Goal: Task Accomplishment & Management: Use online tool/utility

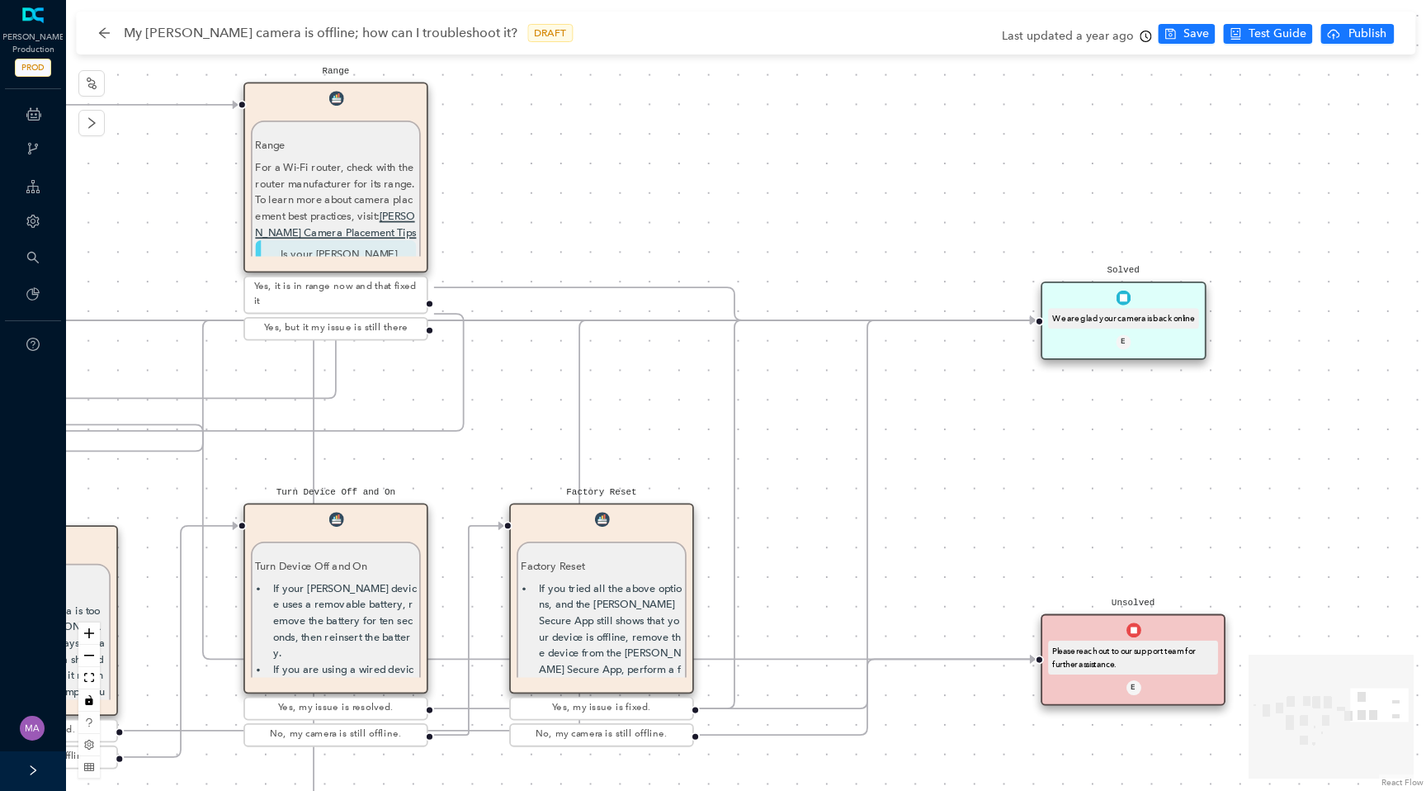
drag, startPoint x: 367, startPoint y: 187, endPoint x: 395, endPoint y: 92, distance: 99.2
click at [395, 92] on div "Range Range For a Wi-Fi router, check with the router manufacturer for its rang…" at bounding box center [336, 177] width 185 height 191
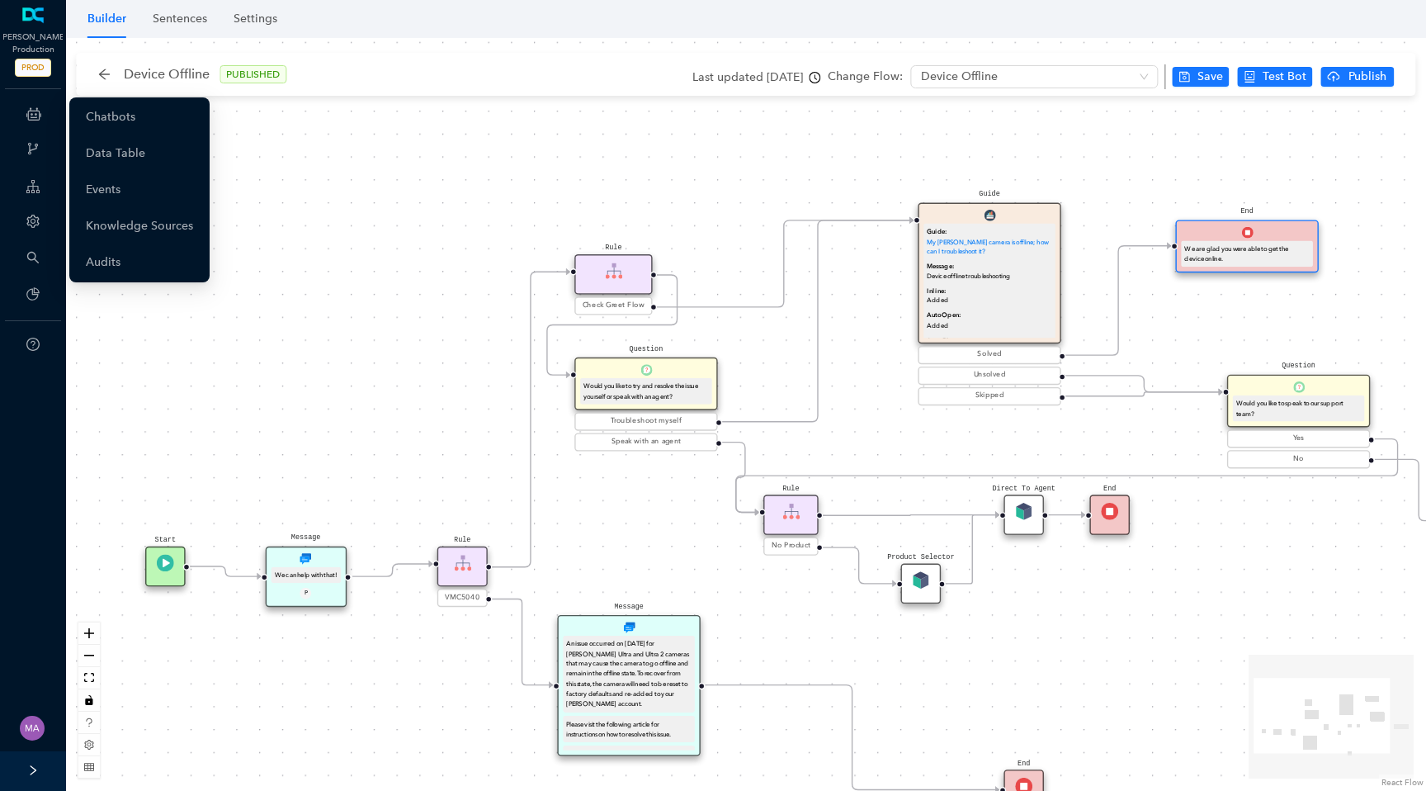
click at [126, 135] on ul "Chatbots Data Table Events Knowledge Sources Audits" at bounding box center [139, 189] width 140 height 185
click at [135, 115] on link "Chatbots" at bounding box center [111, 117] width 50 height 33
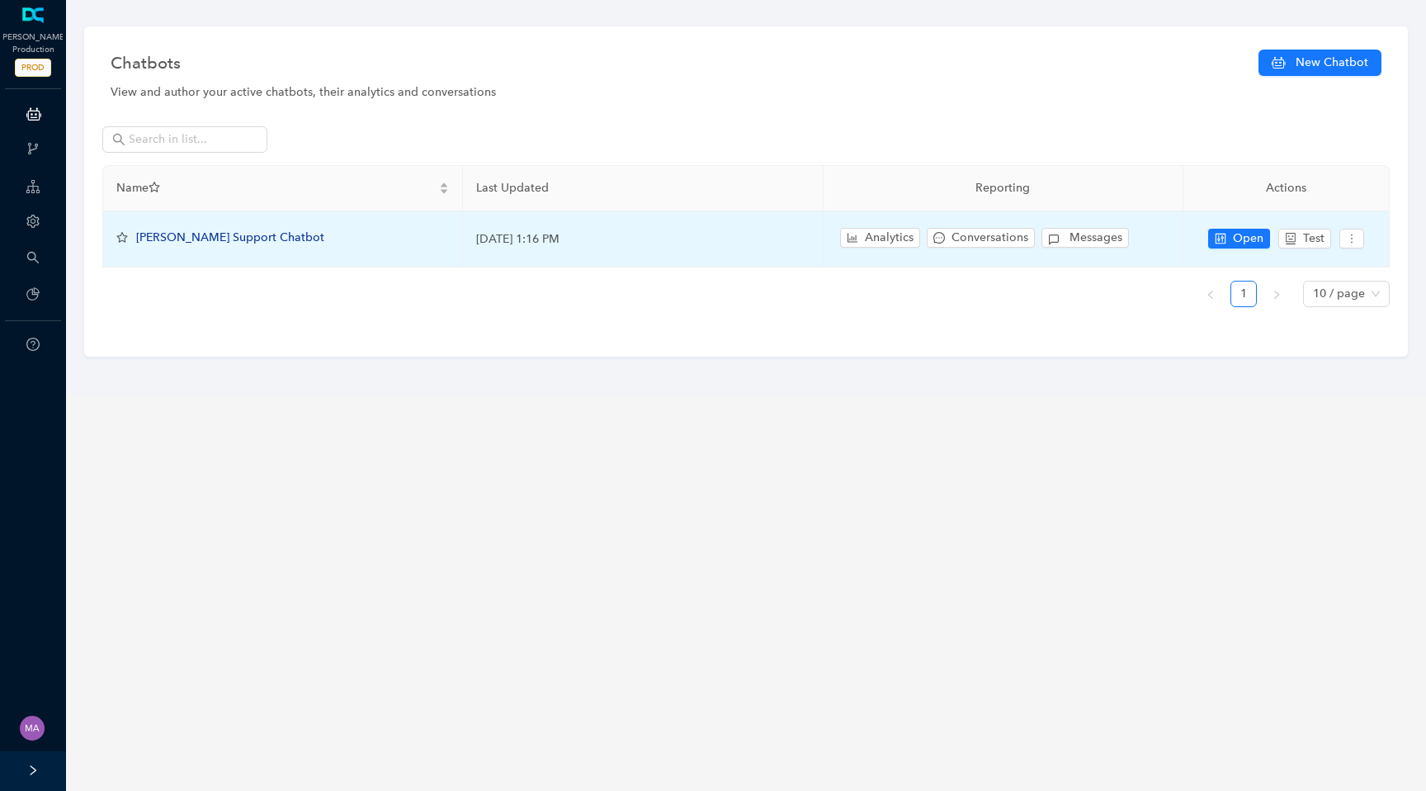
click at [205, 234] on span "Arlo Support Chatbot" at bounding box center [230, 237] width 188 height 14
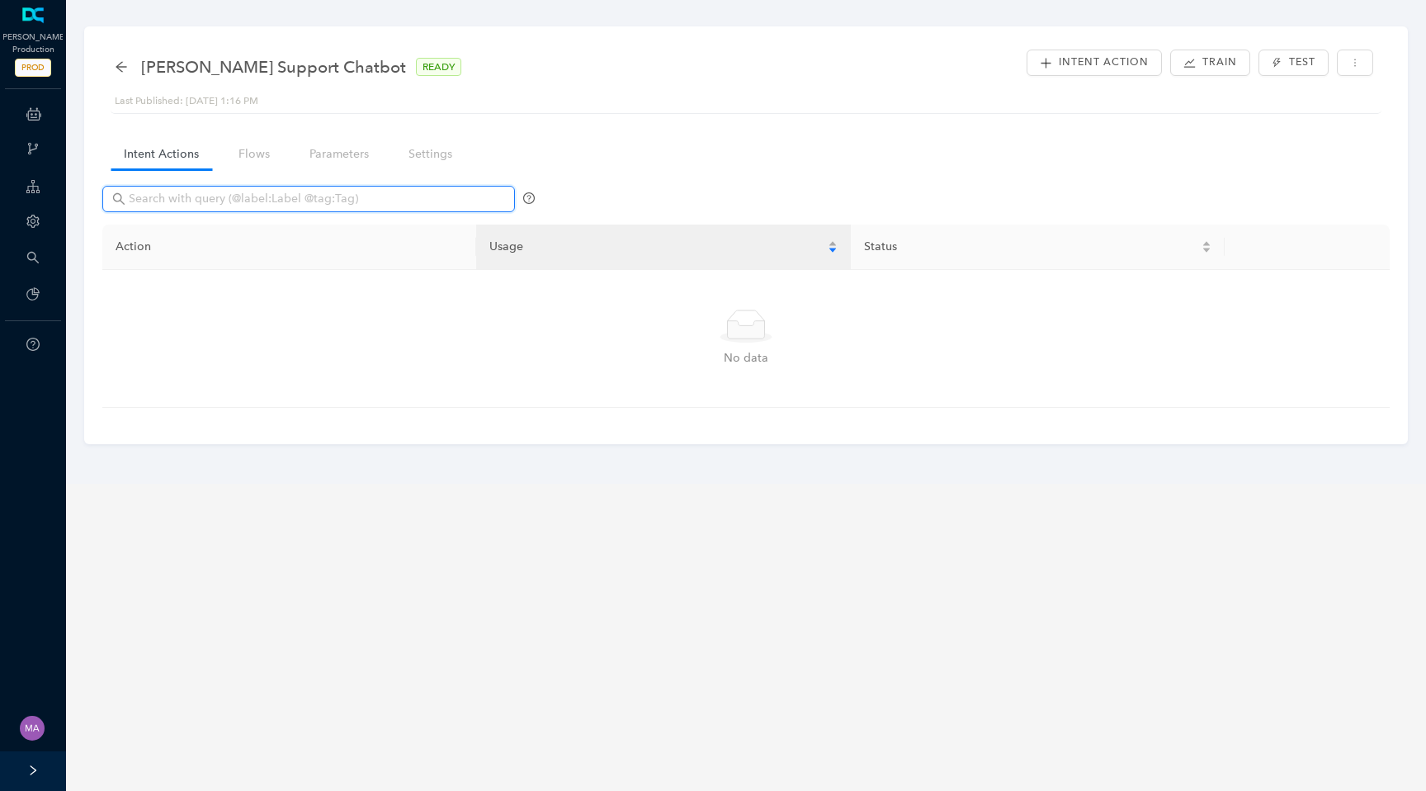
click at [218, 201] on input "text" at bounding box center [310, 199] width 363 height 18
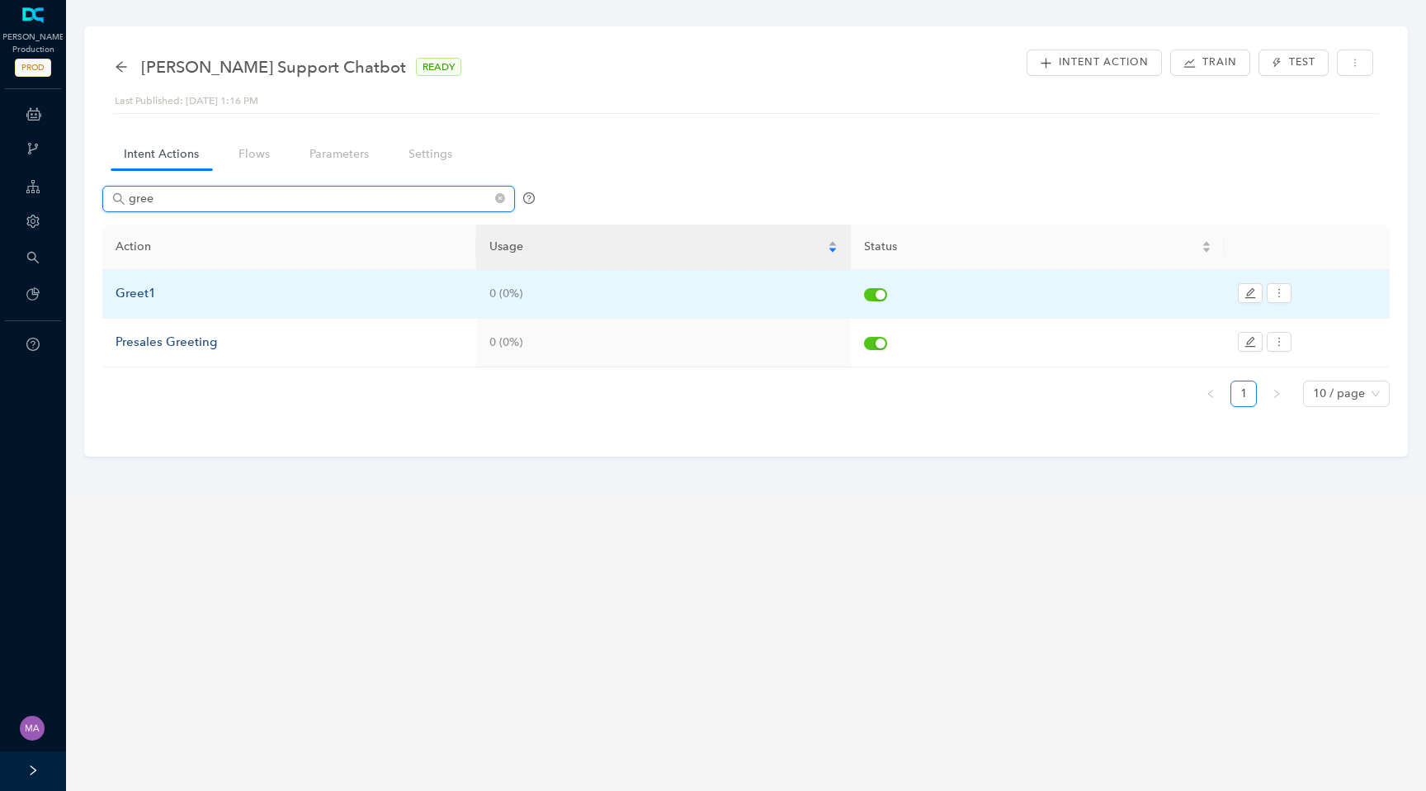
type input "gree"
click at [143, 297] on div "Greet1" at bounding box center [290, 294] width 348 height 20
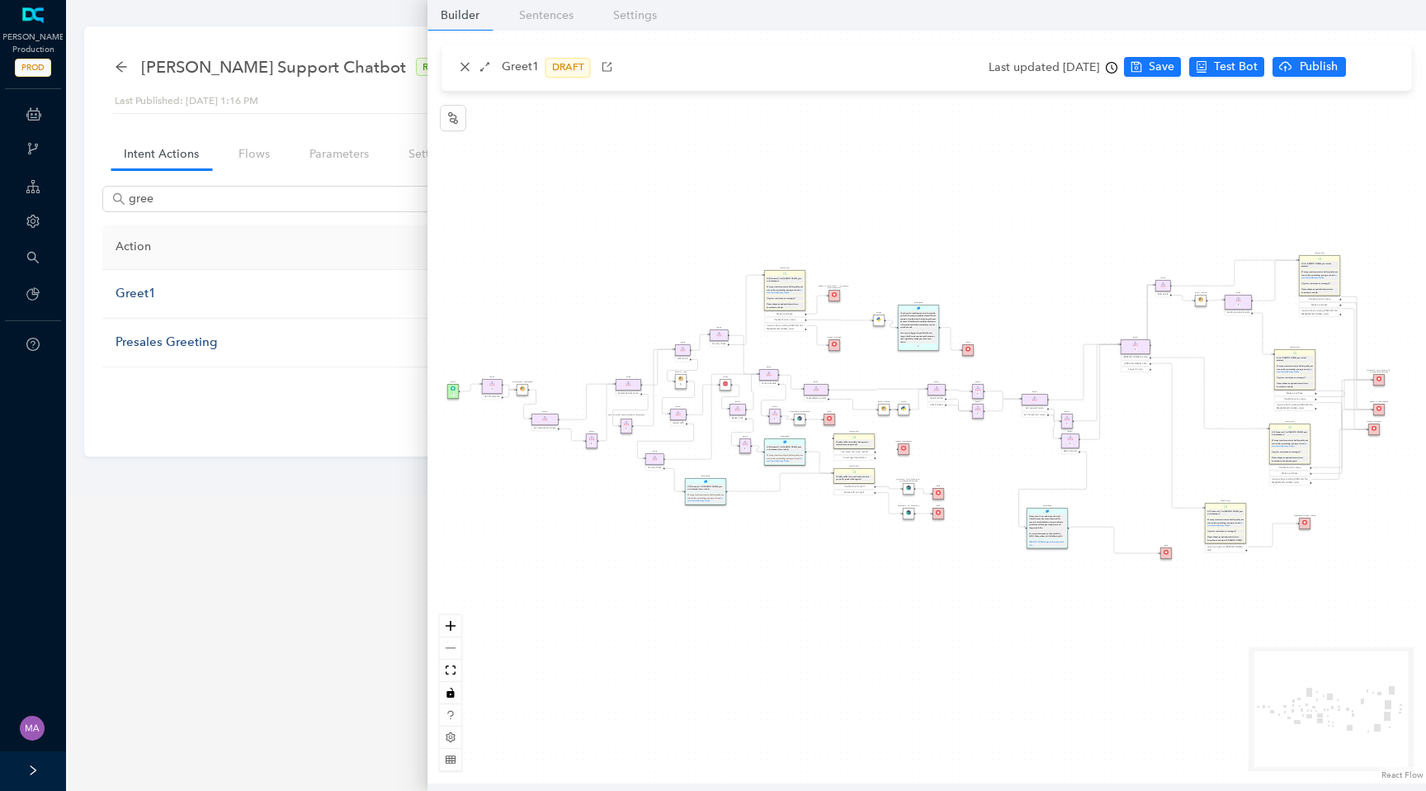
drag, startPoint x: 925, startPoint y: 603, endPoint x: 779, endPoint y: 597, distance: 145.4
click at [779, 597] on div "End End Handoff To Support Product And Feature Troubleshooting Question Would y…" at bounding box center [927, 407] width 999 height 753
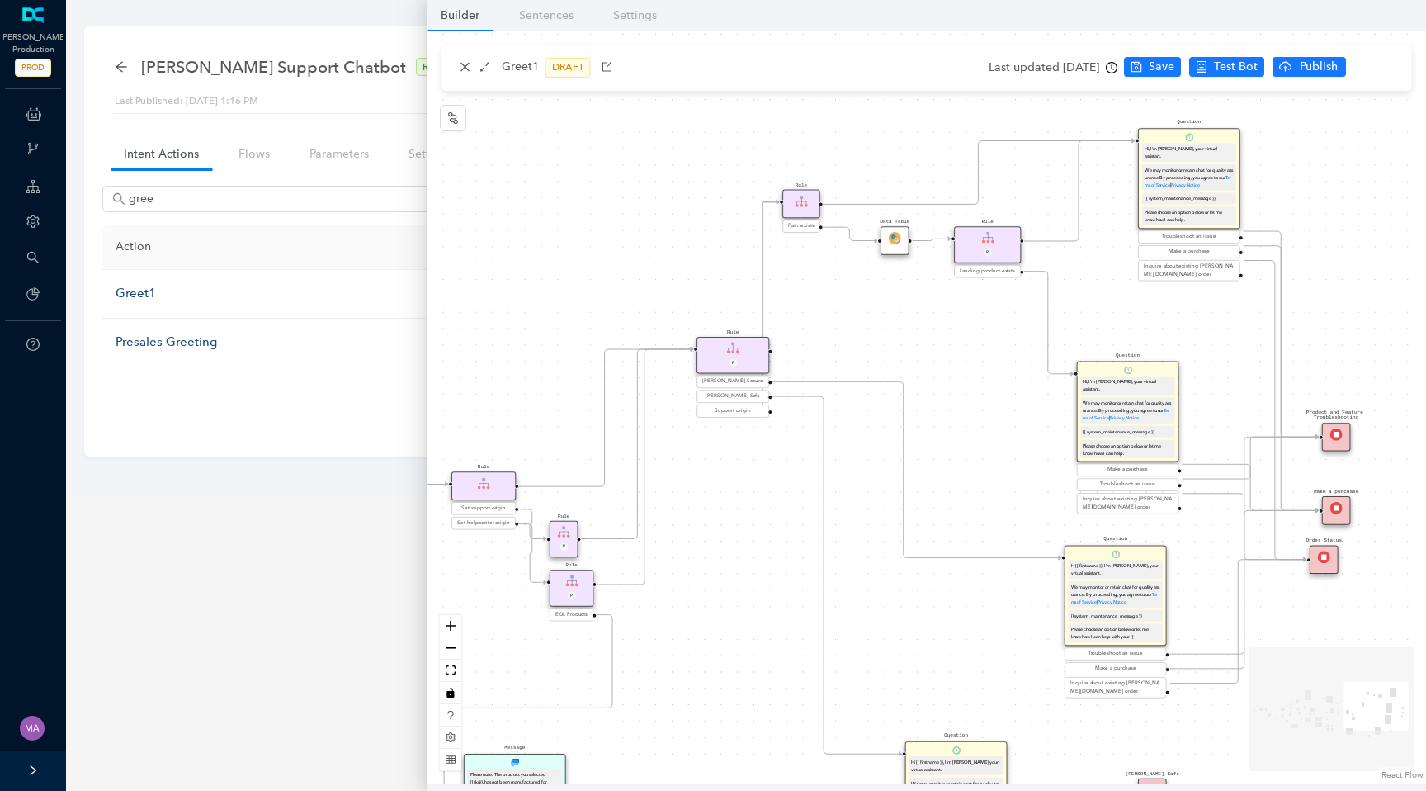
drag, startPoint x: 978, startPoint y: 244, endPoint x: 986, endPoint y: 324, distance: 79.7
click at [986, 324] on div "End End Handoff To Support Product And Feature Troubleshooting Question Would y…" at bounding box center [927, 407] width 999 height 753
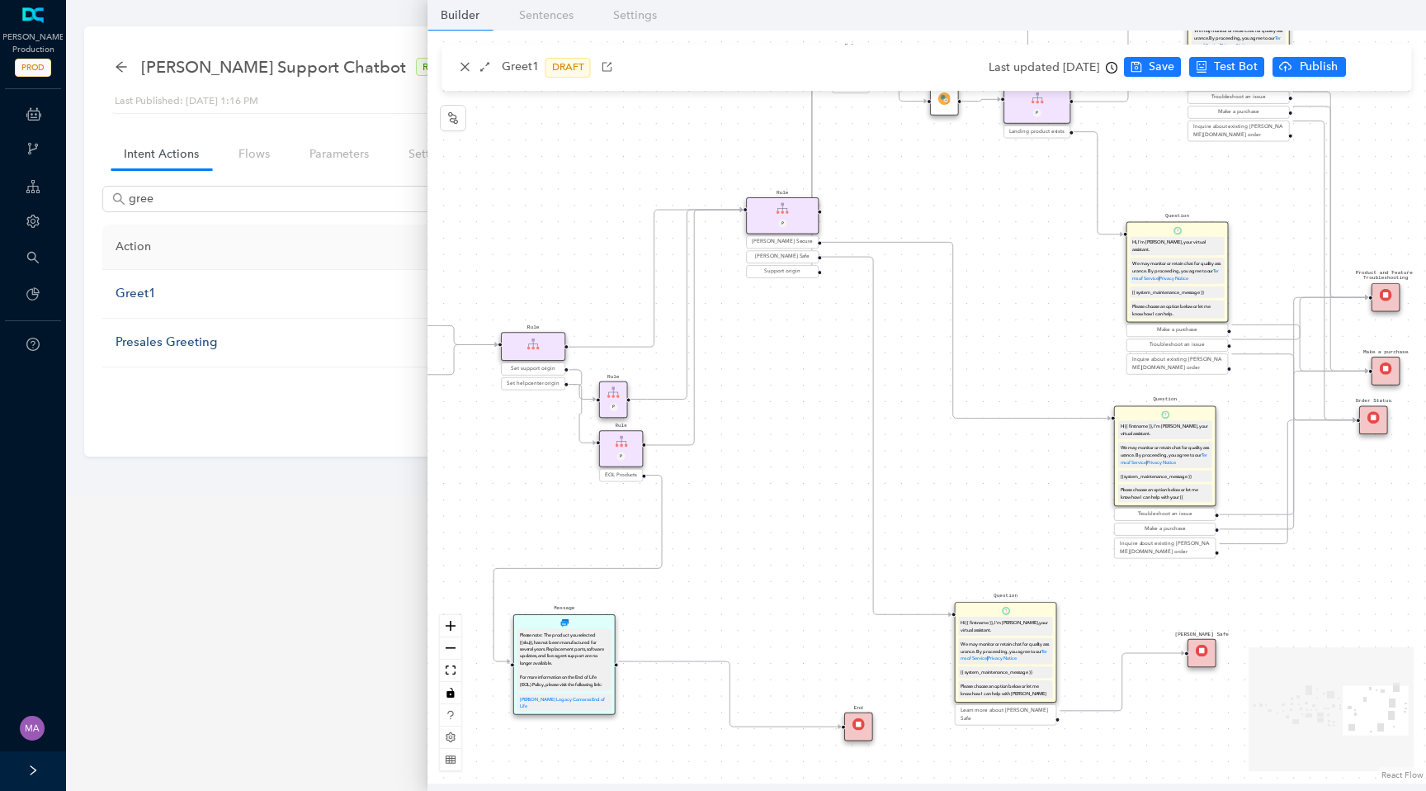
drag, startPoint x: 940, startPoint y: 367, endPoint x: 992, endPoint y: 230, distance: 145.8
click at [992, 230] on div "End End Handoff To Support Product And Feature Troubleshooting Question Would y…" at bounding box center [927, 407] width 999 height 753
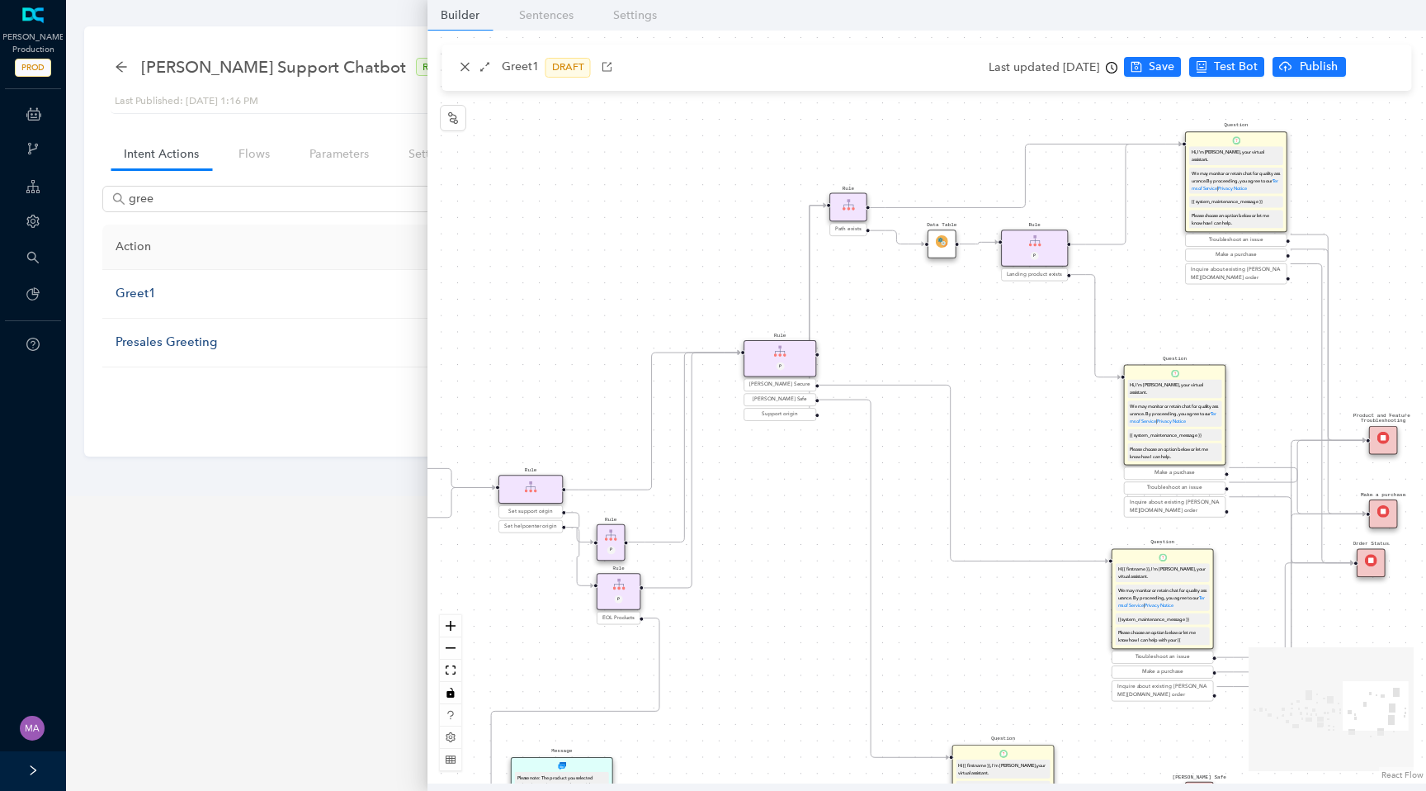
drag, startPoint x: 824, startPoint y: 307, endPoint x: 818, endPoint y: 463, distance: 156.1
click at [818, 464] on div "End End Handoff To Support Product And Feature Troubleshooting Question Would y…" at bounding box center [927, 407] width 999 height 753
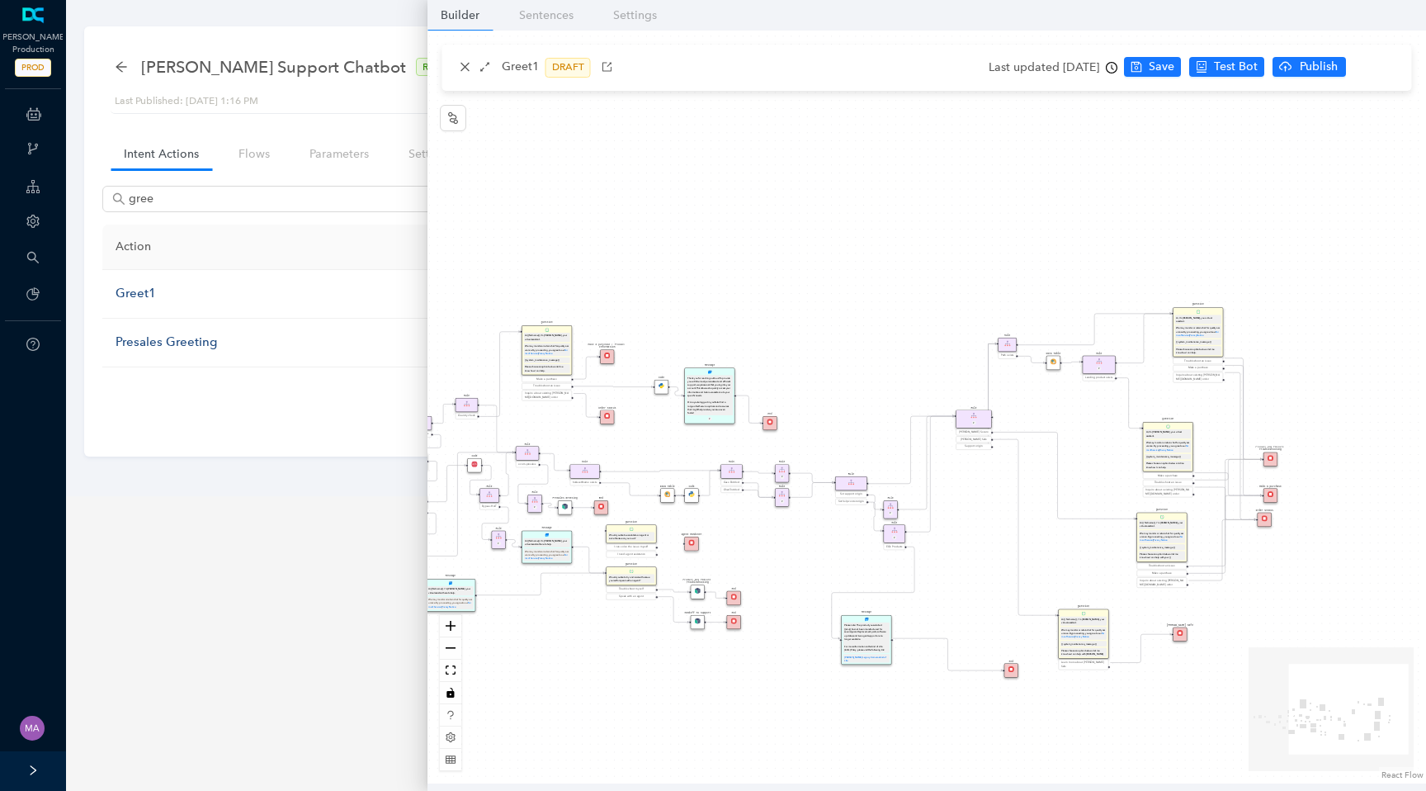
drag, startPoint x: 735, startPoint y: 328, endPoint x: 991, endPoint y: 307, distance: 257.6
click at [991, 307] on div "End End Handoff To Support Product And Feature Troubleshooting Question Would y…" at bounding box center [927, 407] width 999 height 753
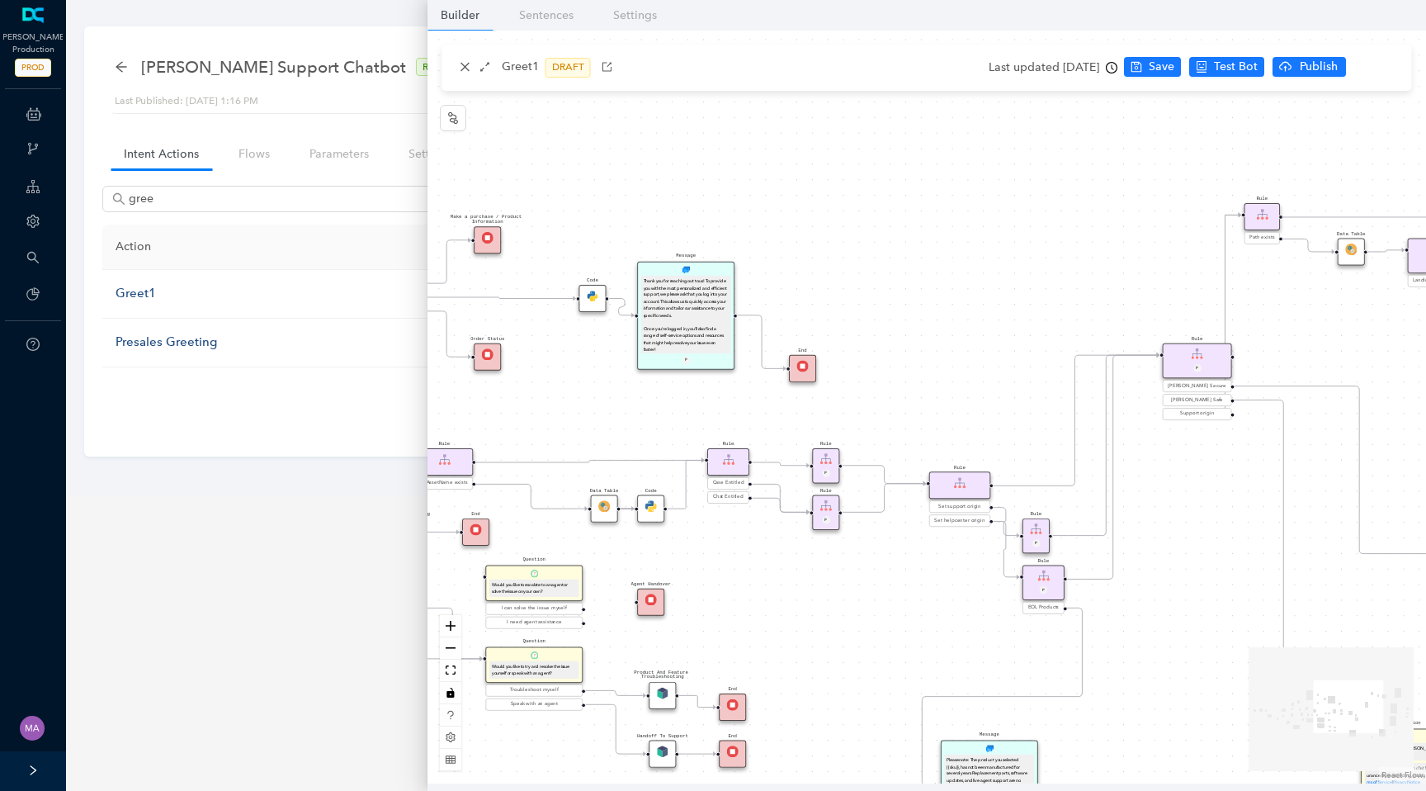
drag, startPoint x: 1218, startPoint y: 239, endPoint x: 847, endPoint y: 194, distance: 373.3
click at [847, 194] on div "End End Handoff To Support Product And Feature Troubleshooting Question Would y…" at bounding box center [927, 407] width 999 height 753
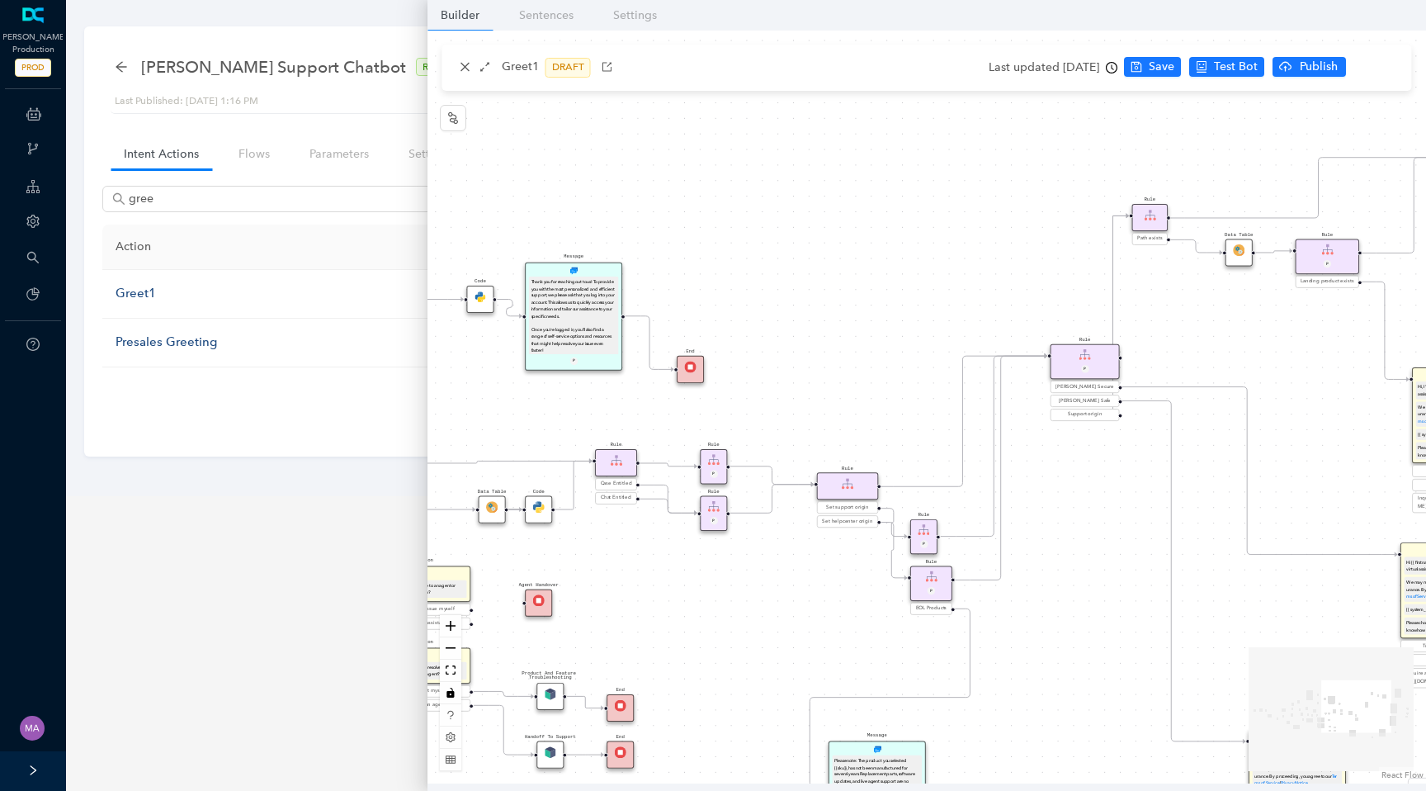
drag, startPoint x: 882, startPoint y: 283, endPoint x: 523, endPoint y: 254, distance: 360.3
click at [523, 254] on div "End End Handoff To Support Product And Feature Troubleshooting Question Would y…" at bounding box center [927, 407] width 999 height 753
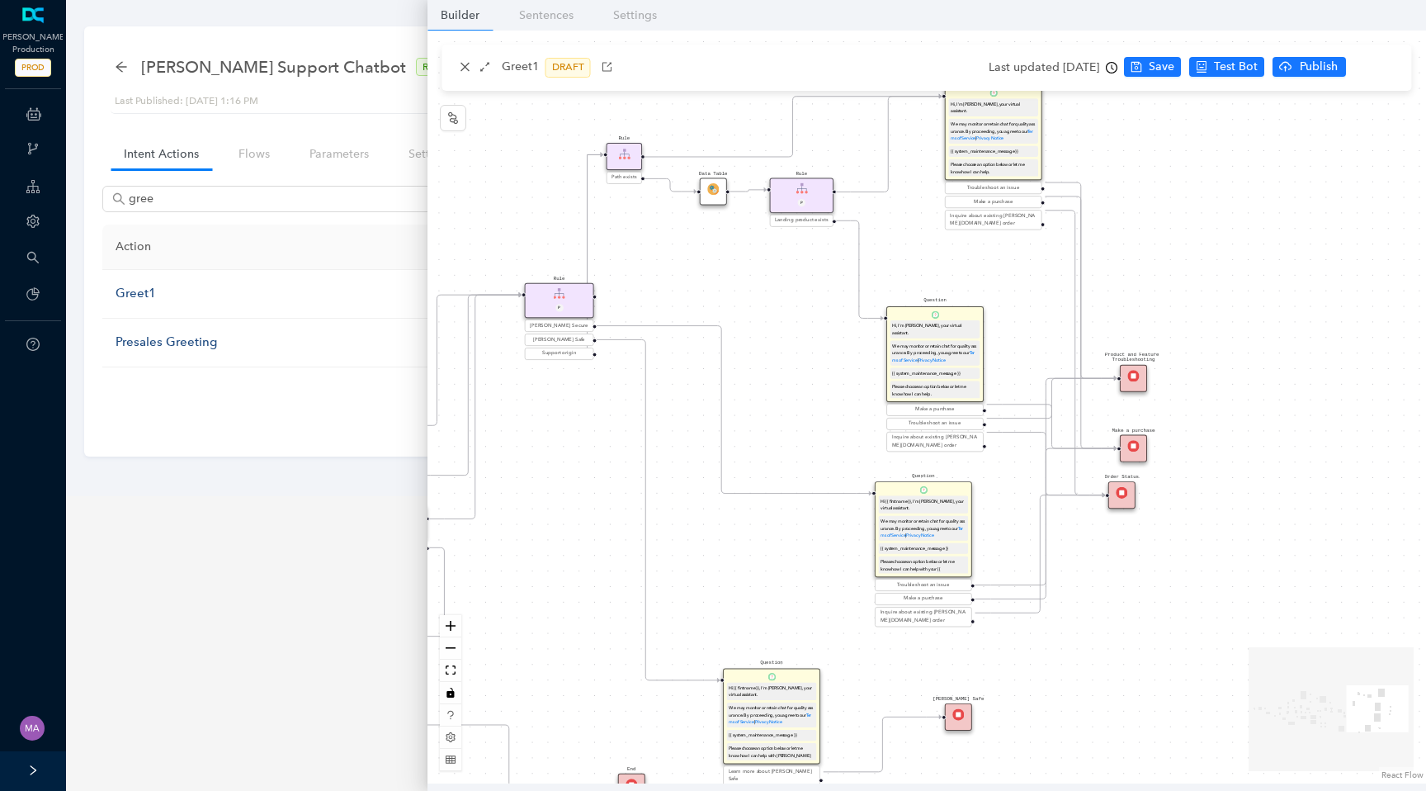
drag, startPoint x: 1009, startPoint y: 334, endPoint x: 802, endPoint y: 302, distance: 208.9
click at [802, 302] on div "End End Handoff To Support Product And Feature Troubleshooting Question Would y…" at bounding box center [927, 407] width 999 height 753
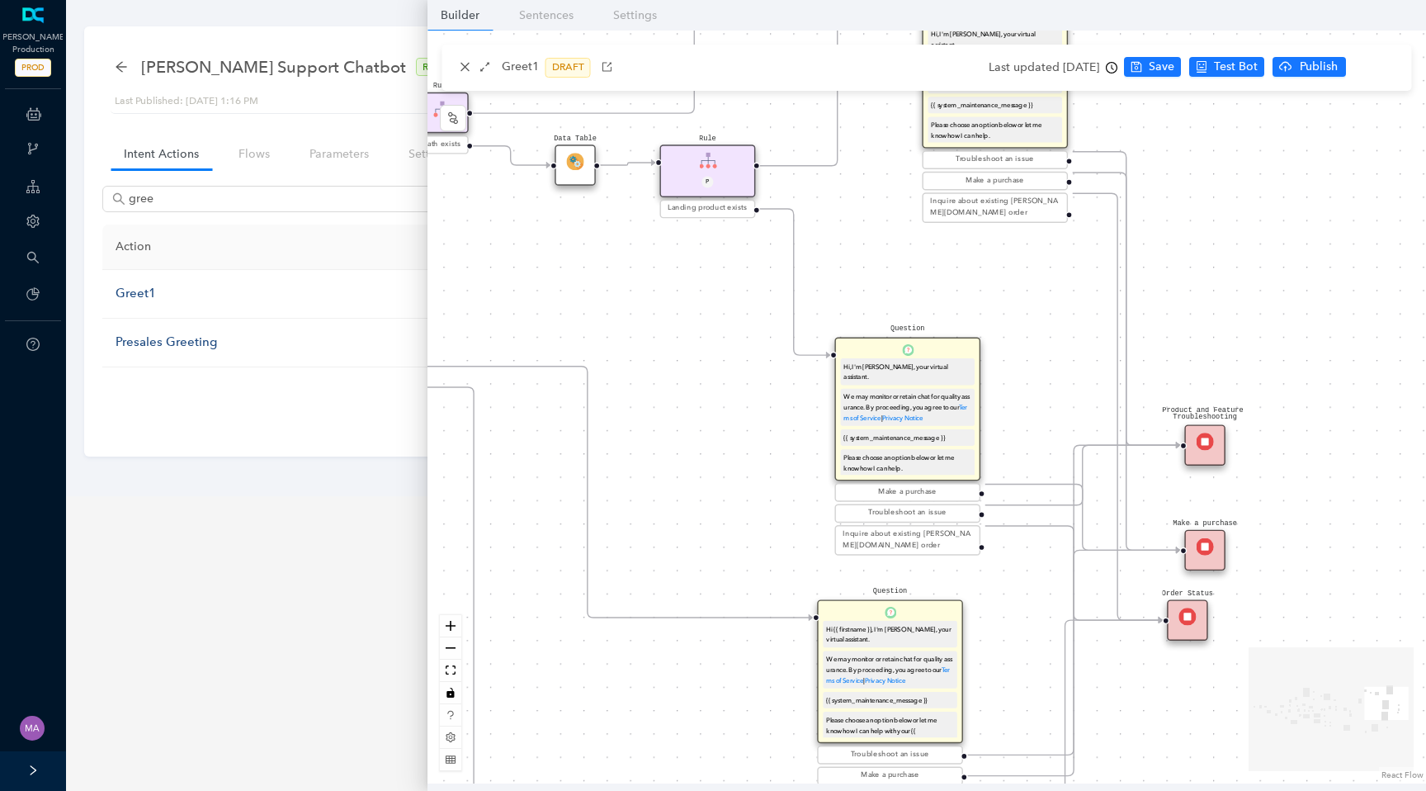
drag, startPoint x: 1044, startPoint y: 222, endPoint x: 939, endPoint y: 319, distance: 143.2
click at [939, 319] on div "End End Handoff To Support Product And Feature Troubleshooting Question Would y…" at bounding box center [927, 407] width 999 height 753
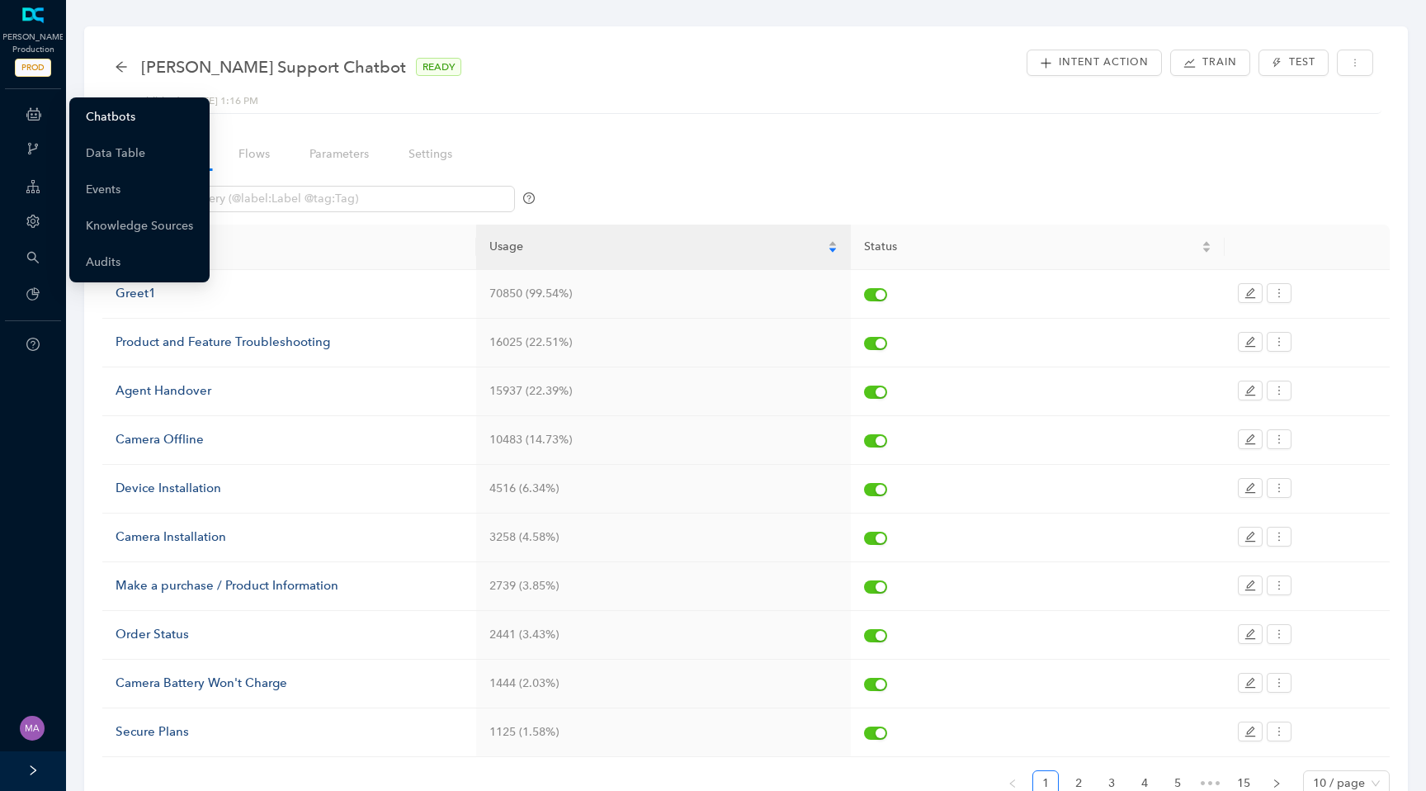
click at [106, 117] on link "Chatbots" at bounding box center [111, 117] width 50 height 33
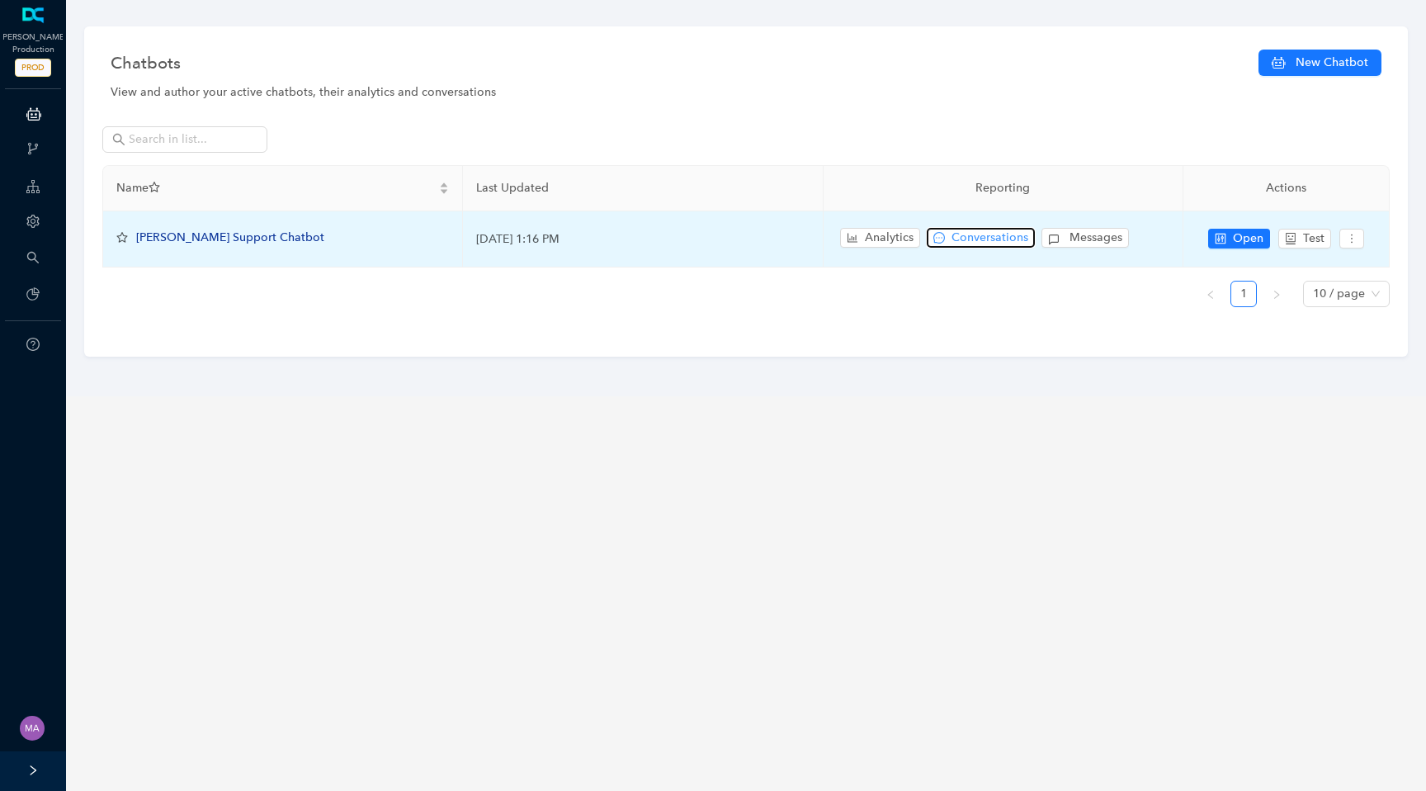
click at [988, 231] on span "Conversations" at bounding box center [990, 238] width 77 height 18
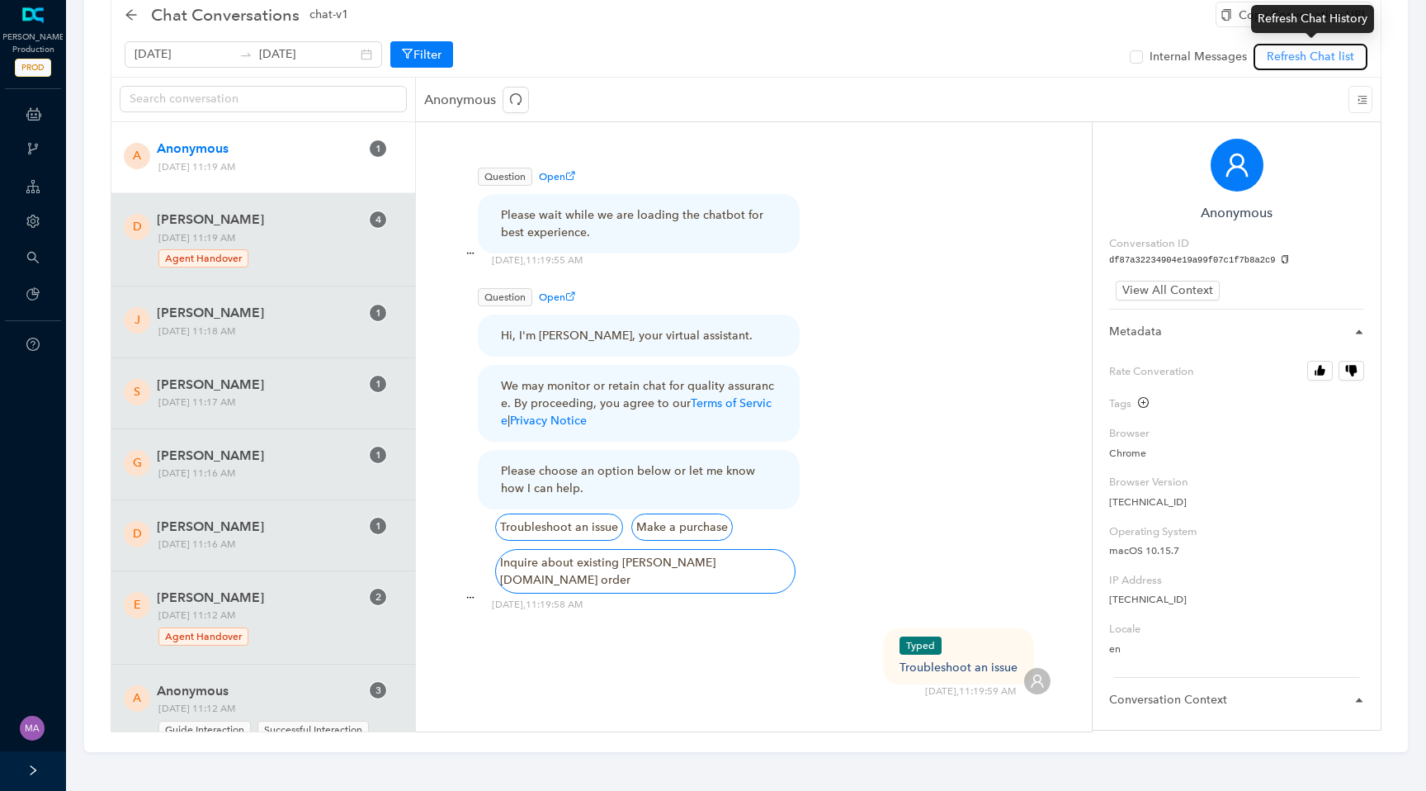
click at [1311, 59] on span "Refresh Chat list" at bounding box center [1311, 57] width 88 height 18
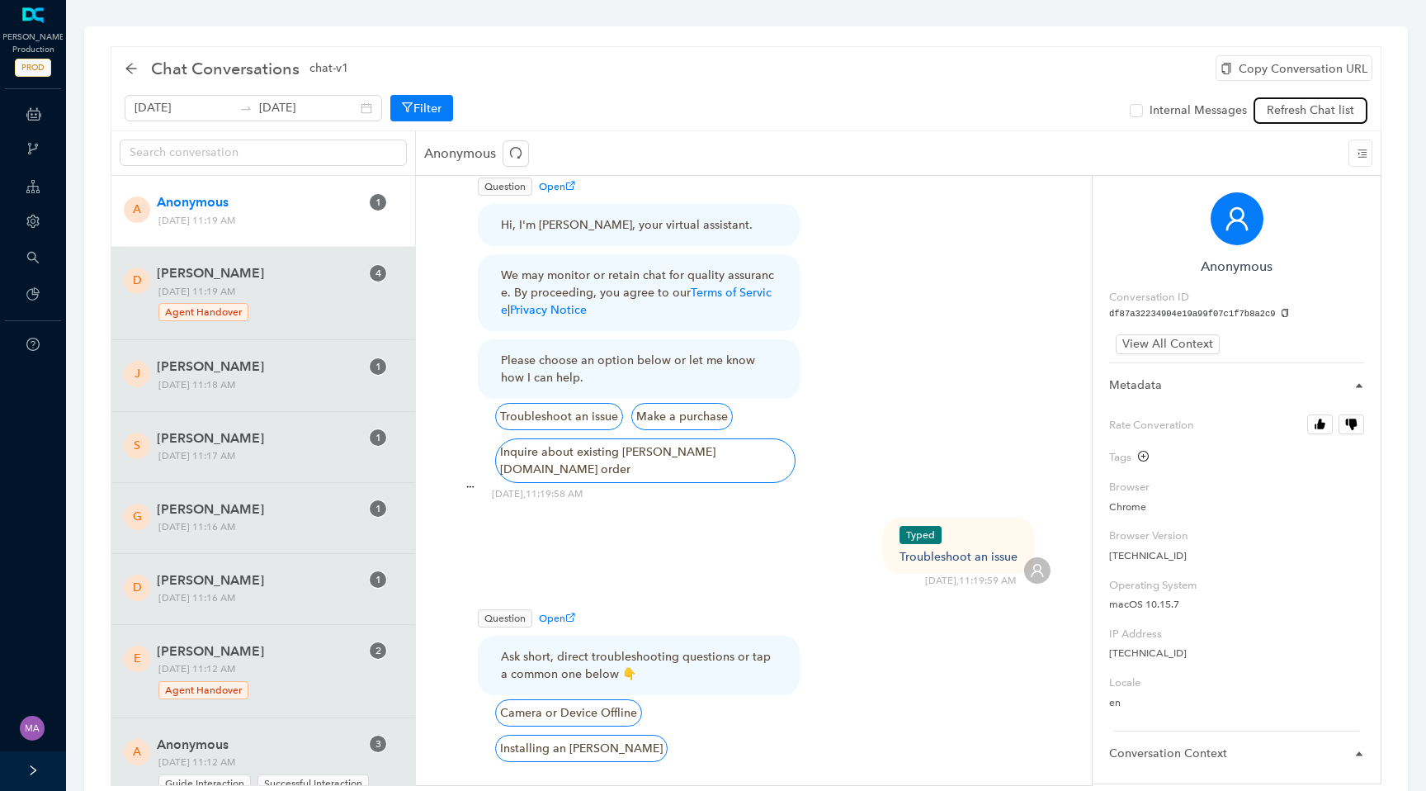
scroll to position [252, 0]
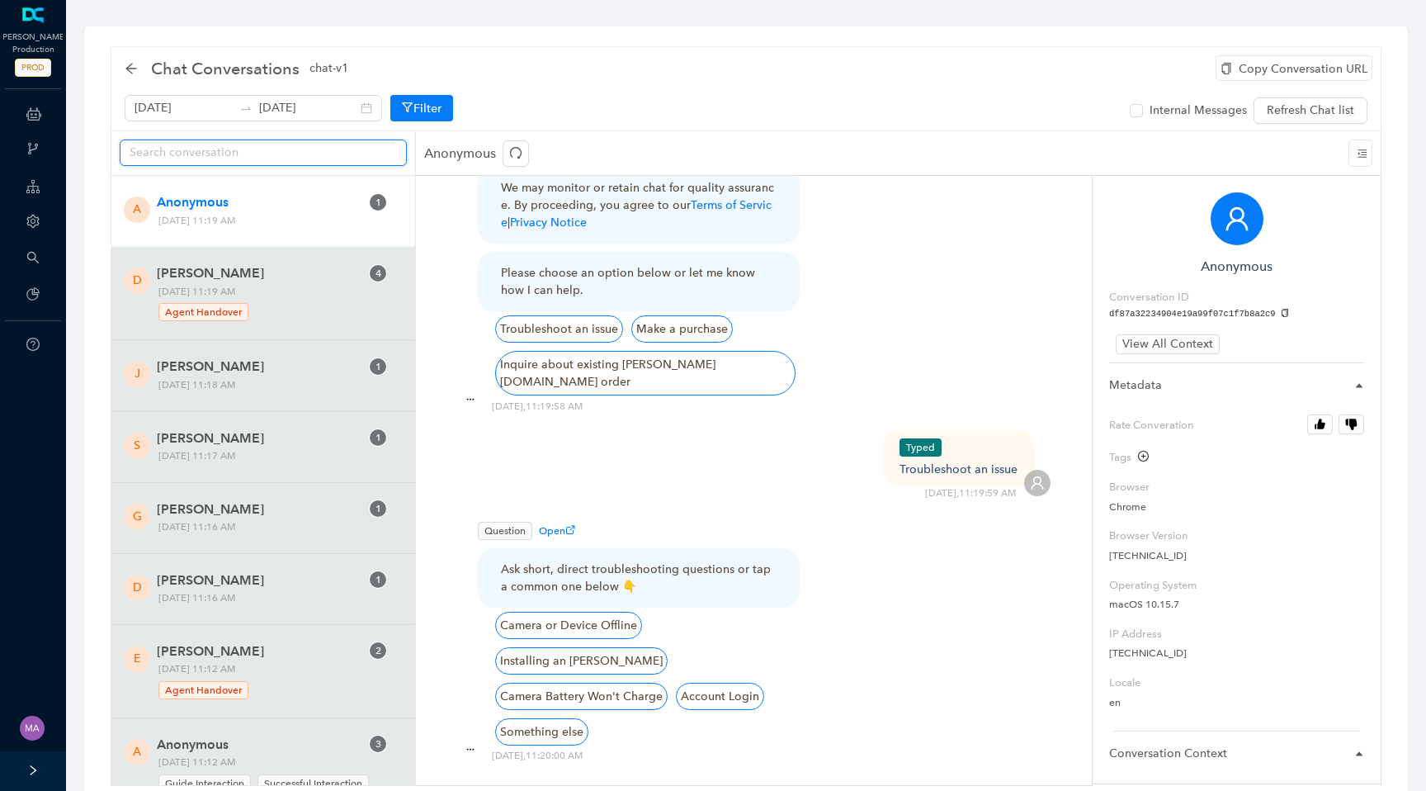
click at [336, 150] on input "text" at bounding box center [257, 153] width 254 height 18
paste input "63c9ea5dd437470296d12329c7f9cf58"
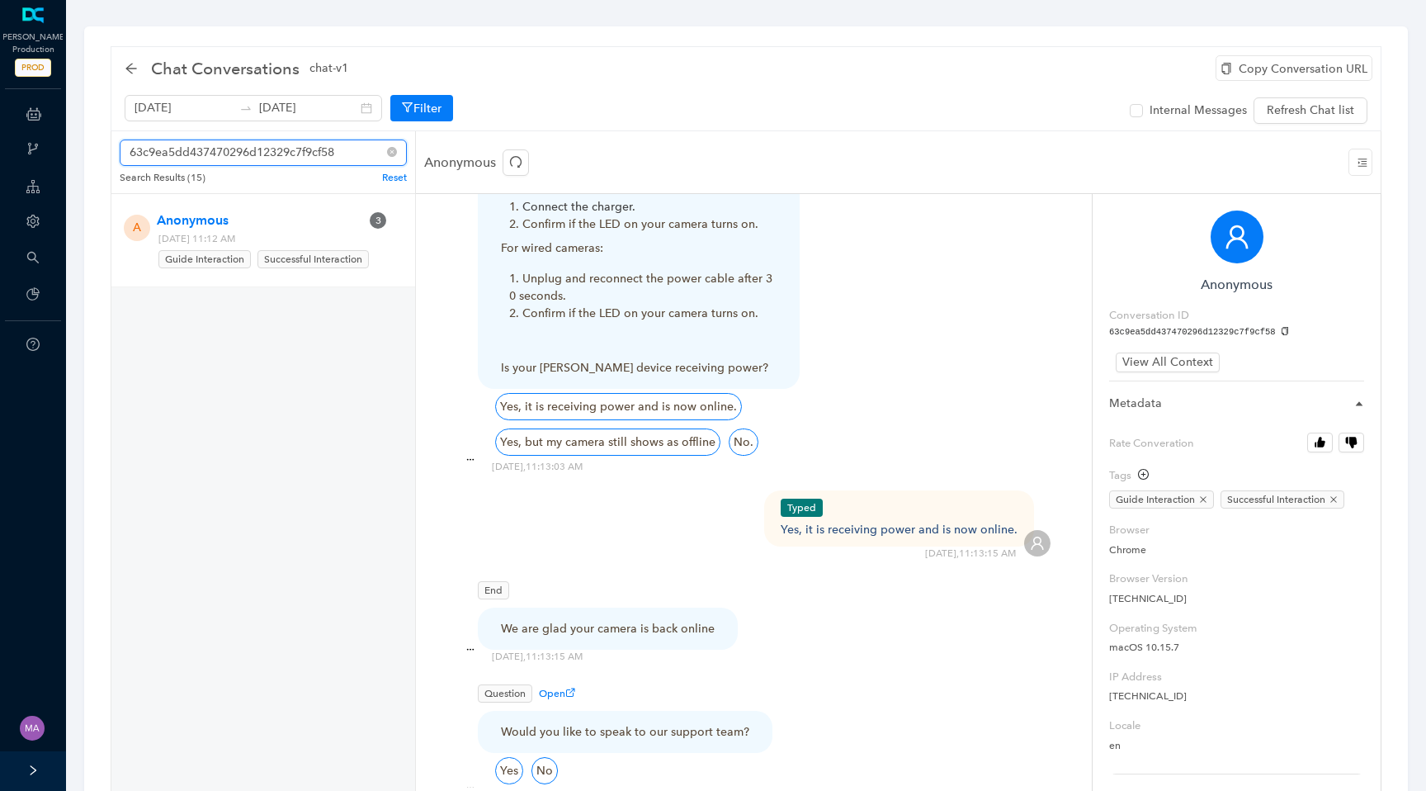
scroll to position [1246, 0]
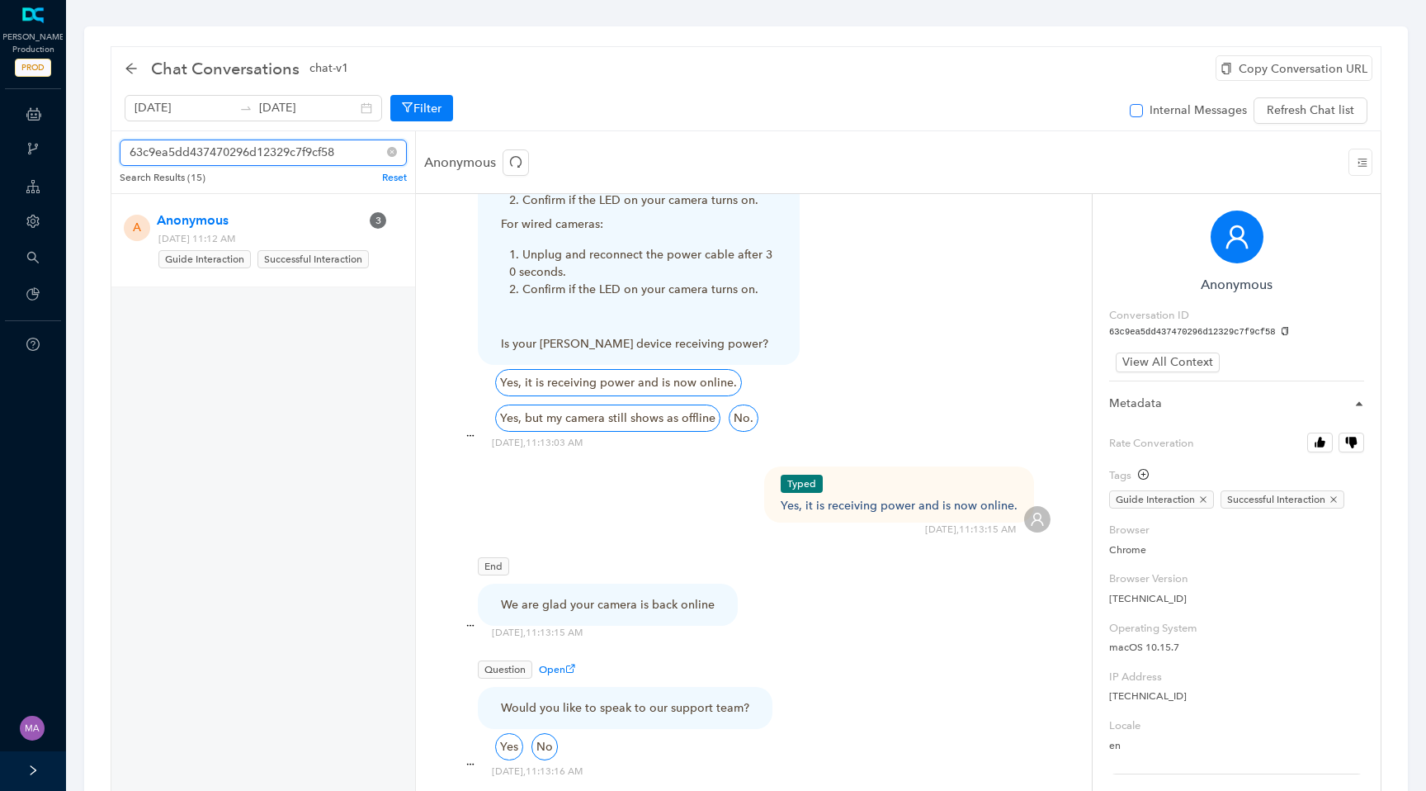
type input "63c9ea5dd437470296d12329c7f9cf58"
click at [1139, 111] on input "Internal Messages" at bounding box center [1136, 110] width 13 height 13
checkbox input "true"
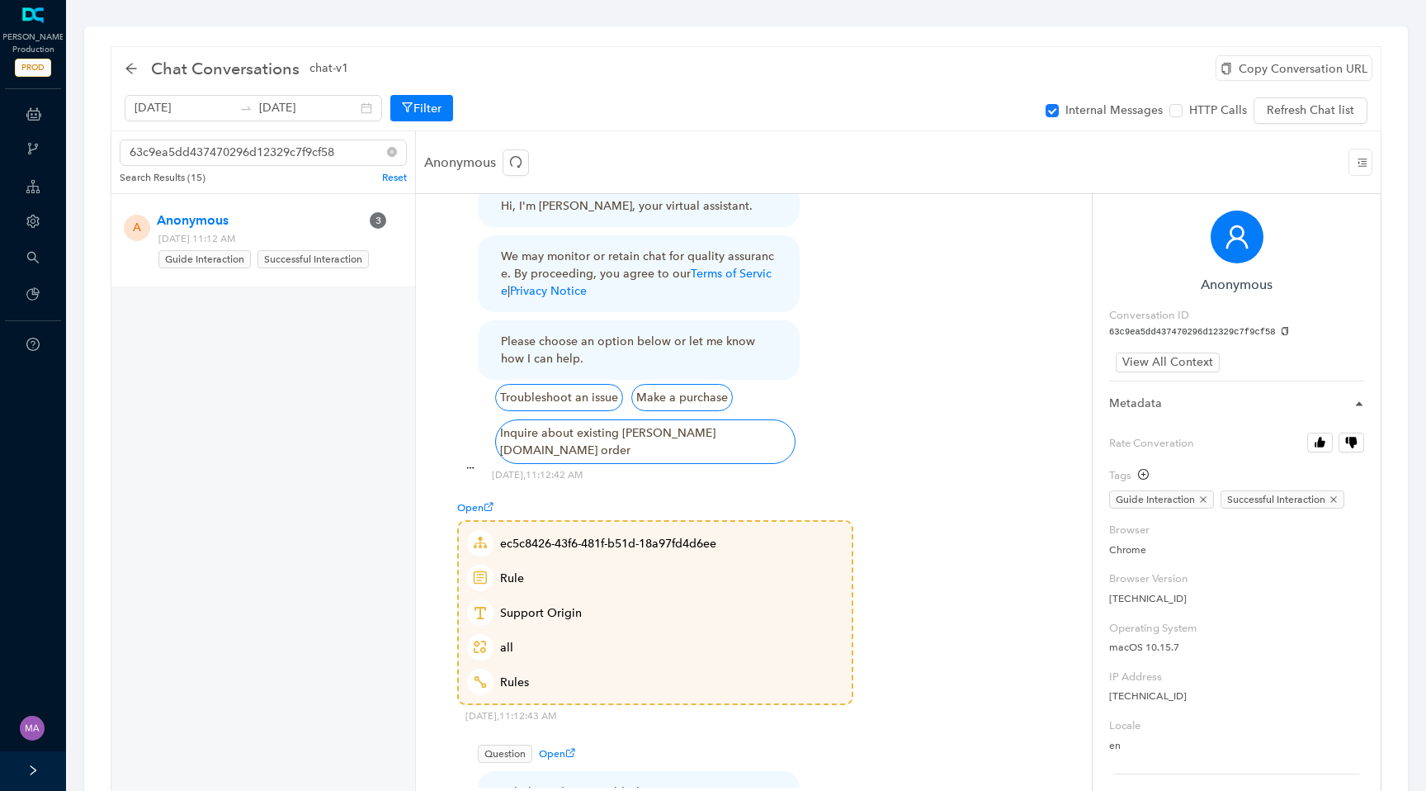
scroll to position [954, 0]
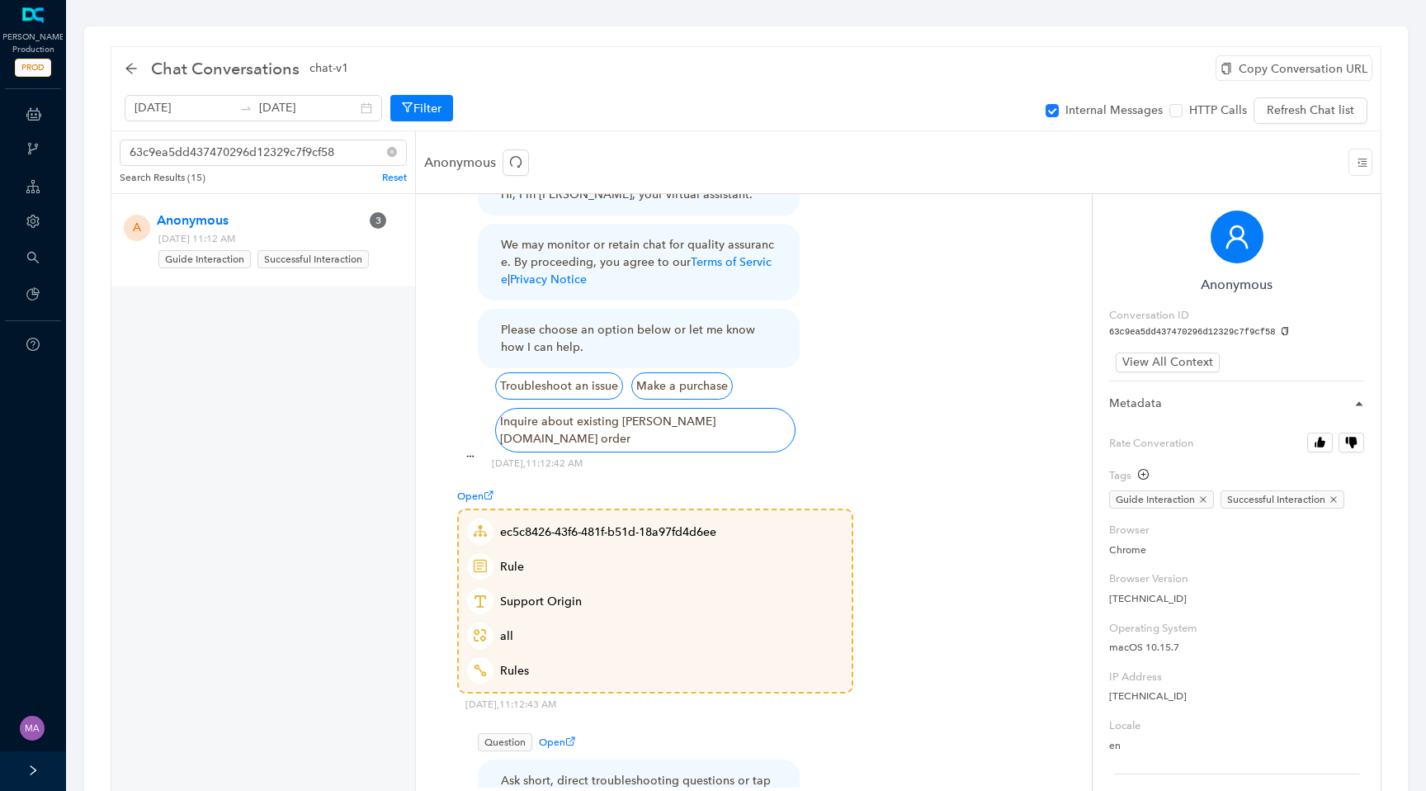
click at [471, 490] on span "Open" at bounding box center [475, 496] width 36 height 12
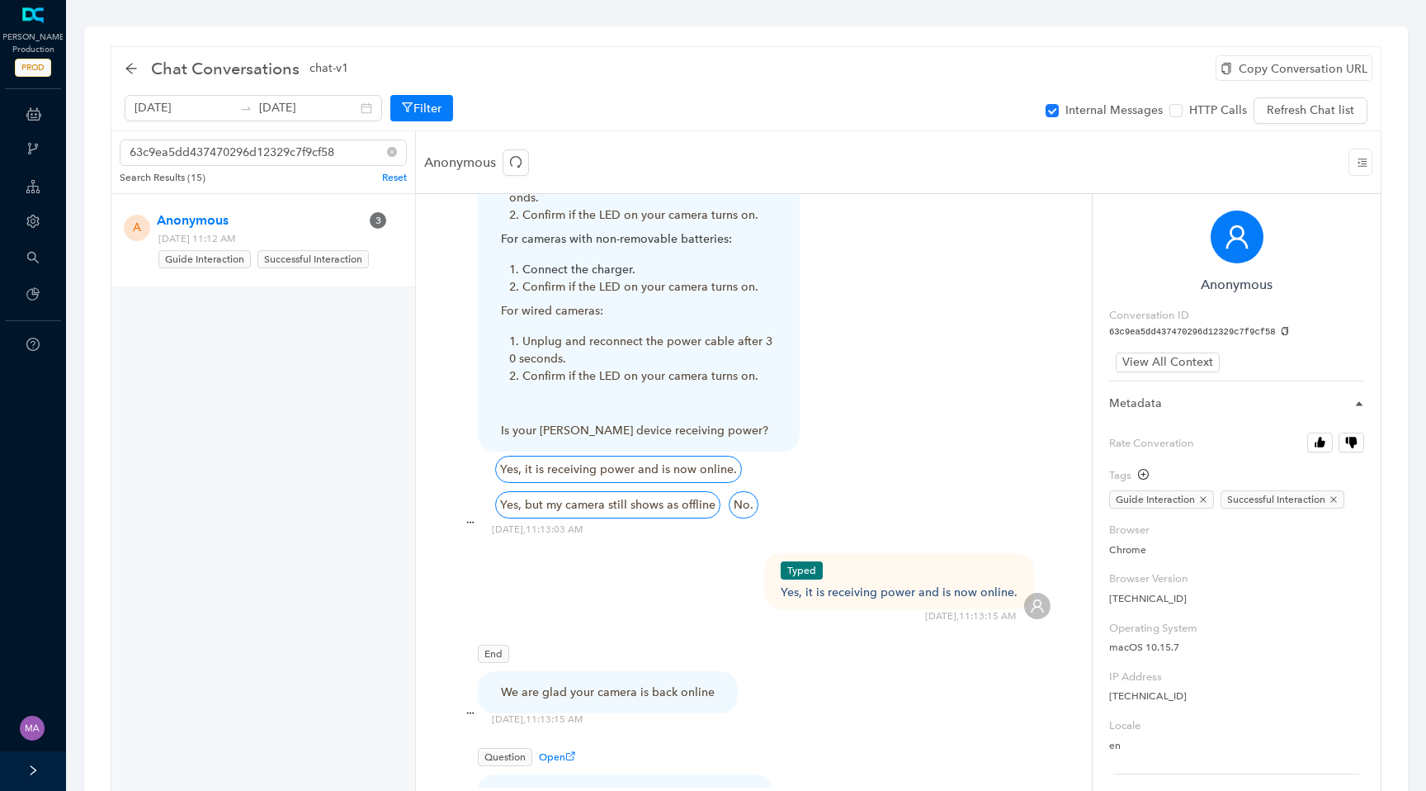
scroll to position [2340, 0]
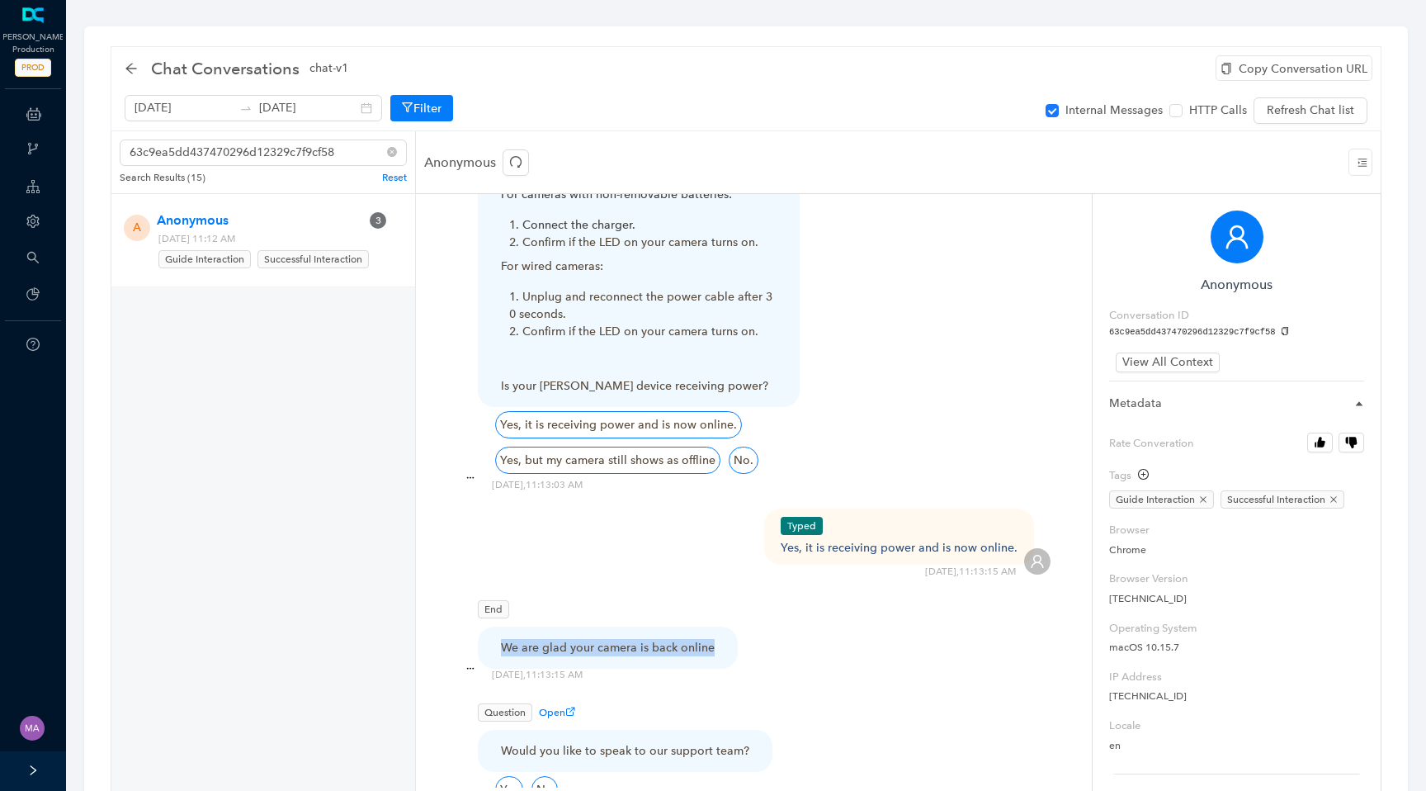
drag, startPoint x: 711, startPoint y: 594, endPoint x: 504, endPoint y: 583, distance: 207.5
click at [504, 627] on div "We are glad your camera is back online" at bounding box center [608, 648] width 260 height 42
click at [554, 707] on span "Open" at bounding box center [557, 713] width 36 height 12
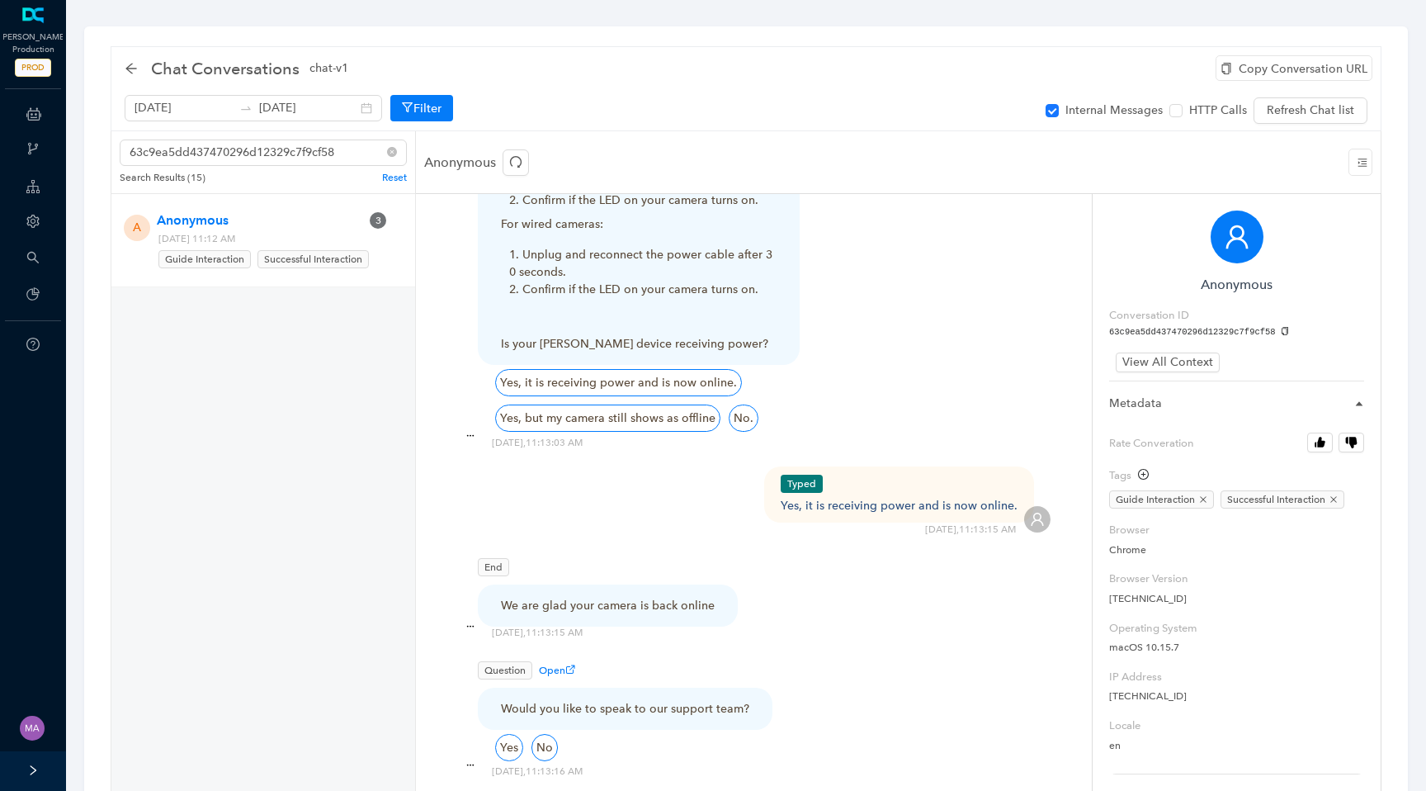
click at [613, 597] on div "We are glad your camera is back online" at bounding box center [608, 605] width 214 height 17
click at [693, 700] on div "Would you like to speak to our support team?" at bounding box center [625, 708] width 248 height 17
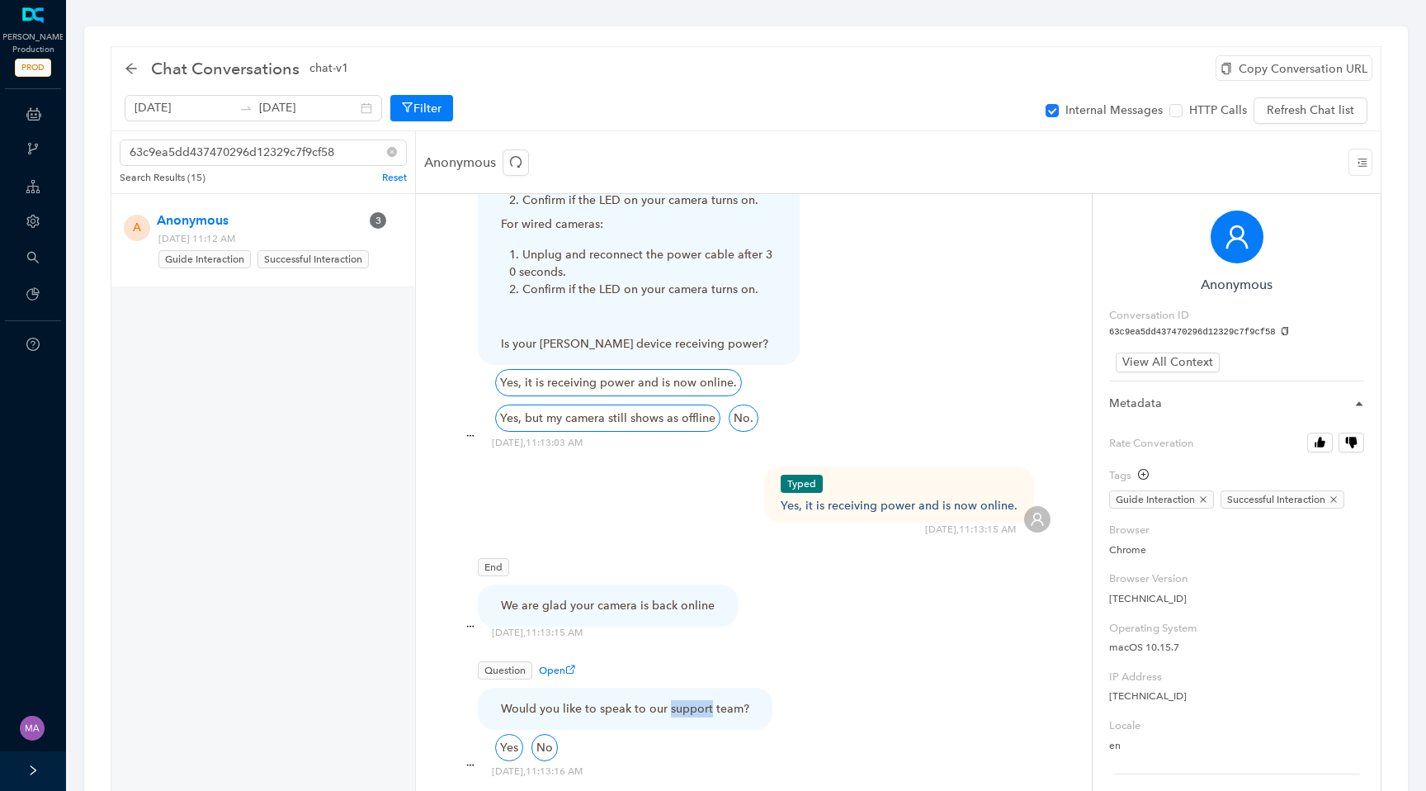
click at [693, 700] on div "Would you like to speak to our support team?" at bounding box center [625, 708] width 248 height 17
click at [794, 657] on div "Question Open Would you like to speak to our support team? Yes No" at bounding box center [754, 705] width 594 height 96
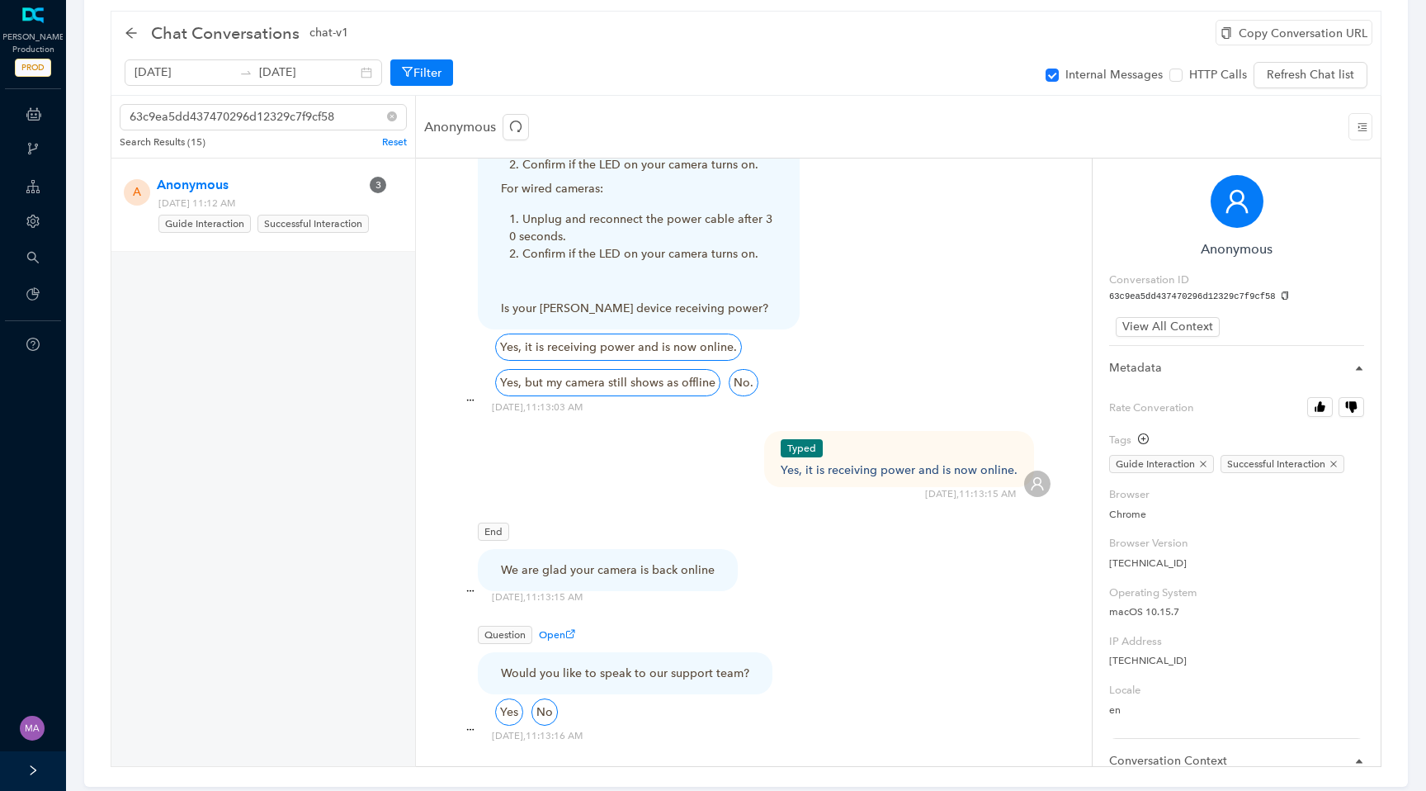
scroll to position [58, 0]
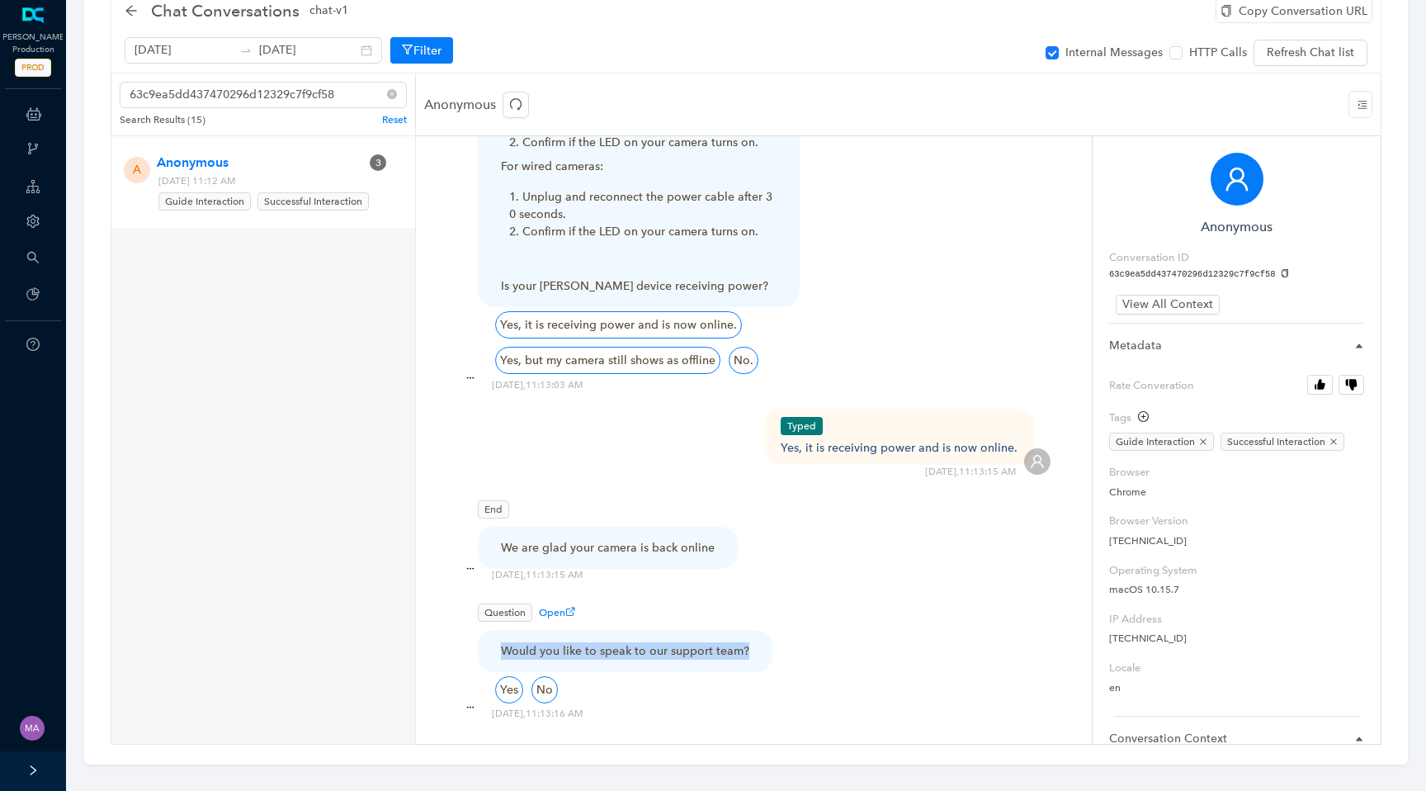
drag, startPoint x: 761, startPoint y: 604, endPoint x: 498, endPoint y: 606, distance: 263.3
click at [497, 630] on div "Would you like to speak to our support team?" at bounding box center [625, 651] width 295 height 42
click at [909, 496] on div "End We are glad your camera is back online" at bounding box center [754, 526] width 594 height 60
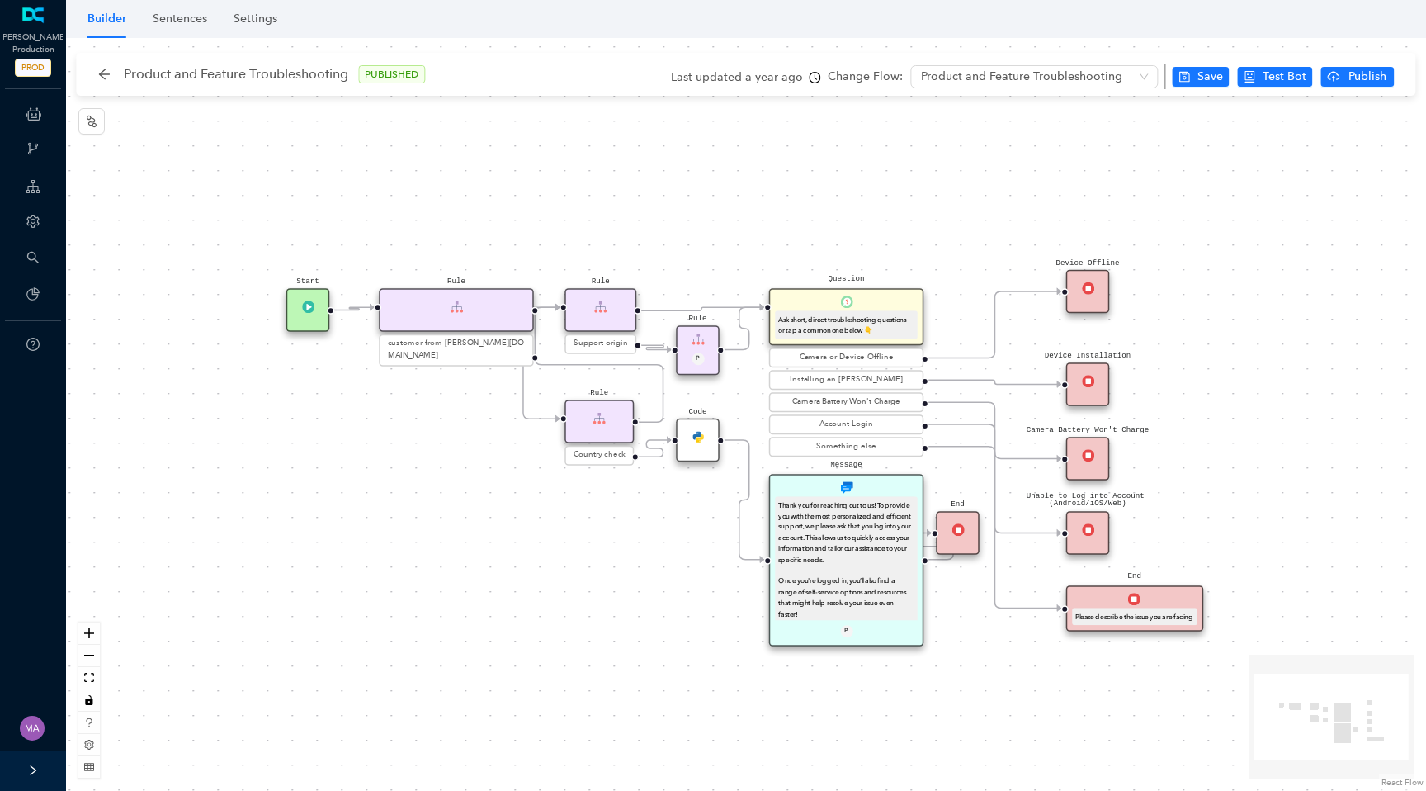
drag, startPoint x: 573, startPoint y: 458, endPoint x: 580, endPoint y: 518, distance: 59.8
click at [580, 518] on div "End Message Thank you for reaching out to us! To provide you with the most pers…" at bounding box center [746, 414] width 1360 height 753
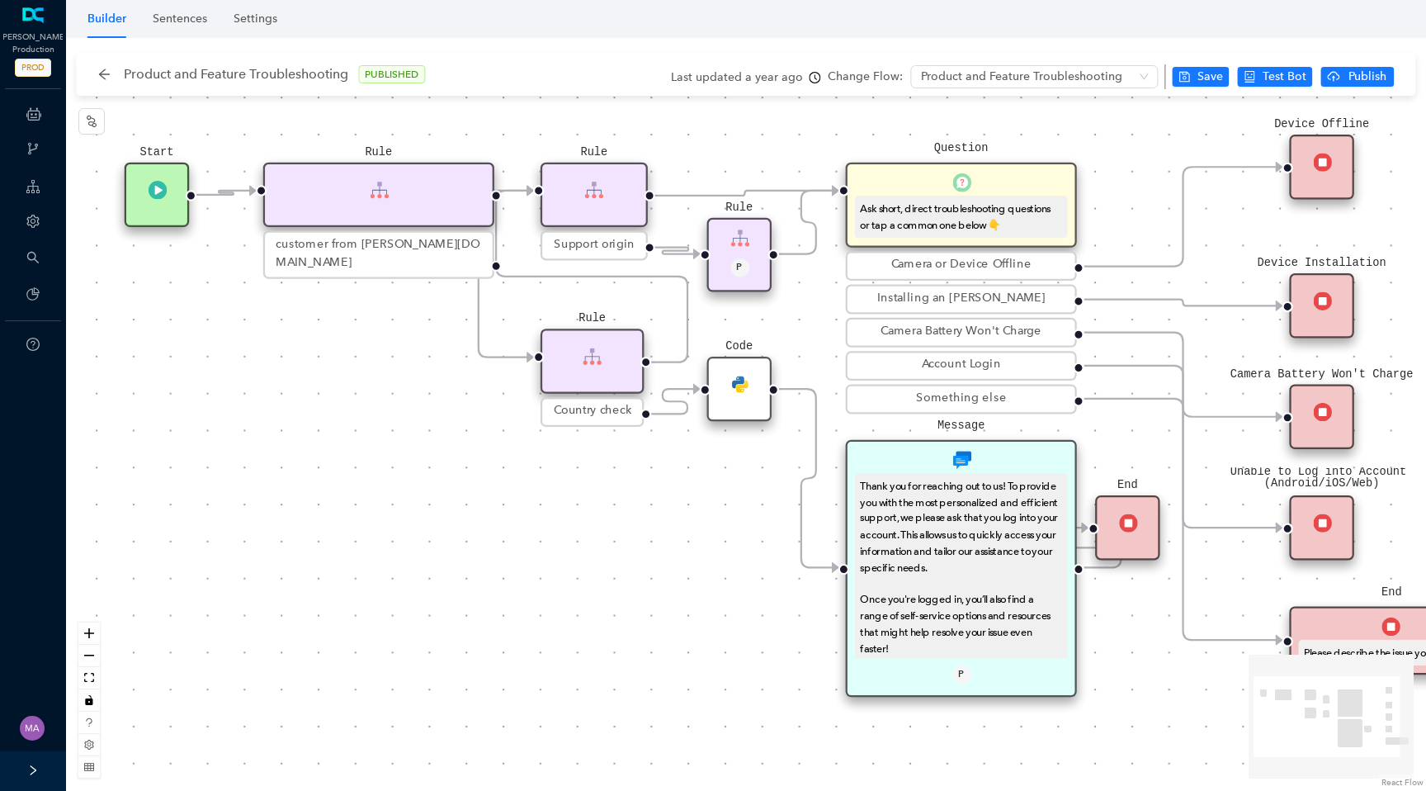
drag, startPoint x: 626, startPoint y: 594, endPoint x: 492, endPoint y: 496, distance: 165.9
click at [492, 496] on div "End Message Thank you for reaching out to us! To provide you with the most pers…" at bounding box center [746, 414] width 1360 height 753
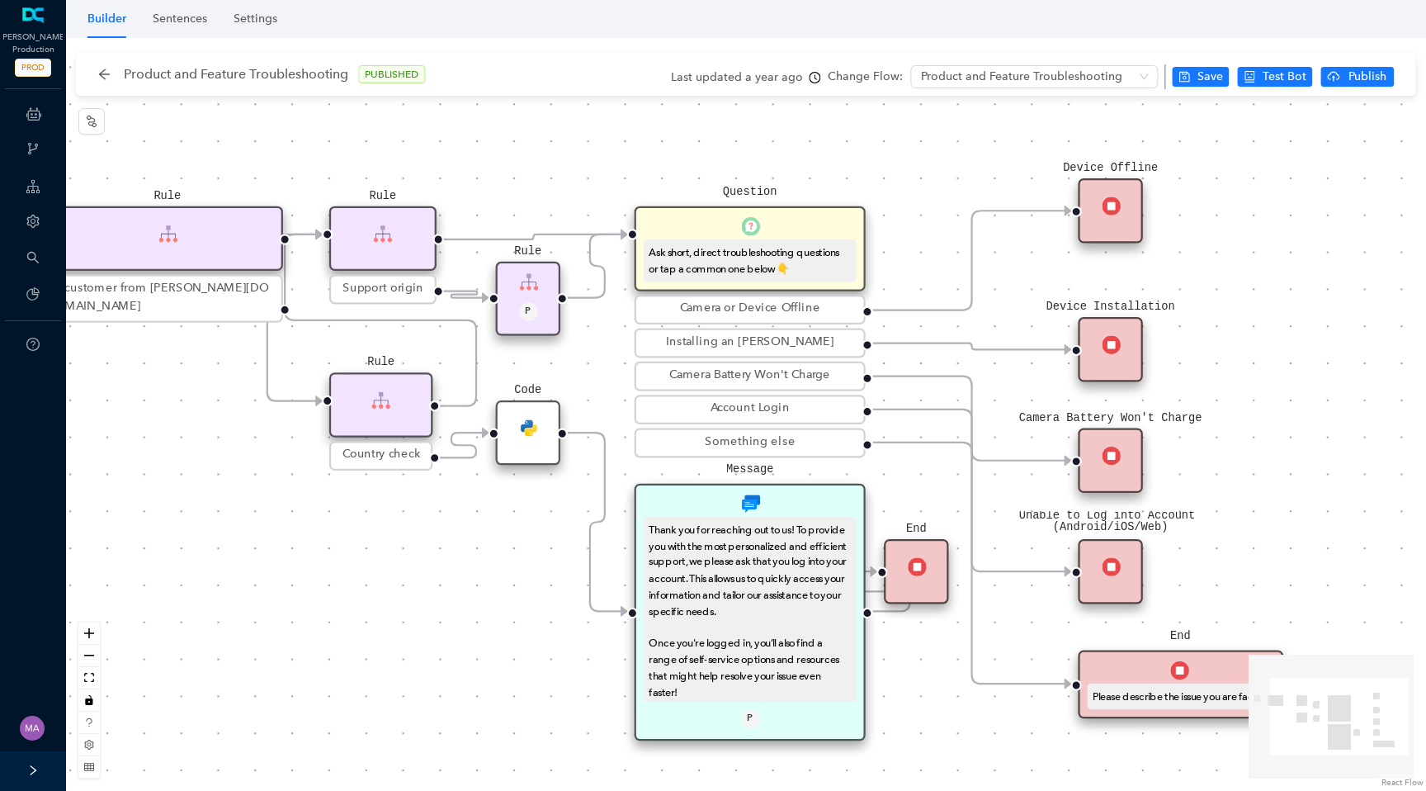
drag, startPoint x: 1132, startPoint y: 161, endPoint x: 1013, endPoint y: 263, distance: 156.9
click at [1013, 263] on div "End Message Thank you for reaching out to us! To provide you with the most pers…" at bounding box center [746, 414] width 1360 height 753
drag, startPoint x: 373, startPoint y: 554, endPoint x: 494, endPoint y: 554, distance: 121.3
click at [494, 554] on div "End Message Thank you for reaching out to us! To provide you with the most pers…" at bounding box center [746, 414] width 1360 height 753
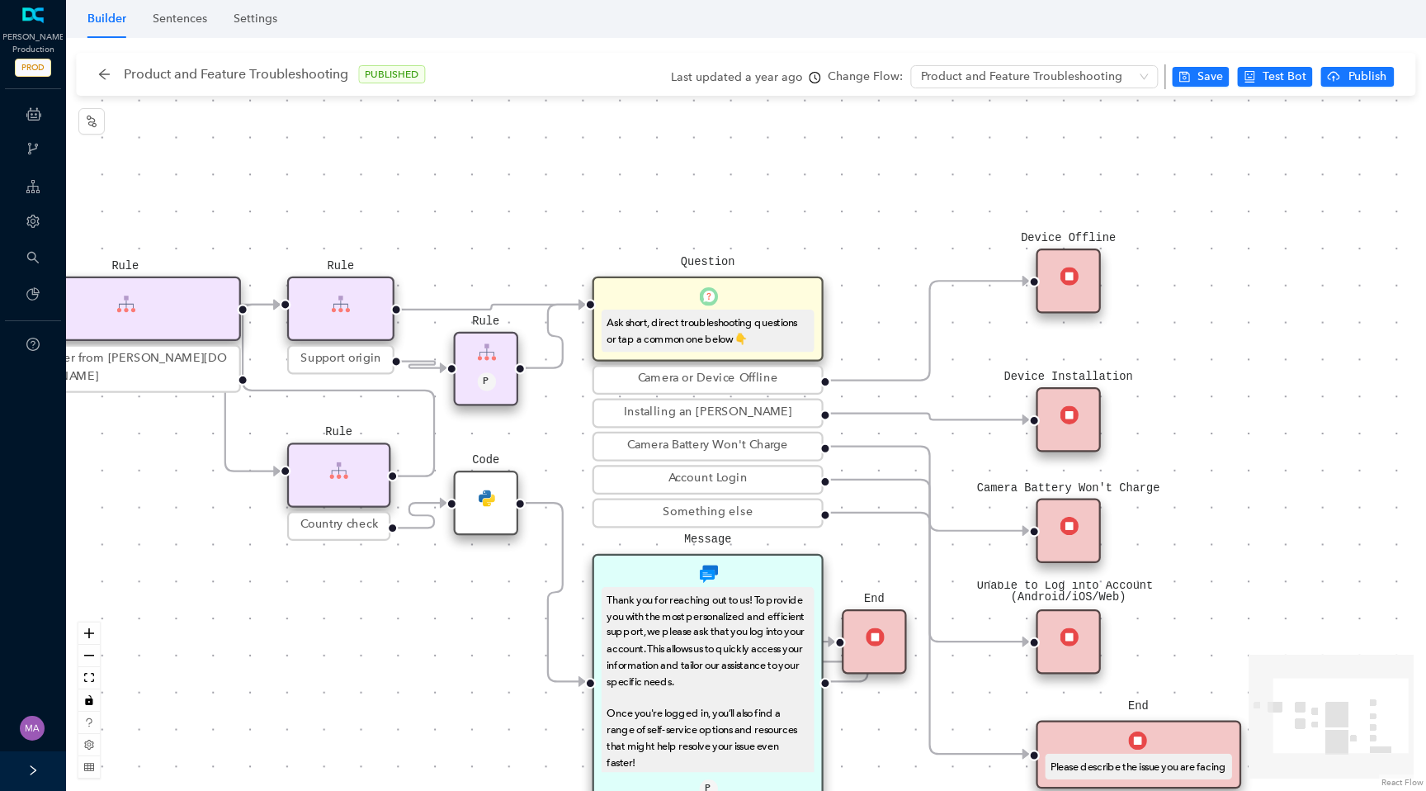
drag, startPoint x: 1050, startPoint y: 221, endPoint x: 887, endPoint y: 291, distance: 177.9
click at [887, 291] on div "End Message Thank you for reaching out to us! To provide you with the most pers…" at bounding box center [746, 414] width 1360 height 753
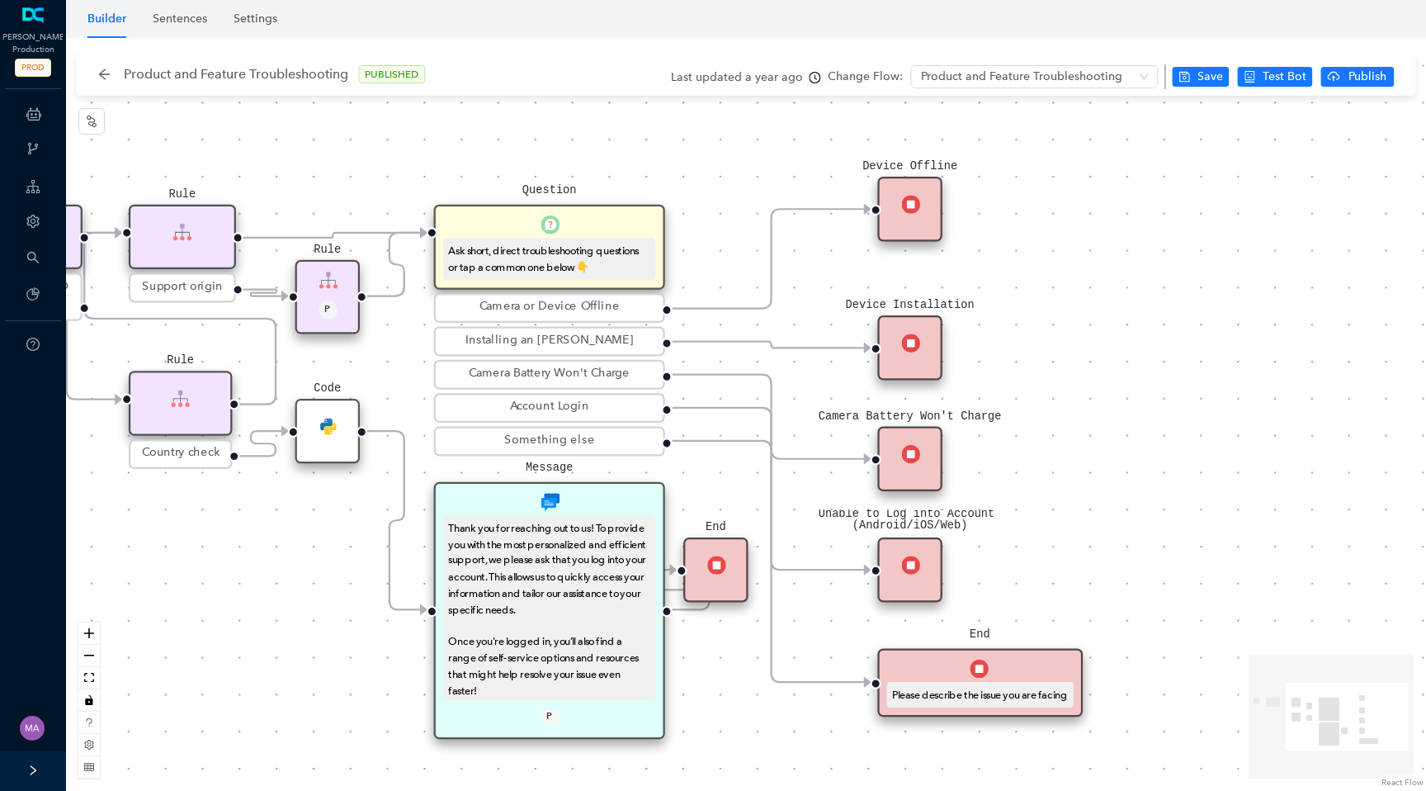
drag, startPoint x: 892, startPoint y: 284, endPoint x: 733, endPoint y: 212, distance: 174.8
click at [733, 212] on div "End Message Thank you for reaching out to us! To provide you with the most pers…" at bounding box center [746, 414] width 1360 height 753
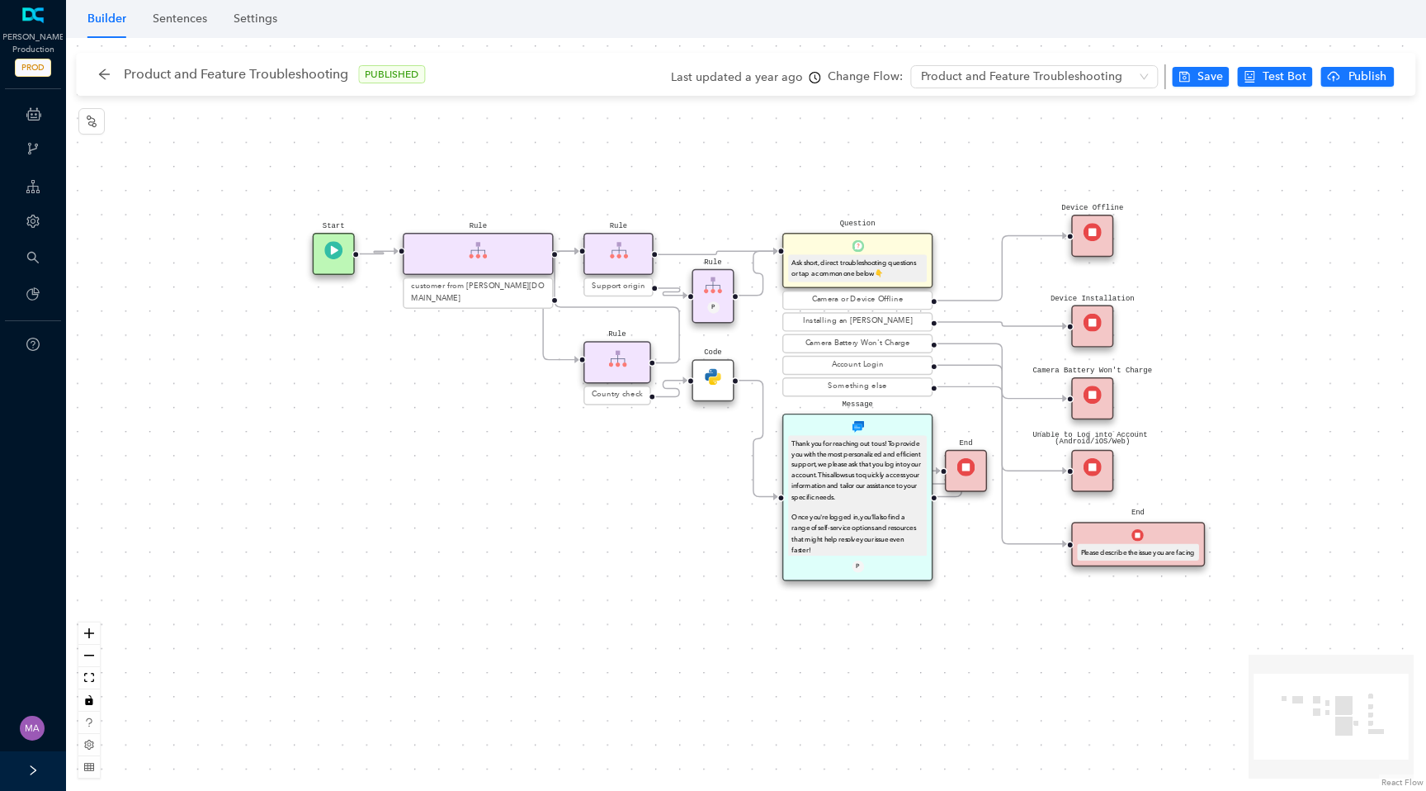
drag, startPoint x: 660, startPoint y: 149, endPoint x: 773, endPoint y: 147, distance: 113.9
click at [773, 148] on div "End Message Thank you for reaching out to us! To provide you with the most pers…" at bounding box center [746, 414] width 1360 height 753
click at [1096, 250] on div "Device Offline" at bounding box center [1093, 235] width 42 height 42
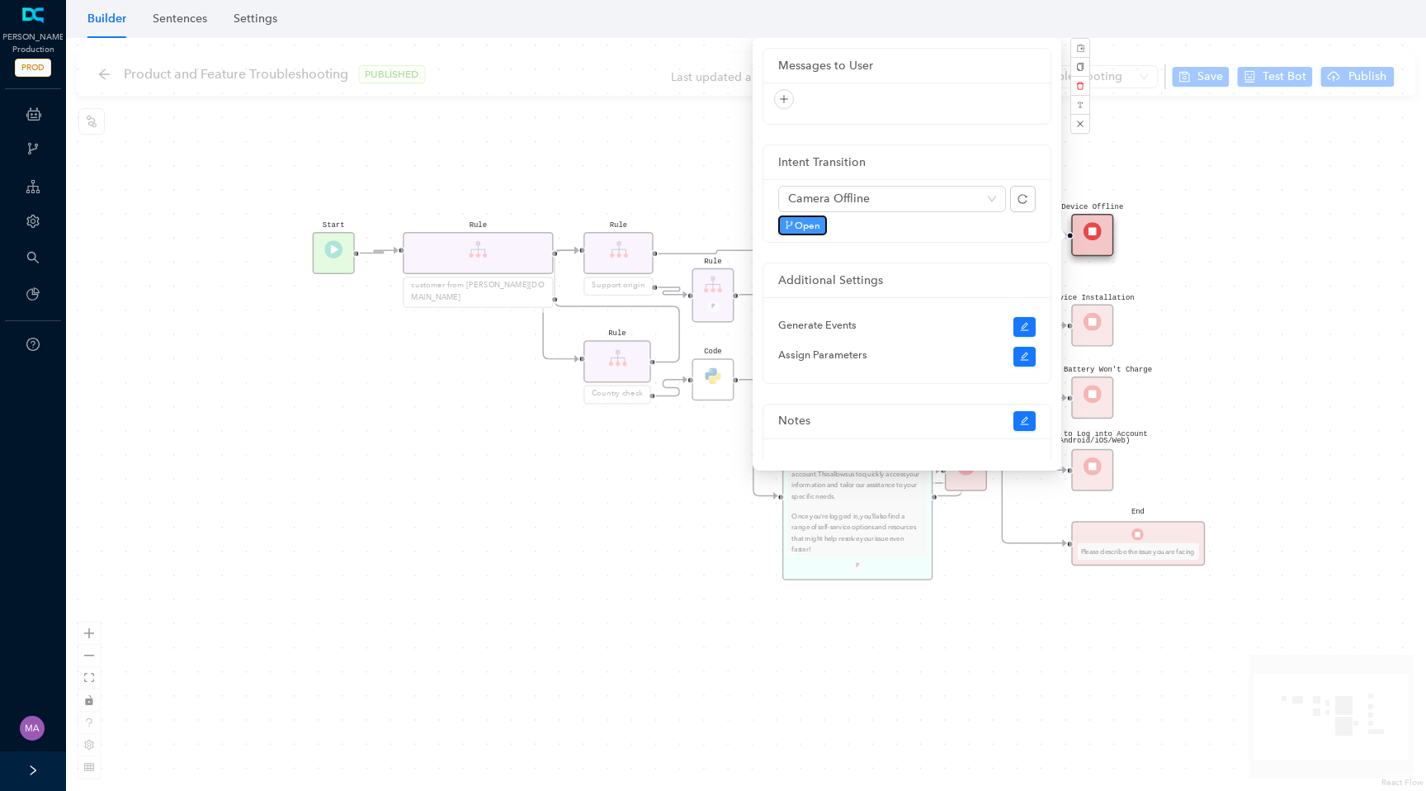
click at [798, 231] on span "Open" at bounding box center [808, 225] width 26 height 15
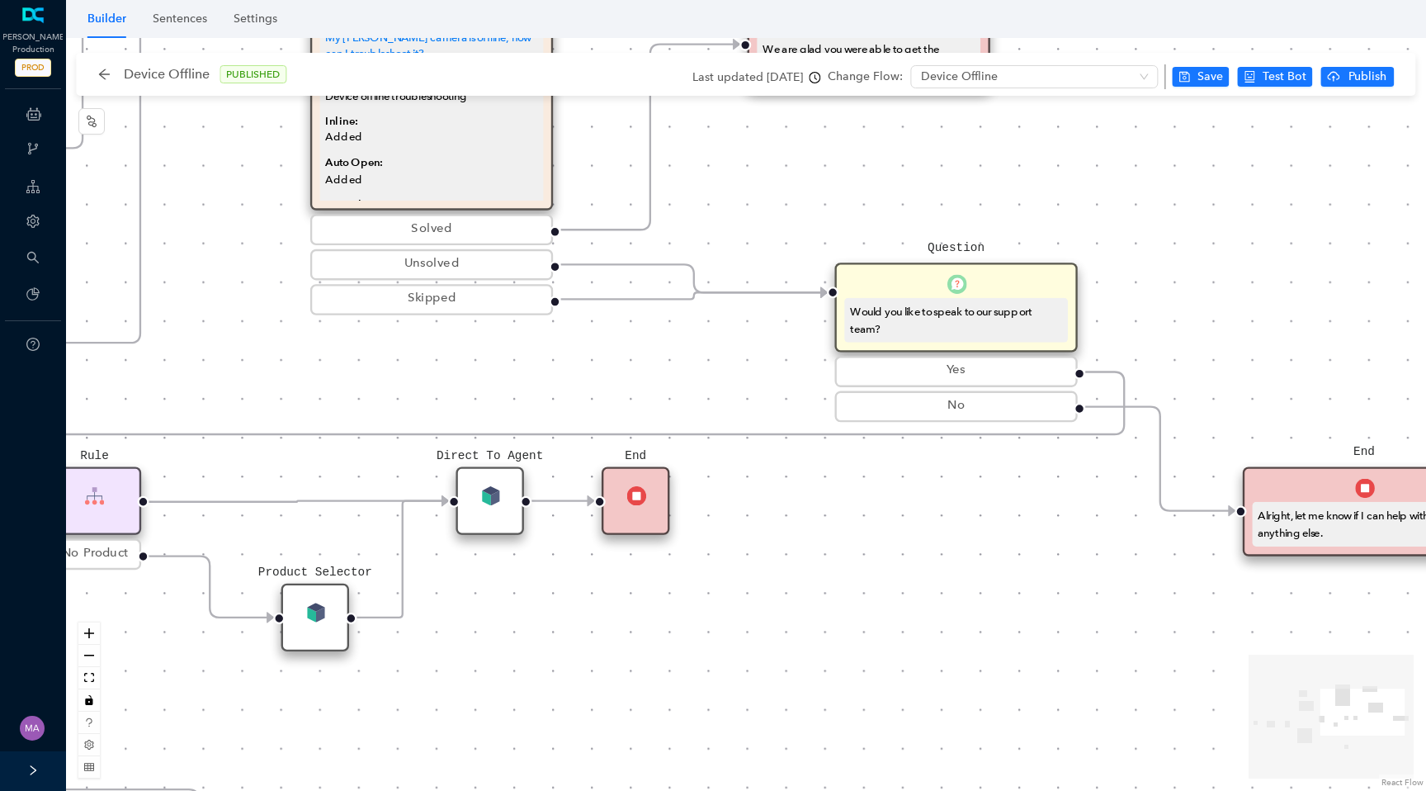
drag, startPoint x: 947, startPoint y: 360, endPoint x: 777, endPoint y: 360, distance: 170.1
click at [777, 360] on div "Rule Check Greet Flow Start End Message We can help with that! P Rule VMC5040 M…" at bounding box center [746, 414] width 1360 height 753
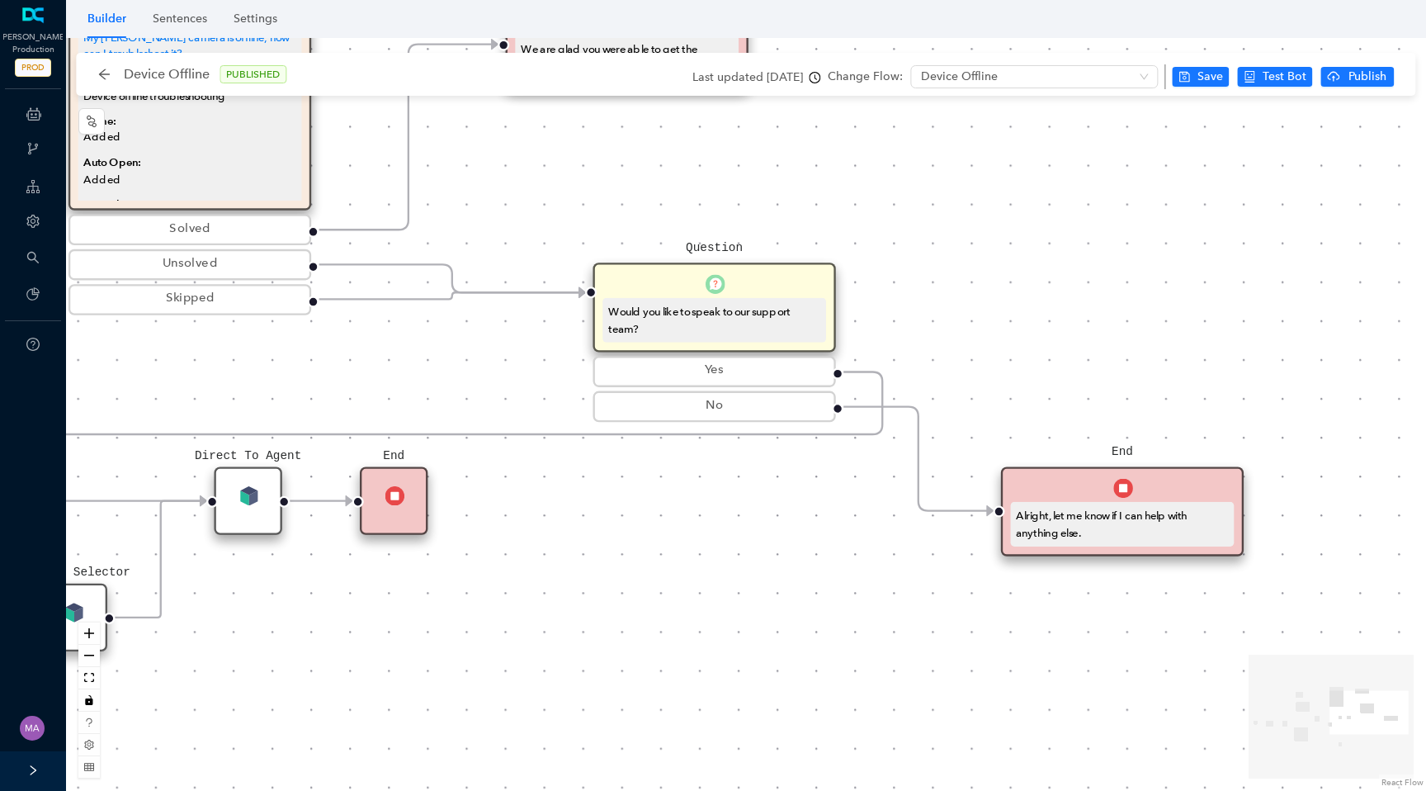
drag, startPoint x: 1003, startPoint y: 585, endPoint x: 737, endPoint y: 585, distance: 265.8
click at [736, 585] on div "Rule Check Greet Flow Start End Message We can help with that! P Rule VMC5040 M…" at bounding box center [746, 414] width 1360 height 753
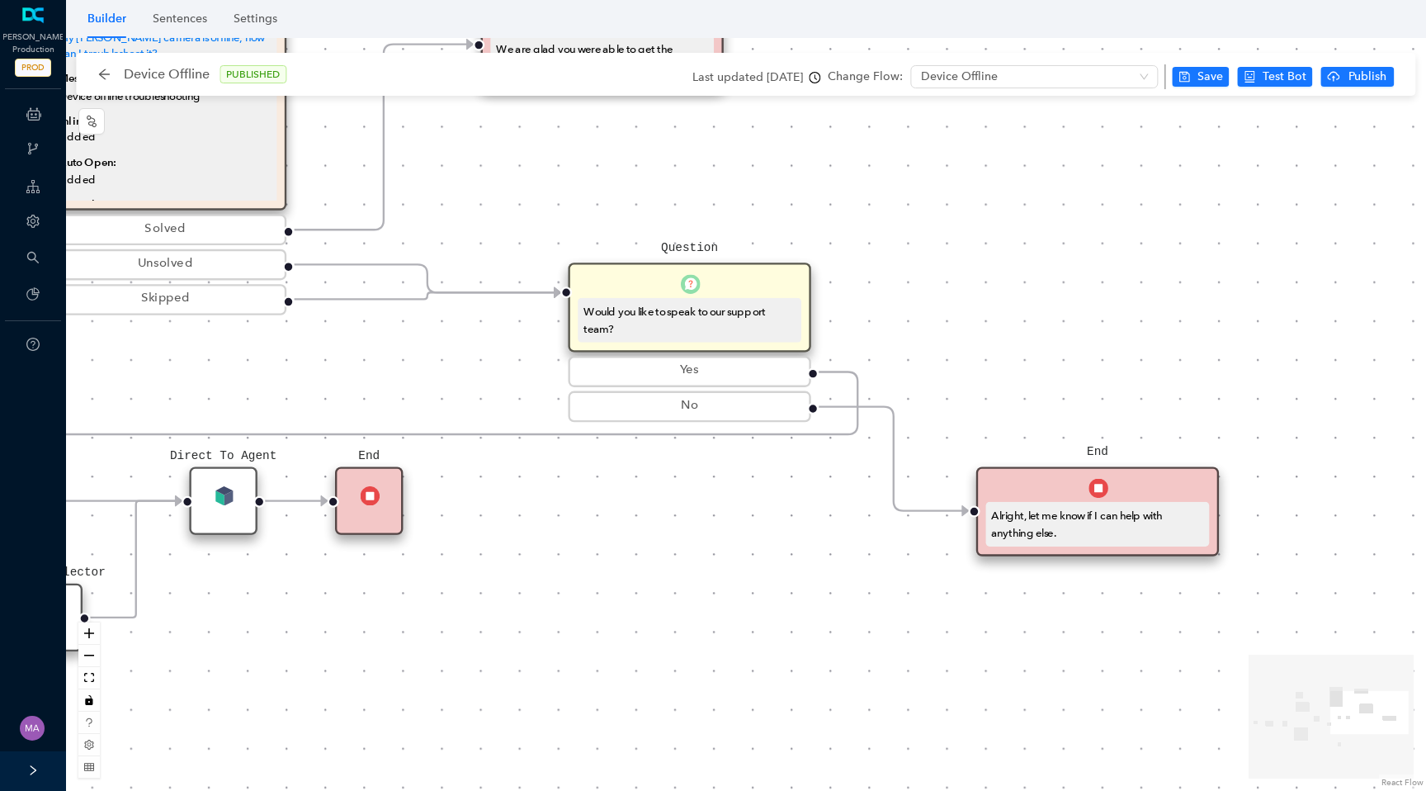
click at [1048, 496] on div "End Alright, let me know if I can help with anything else." at bounding box center [1098, 511] width 243 height 90
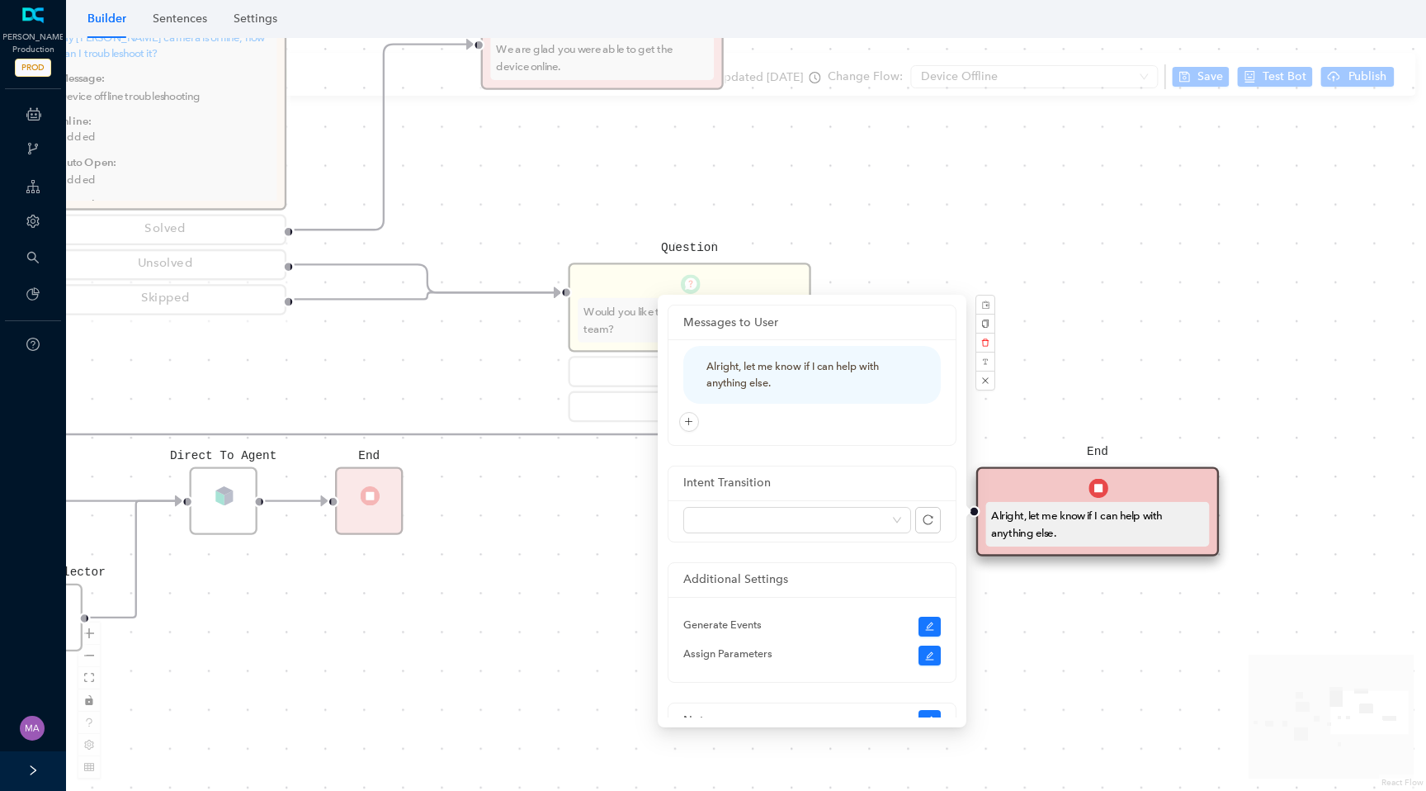
click at [1093, 350] on div "Rule Check Greet Flow Start End Message We can help with that! P Rule VMC5040 M…" at bounding box center [746, 414] width 1360 height 753
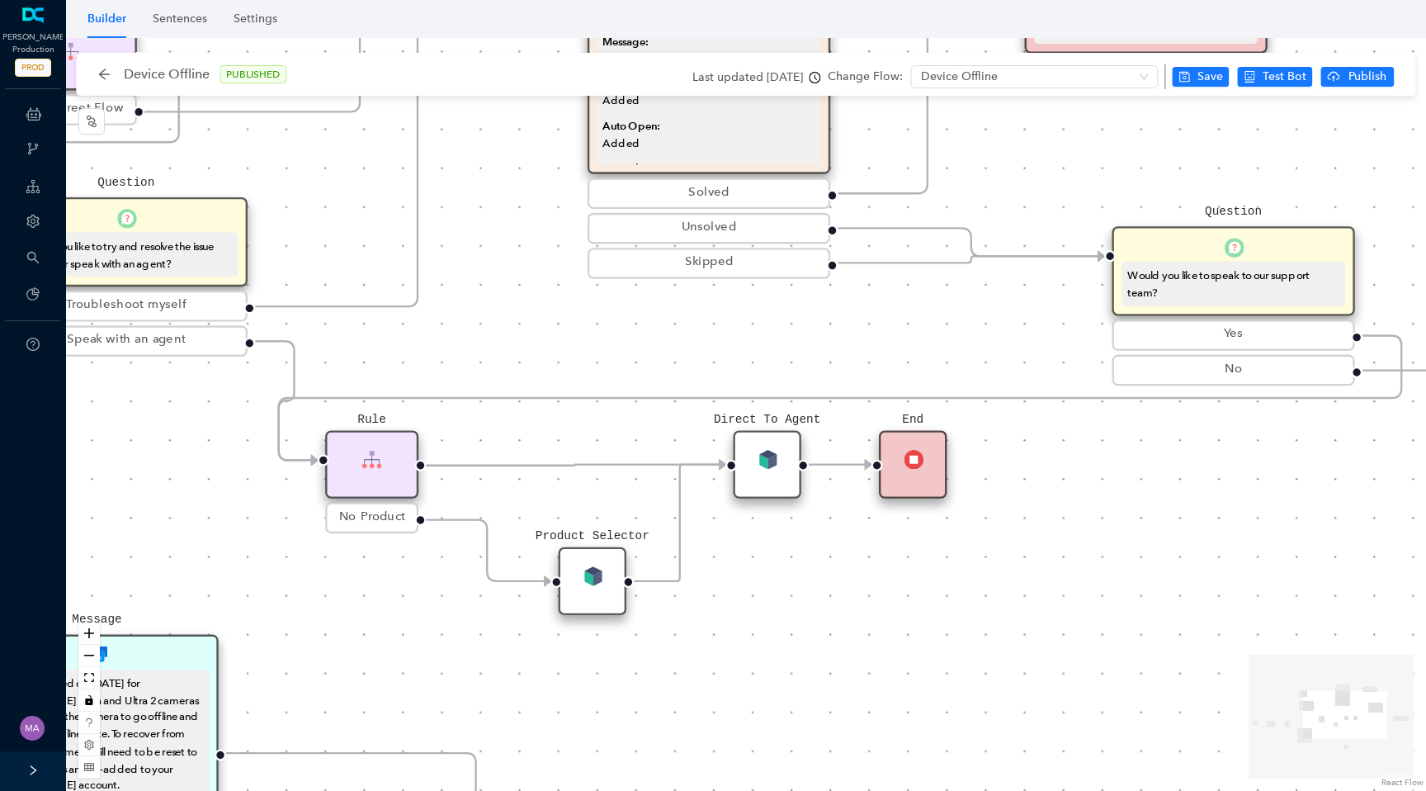
drag, startPoint x: 774, startPoint y: 635, endPoint x: 1316, endPoint y: 598, distance: 542.7
click at [1317, 598] on div "Rule Check Greet Flow Start End Message We can help with that! P Rule VMC5040 M…" at bounding box center [746, 414] width 1360 height 753
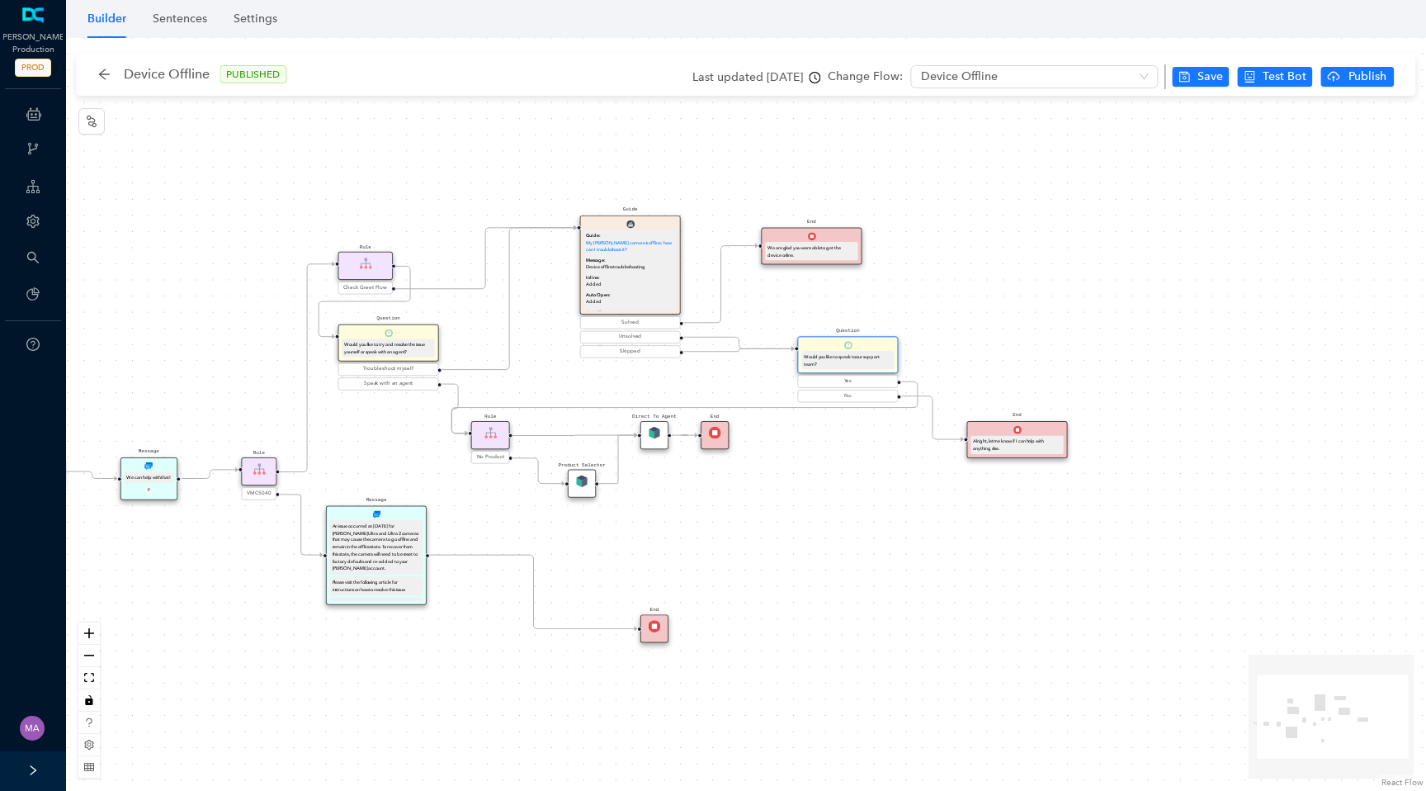
drag, startPoint x: 658, startPoint y: 357, endPoint x: 802, endPoint y: 460, distance: 176.4
click at [802, 460] on div "Rule Check Greet Flow Start End Message We can help with that! P Rule VMC5040 M…" at bounding box center [746, 414] width 1360 height 753
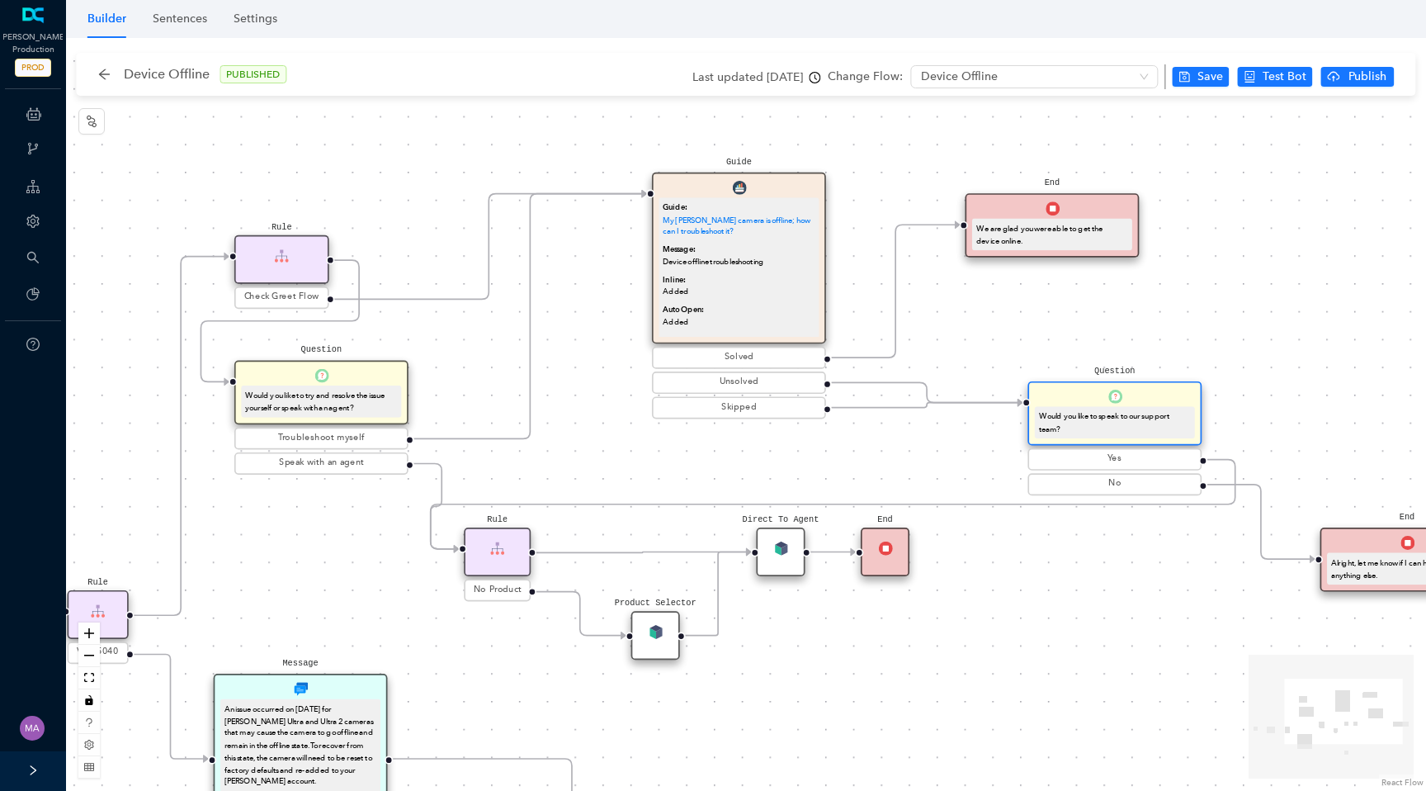
drag, startPoint x: 571, startPoint y: 370, endPoint x: 614, endPoint y: 438, distance: 80.9
click at [614, 438] on div "Rule Check Greet Flow Start End Message We can help with that! P Rule VMC5040 M…" at bounding box center [746, 414] width 1360 height 753
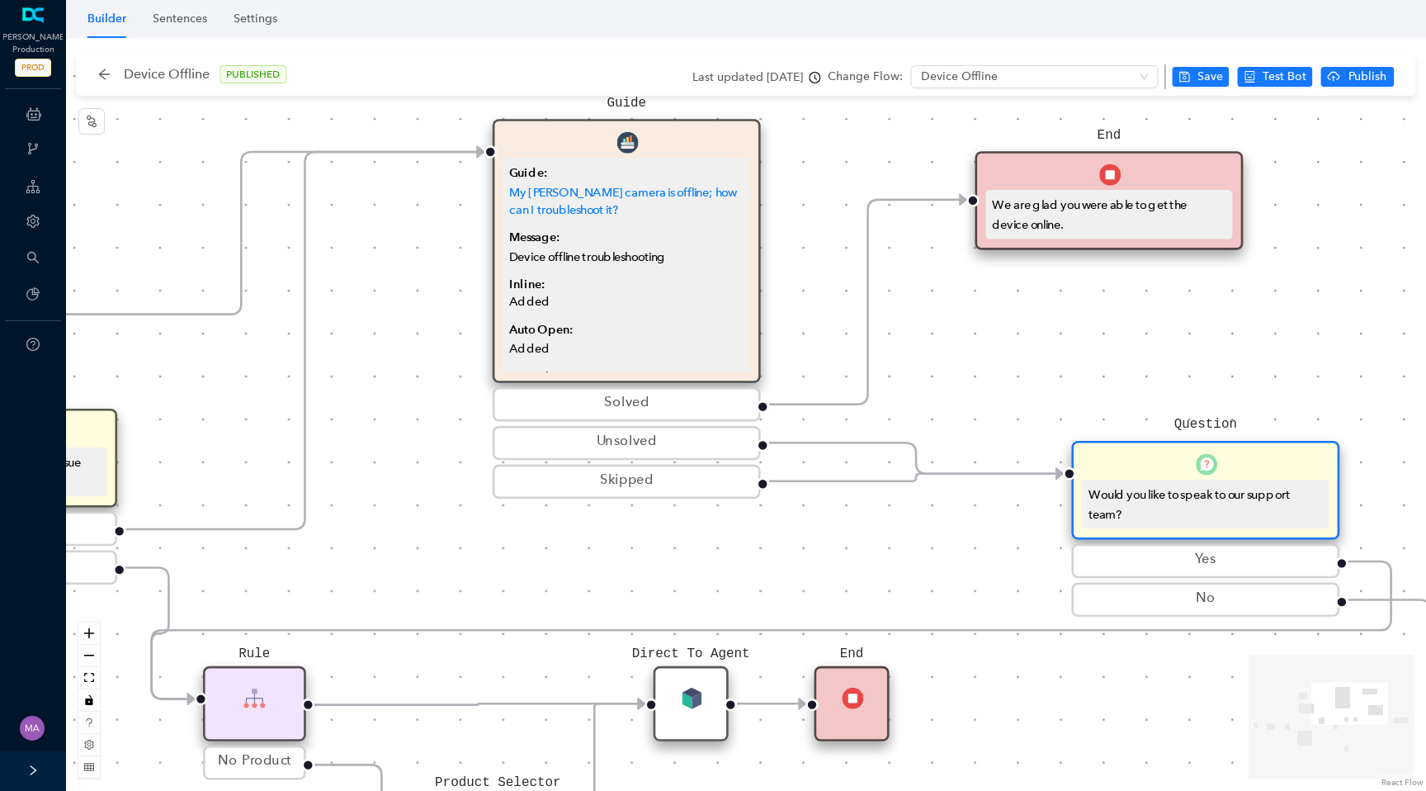
drag, startPoint x: 1135, startPoint y: 409, endPoint x: 1088, endPoint y: 412, distance: 47.2
click at [1088, 412] on div "Rule Check Greet Flow Start End Message We can help with that! P Rule VMC5040 M…" at bounding box center [746, 414] width 1360 height 753
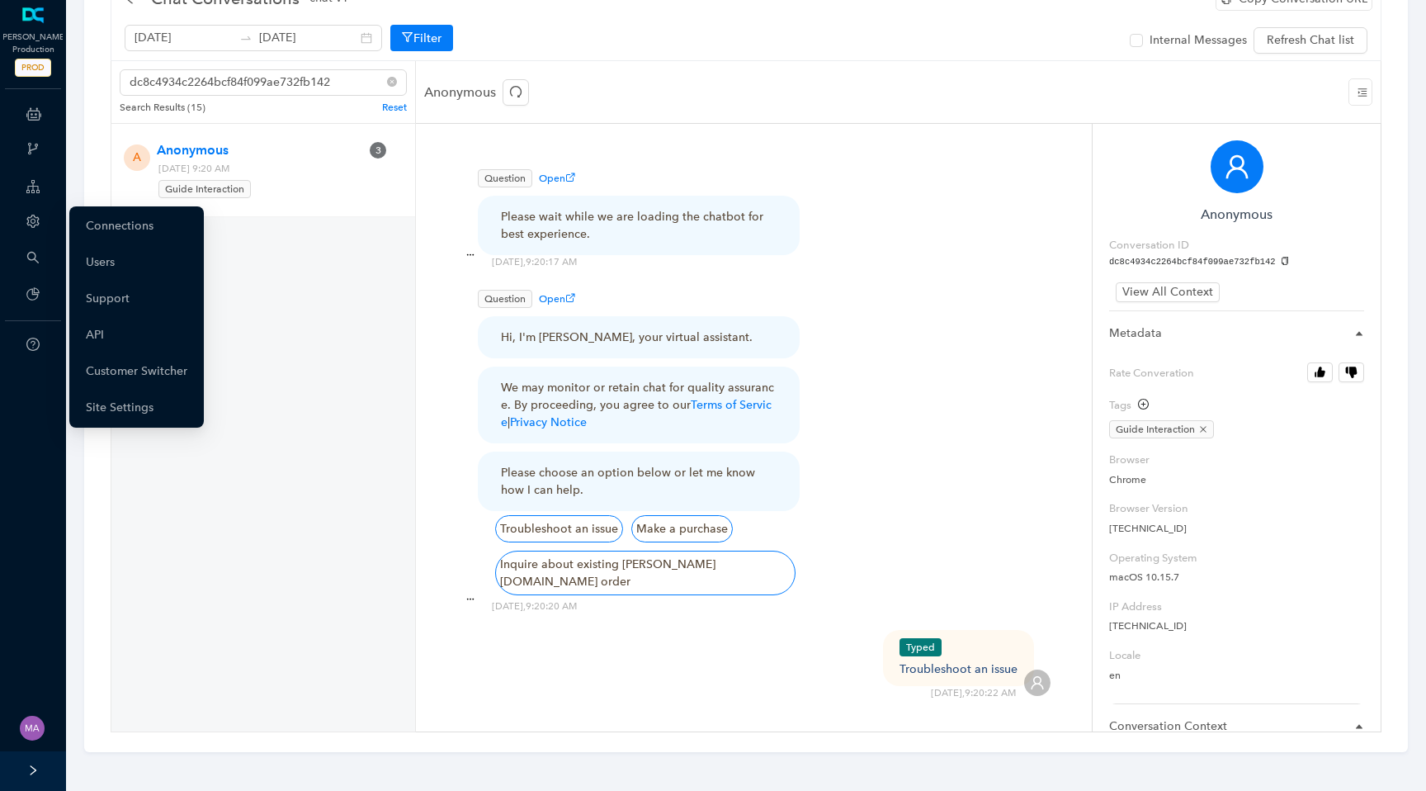
scroll to position [1106, 0]
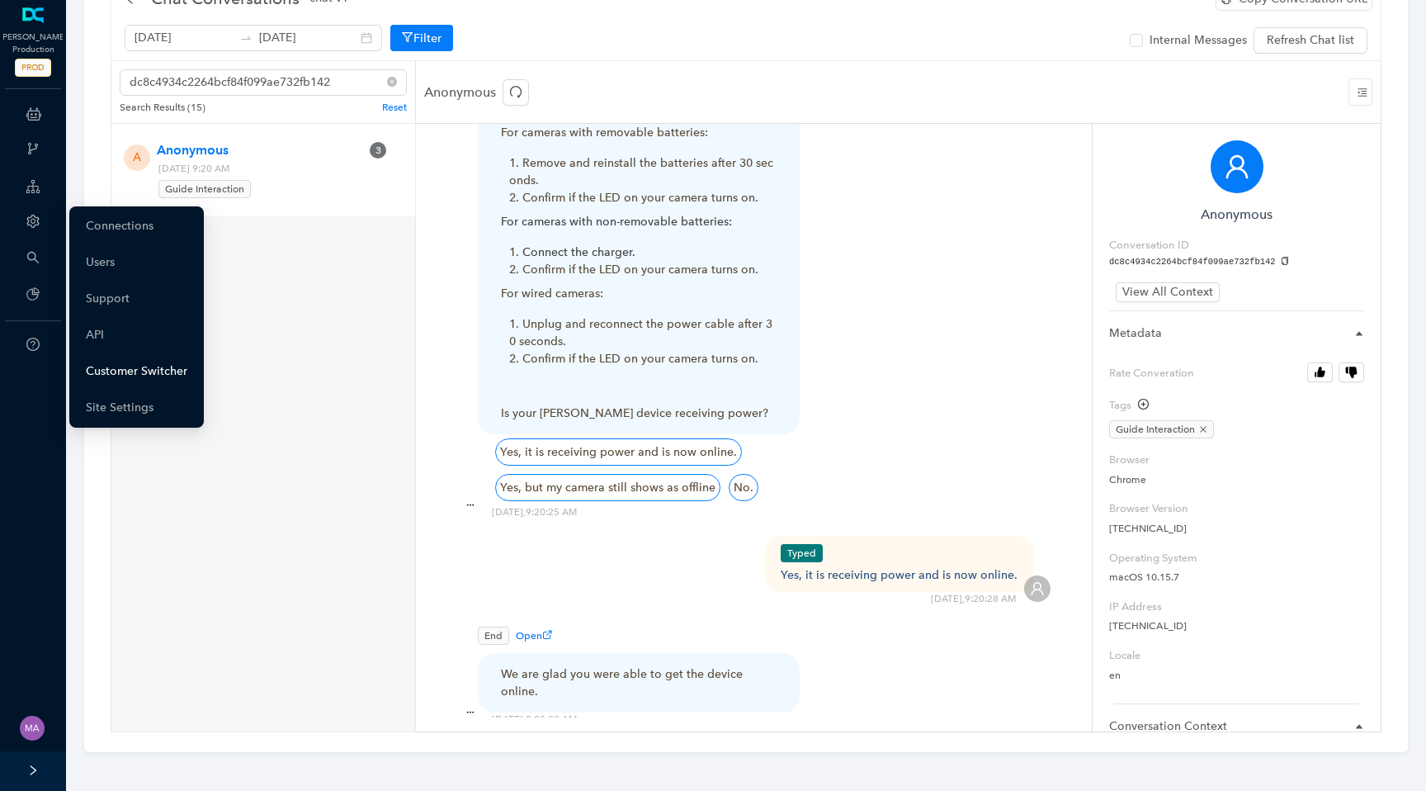
click at [114, 372] on link "Customer Switcher" at bounding box center [137, 371] width 102 height 33
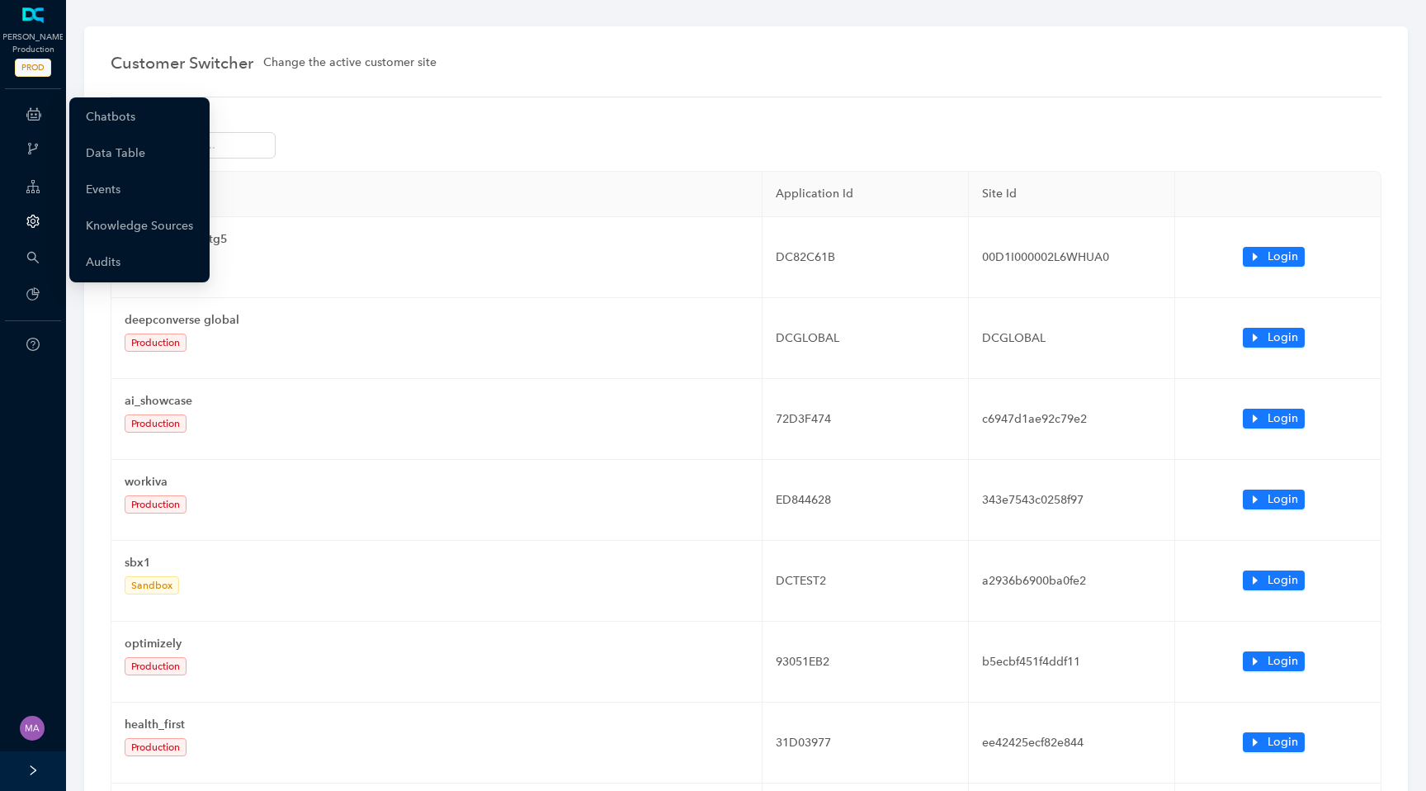
click at [35, 115] on icon at bounding box center [33, 113] width 15 height 33
click at [129, 112] on link "Chatbots" at bounding box center [111, 117] width 50 height 33
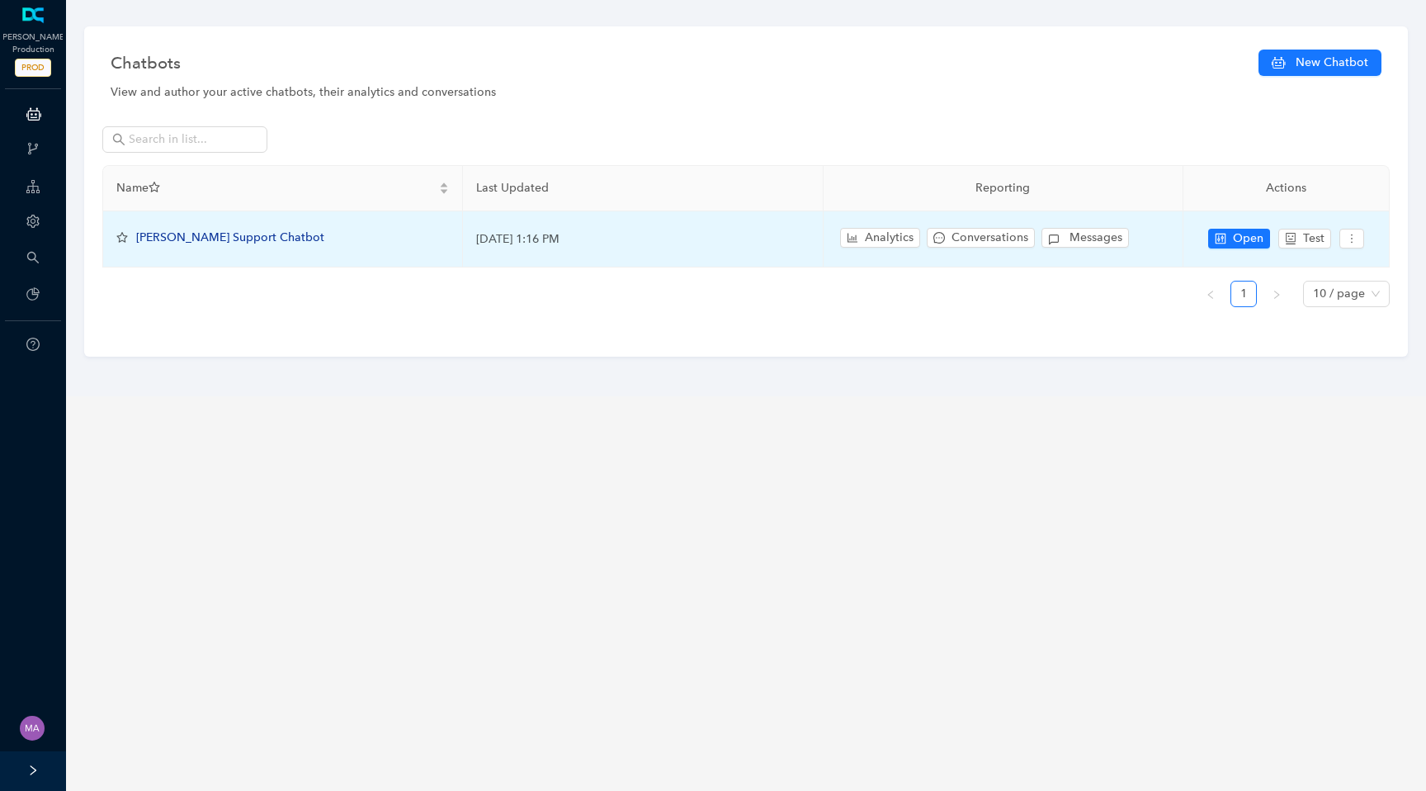
click at [174, 238] on span "[PERSON_NAME] Support Chatbot" at bounding box center [230, 237] width 188 height 14
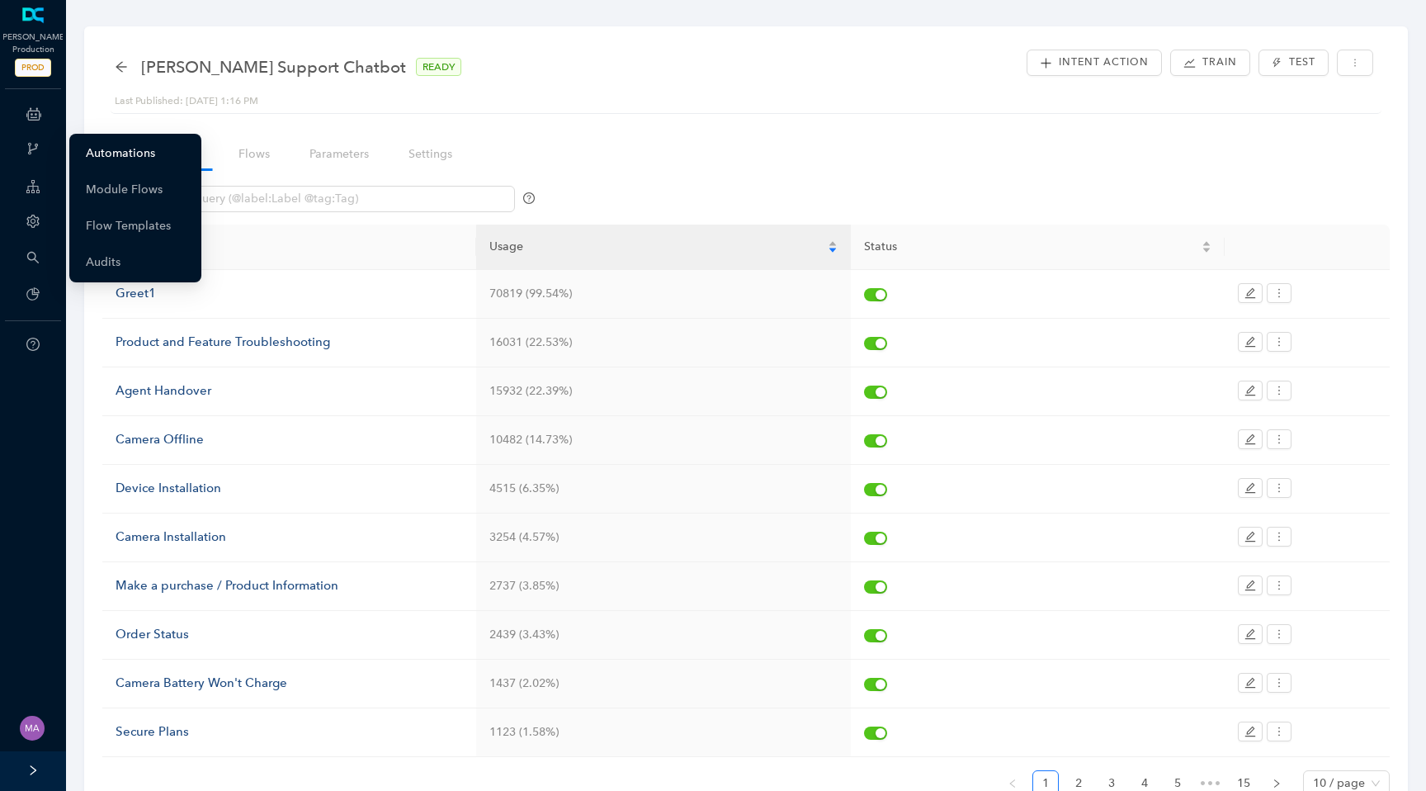
click at [111, 151] on link "Automations" at bounding box center [120, 153] width 69 height 33
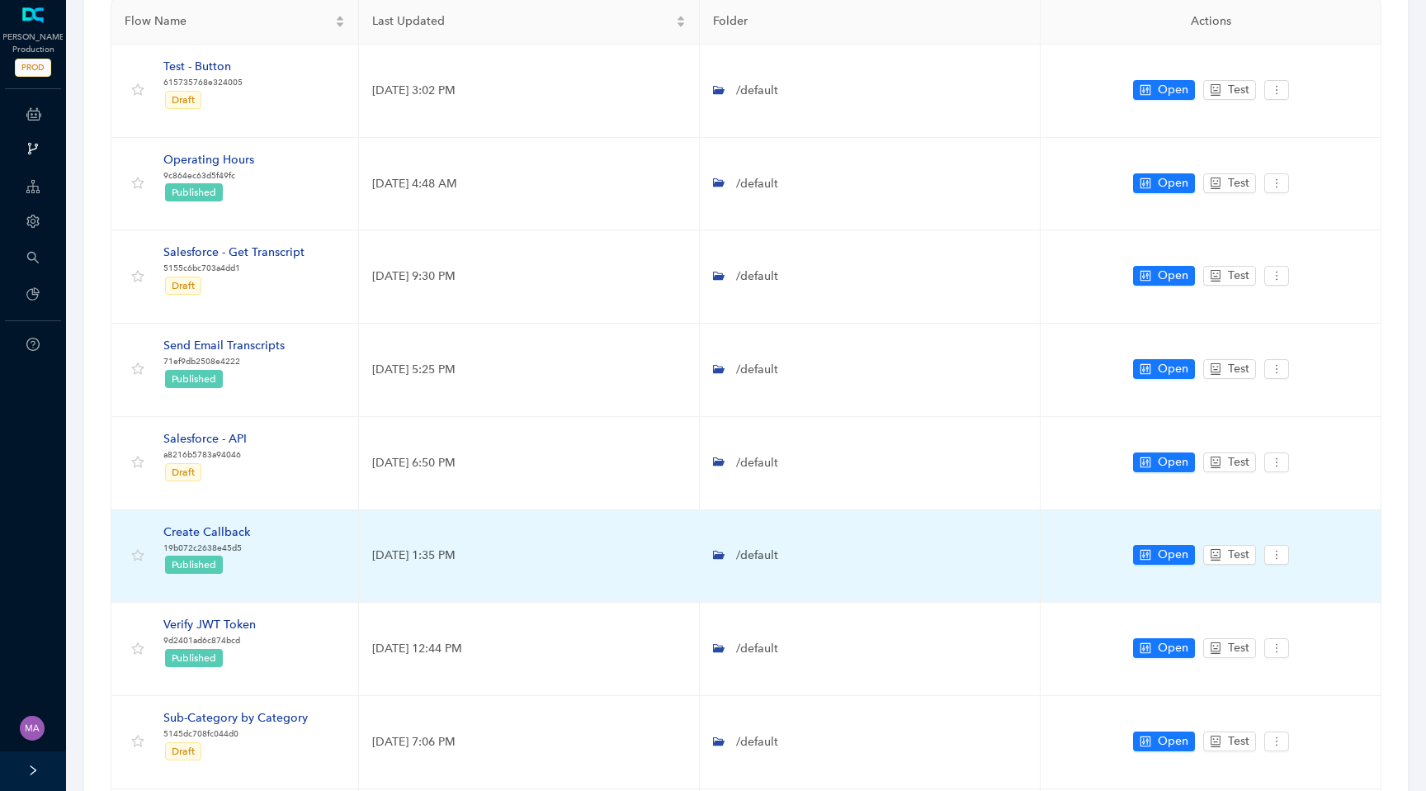
scroll to position [197, 0]
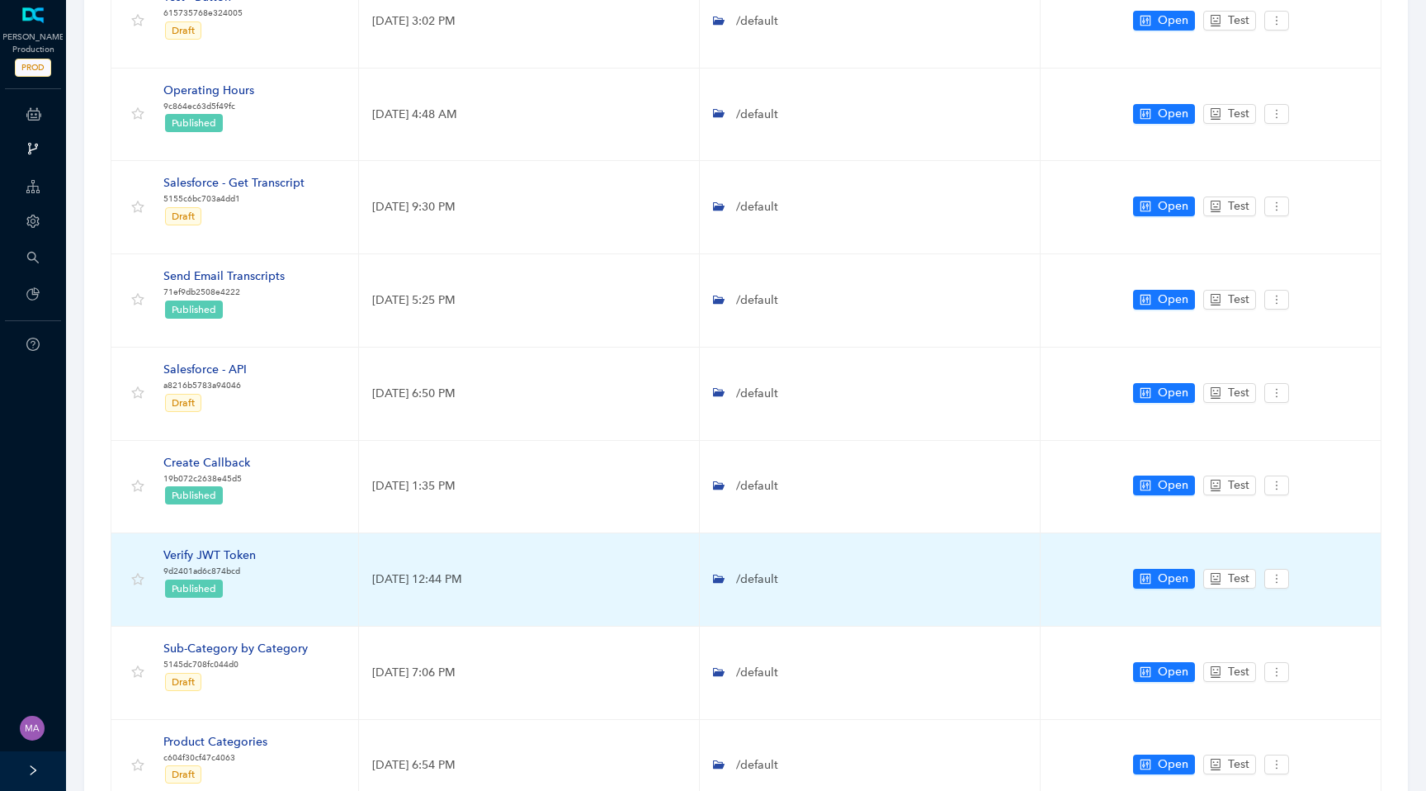
click at [232, 552] on div "Verify JWT Token" at bounding box center [209, 555] width 92 height 18
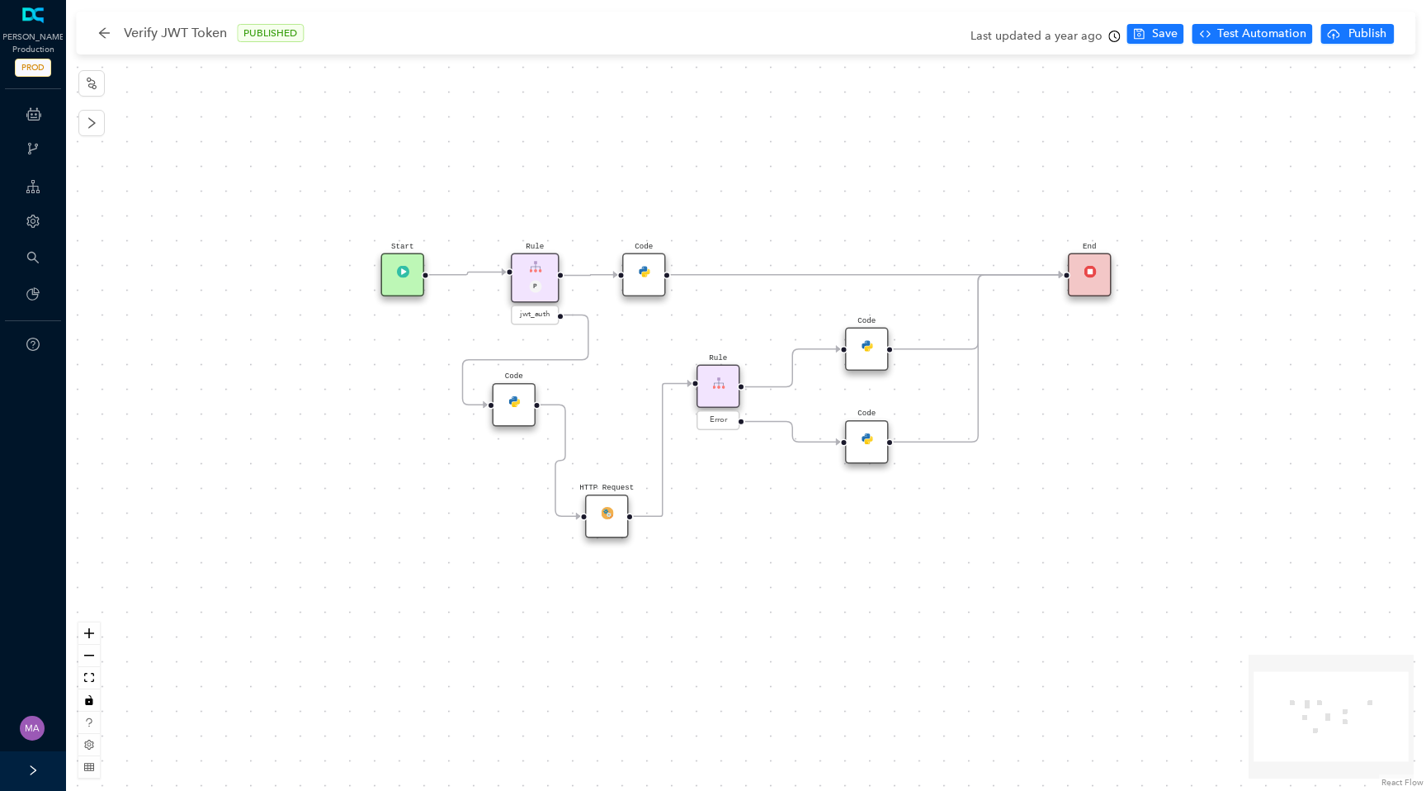
click at [551, 288] on div "P" at bounding box center [535, 288] width 34 height 15
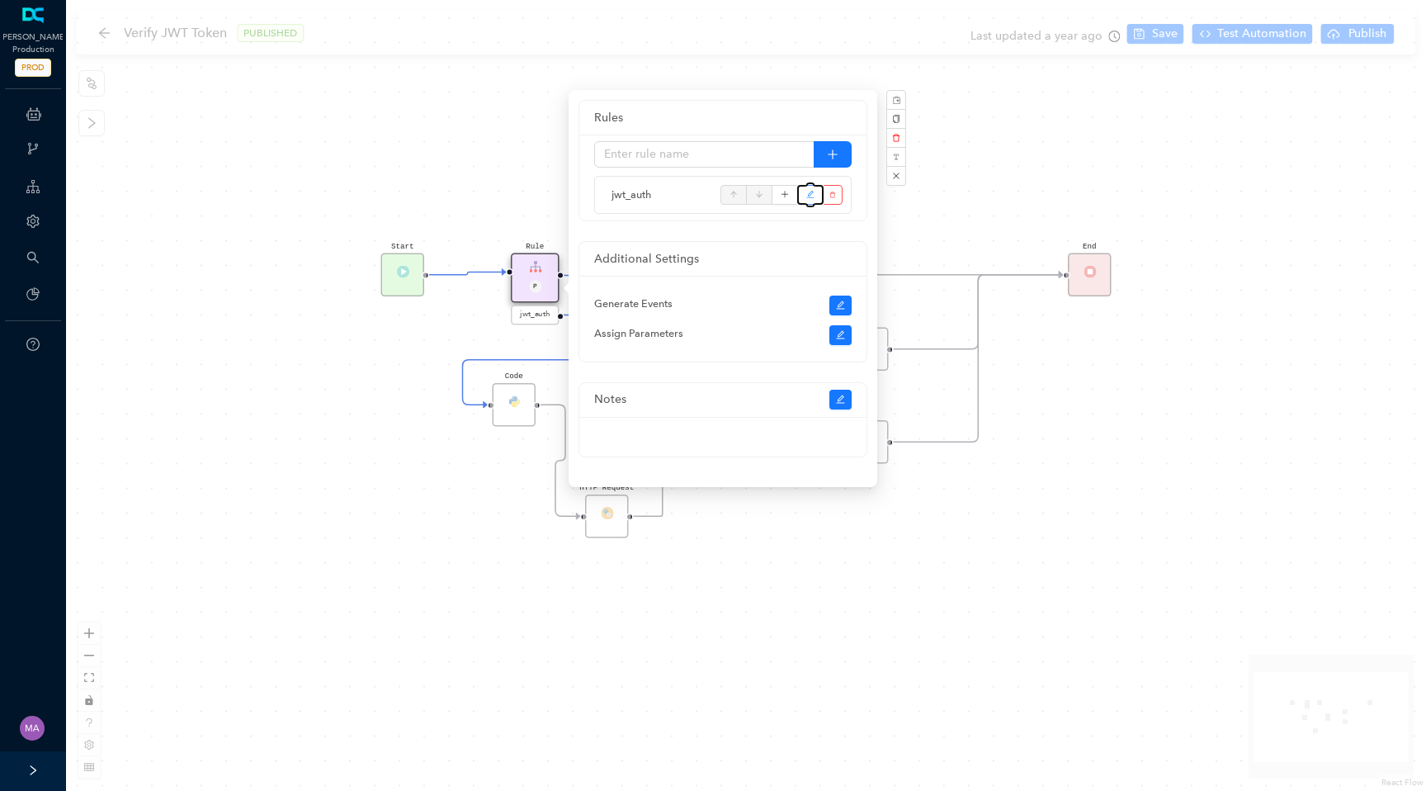
click at [802, 192] on button "button" at bounding box center [810, 195] width 26 height 20
type input "jwt_auth"
click at [783, 200] on icon "plus" at bounding box center [785, 194] width 9 height 25
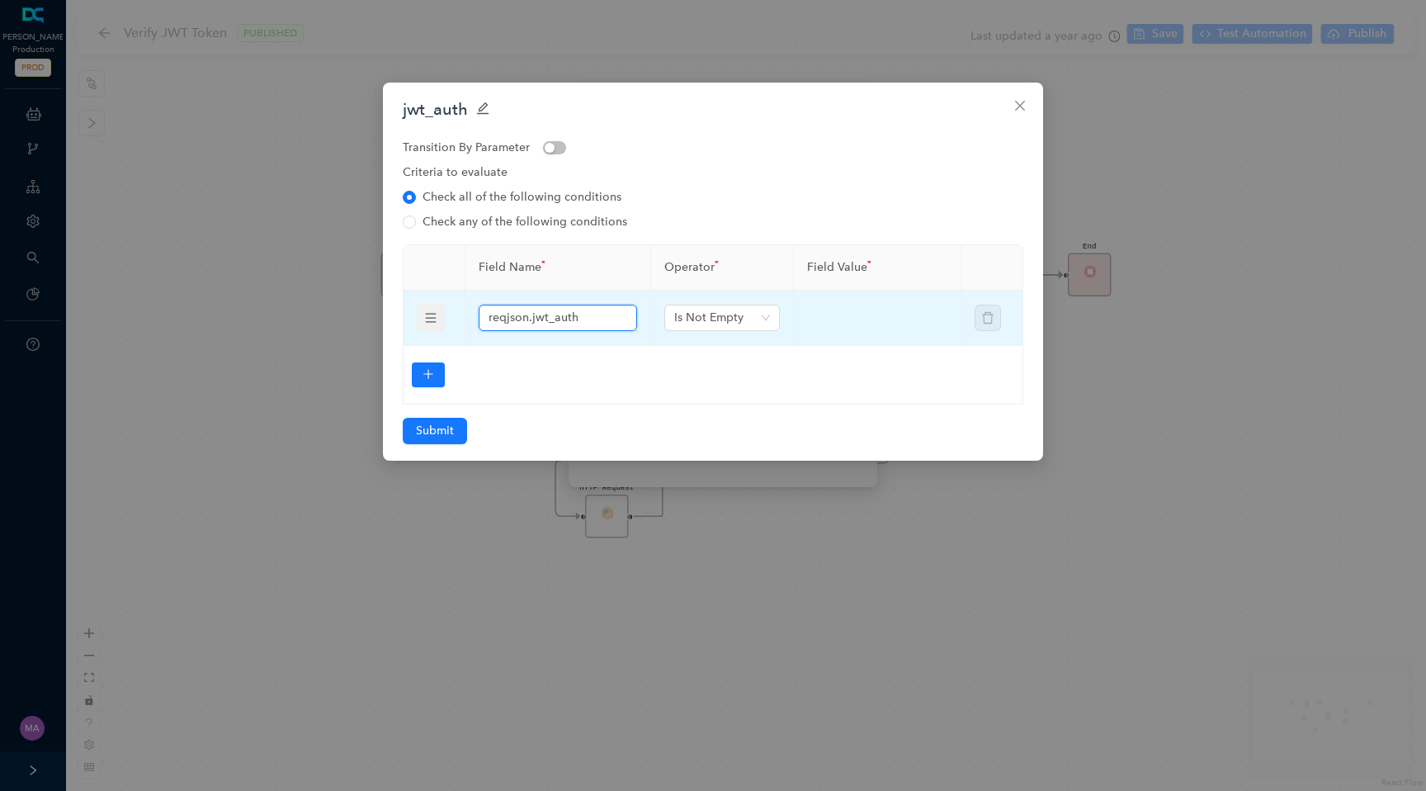
drag, startPoint x: 584, startPoint y: 323, endPoint x: 469, endPoint y: 314, distance: 115.9
click at [469, 314] on td "reqjson.jwt_auth" at bounding box center [559, 318] width 186 height 55
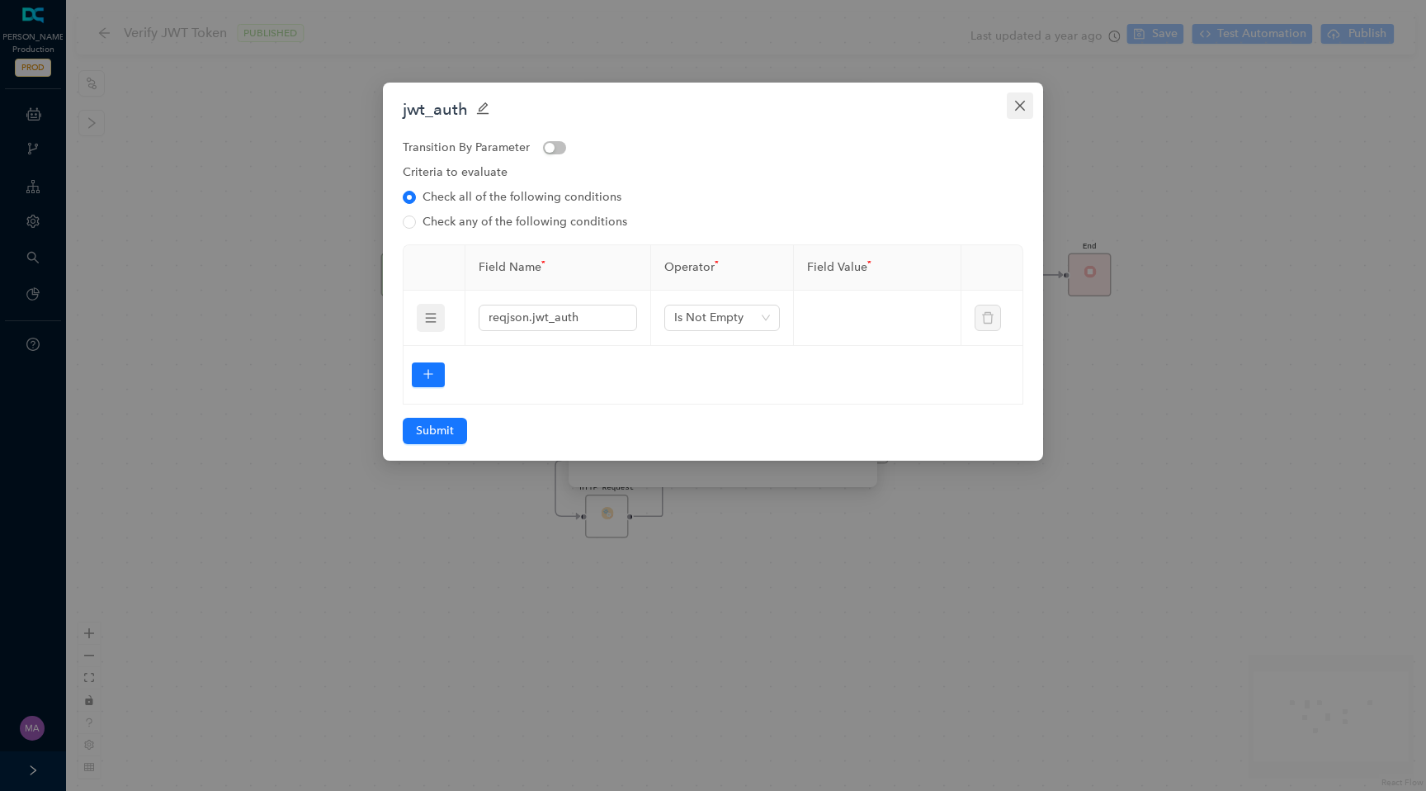
click at [1017, 106] on icon "close" at bounding box center [1020, 105] width 13 height 13
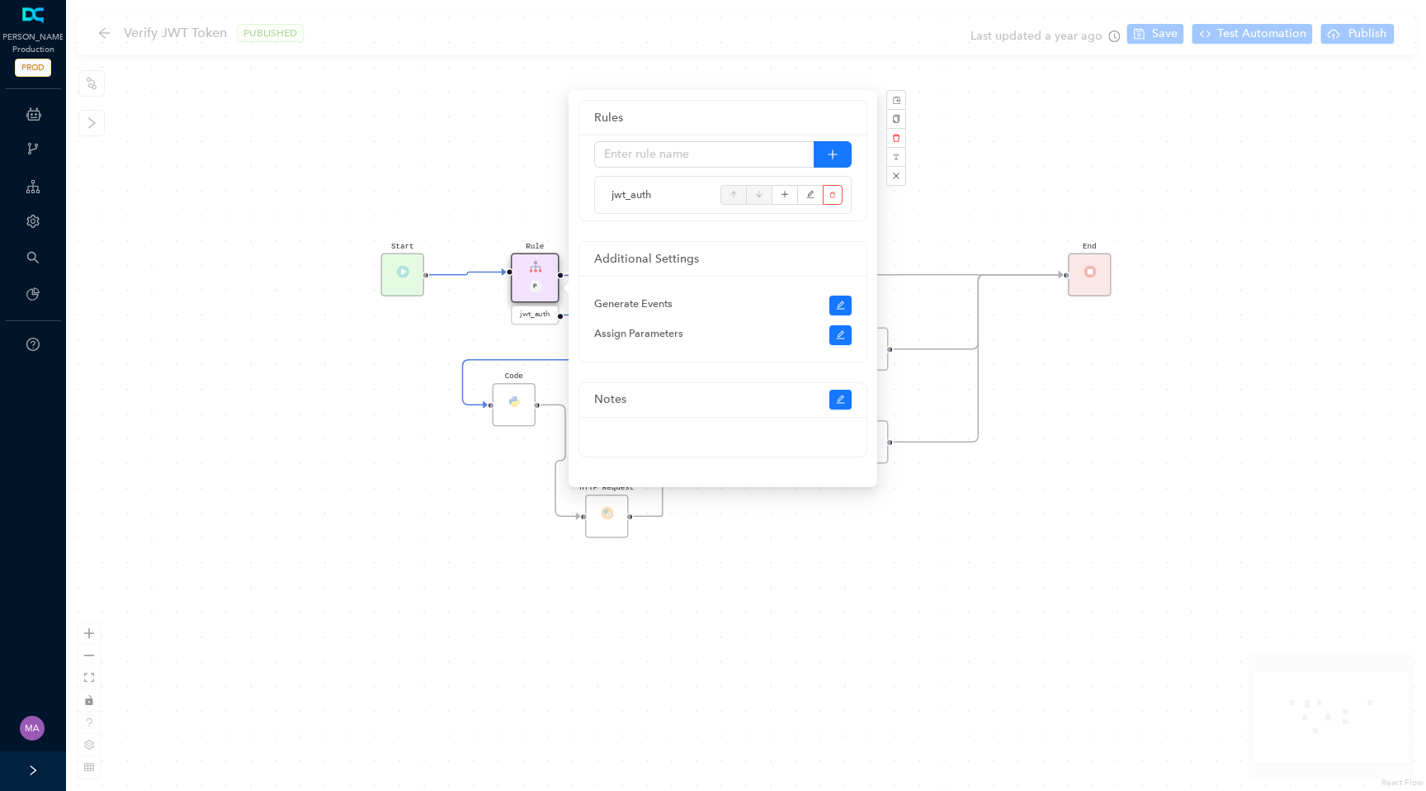
click at [1031, 179] on div "HTTP Request End Start Rule P jwt_auth Code Rule Error Code Code Code" at bounding box center [746, 395] width 1360 height 791
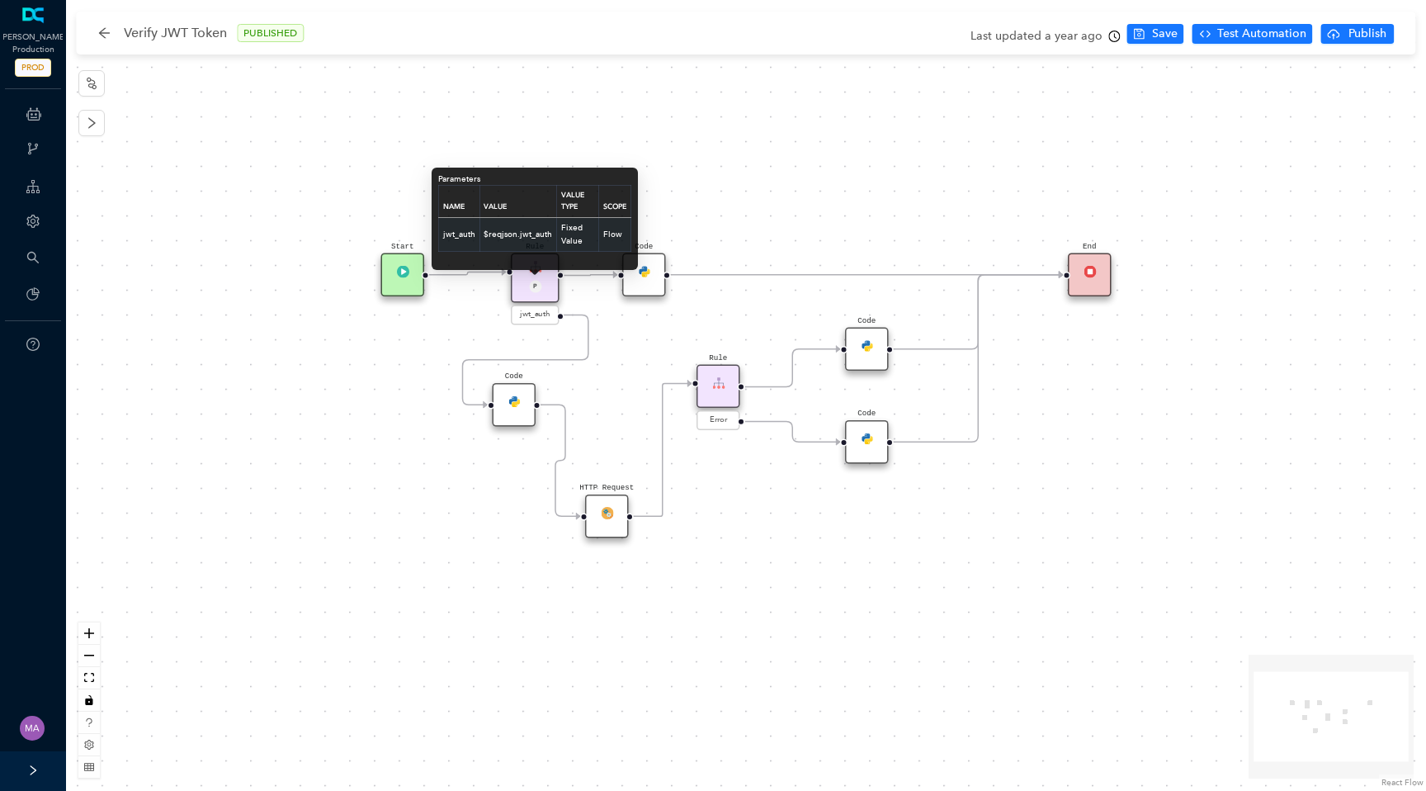
click at [557, 244] on td "Fixed Value" at bounding box center [578, 234] width 42 height 34
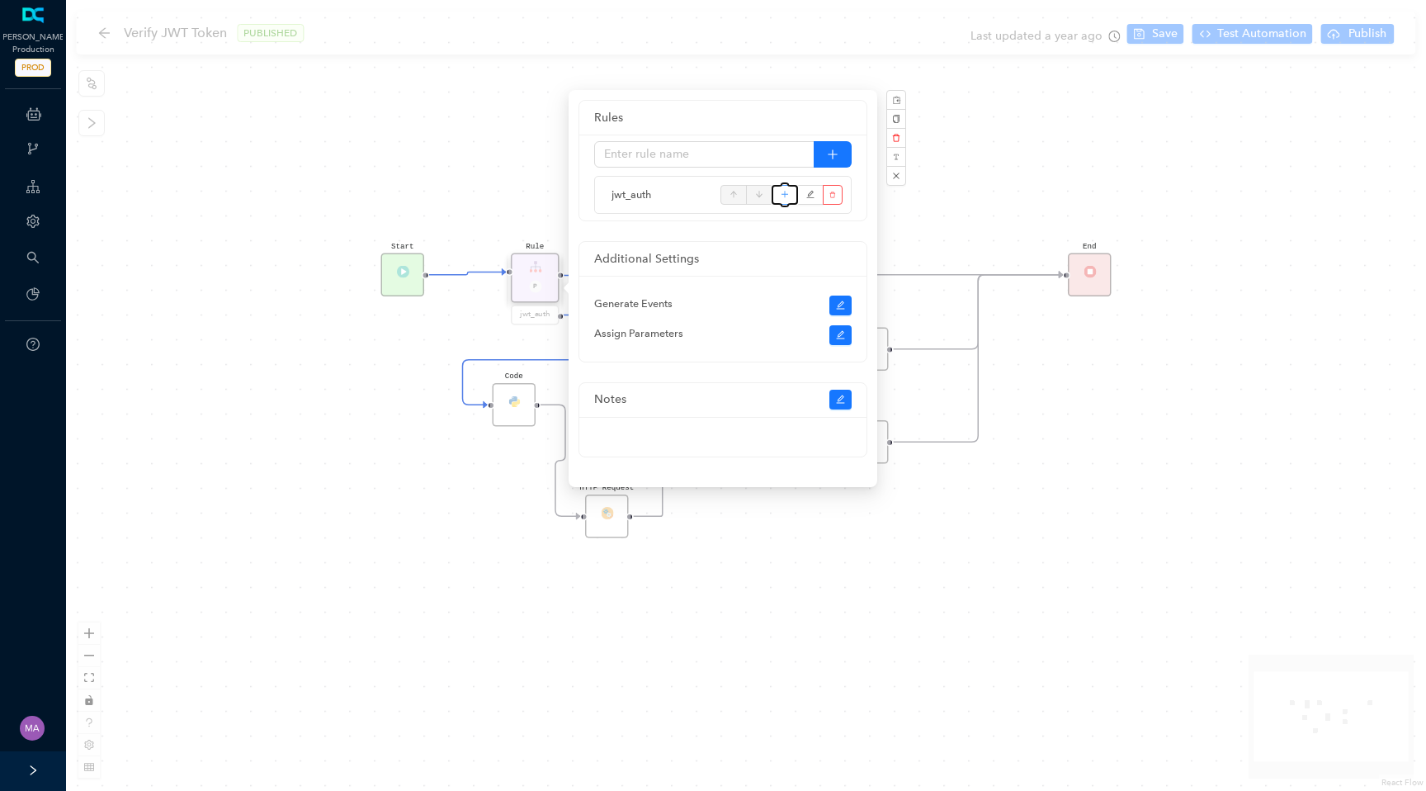
click at [783, 187] on icon "plus" at bounding box center [785, 194] width 9 height 25
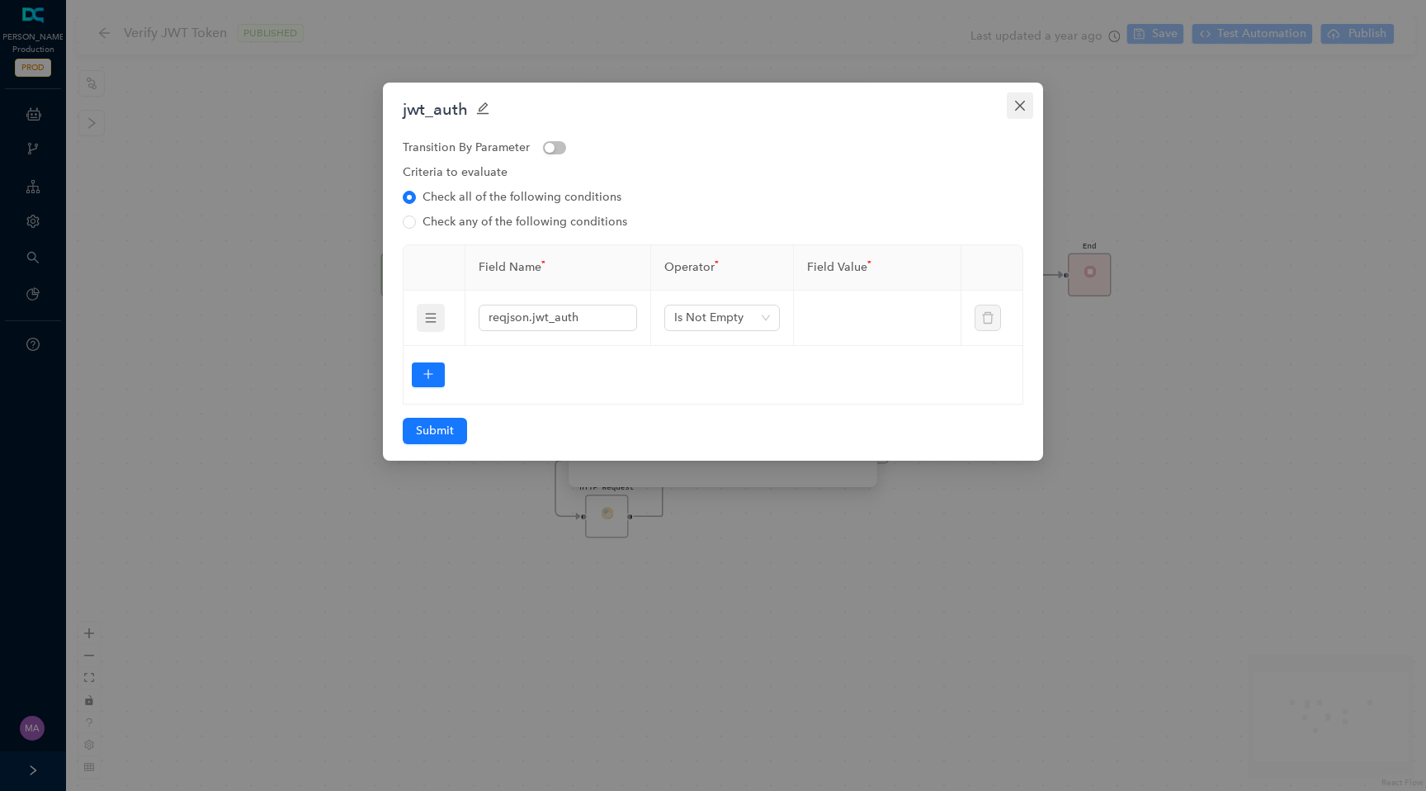
click at [1021, 106] on icon "close" at bounding box center [1020, 105] width 13 height 13
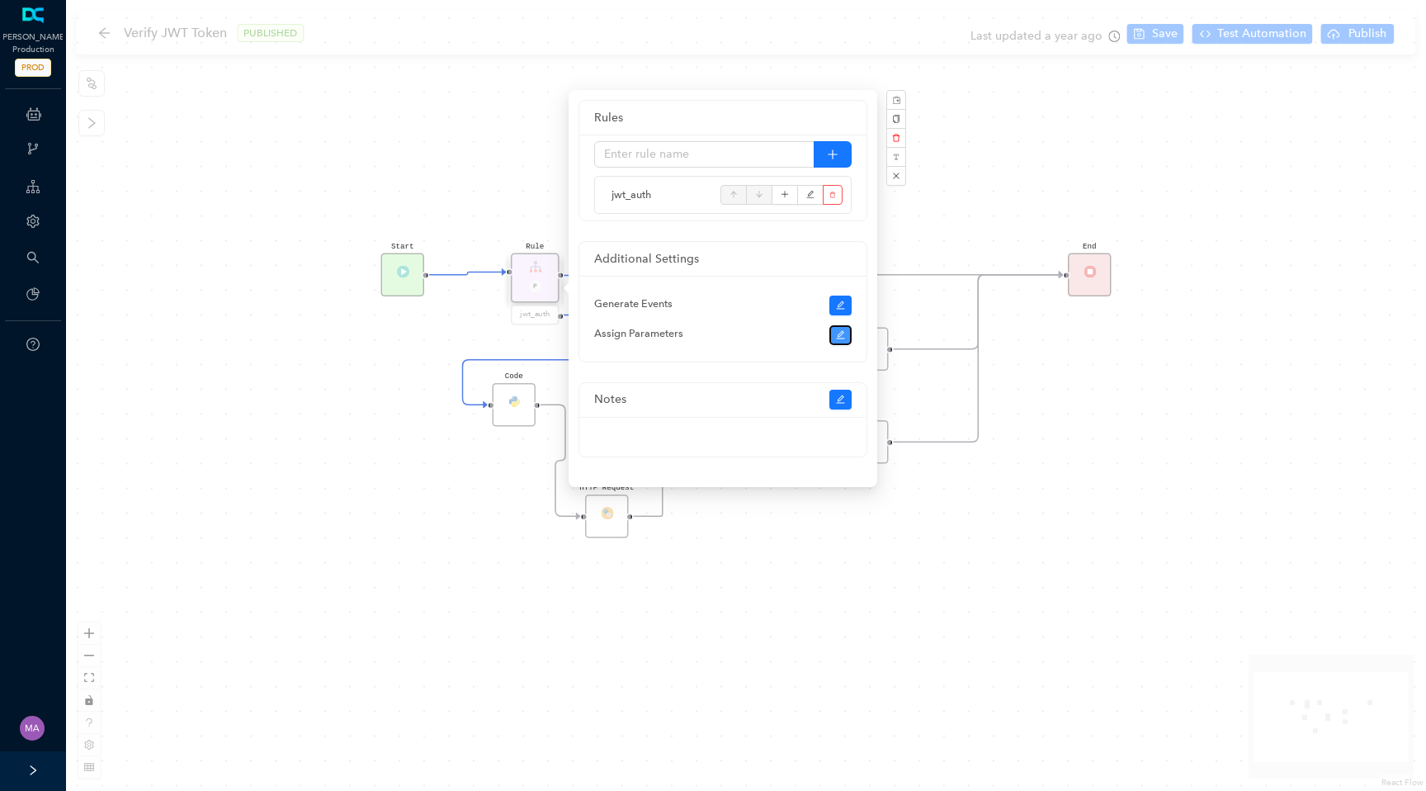
click at [845, 338] on button "button" at bounding box center [841, 335] width 23 height 20
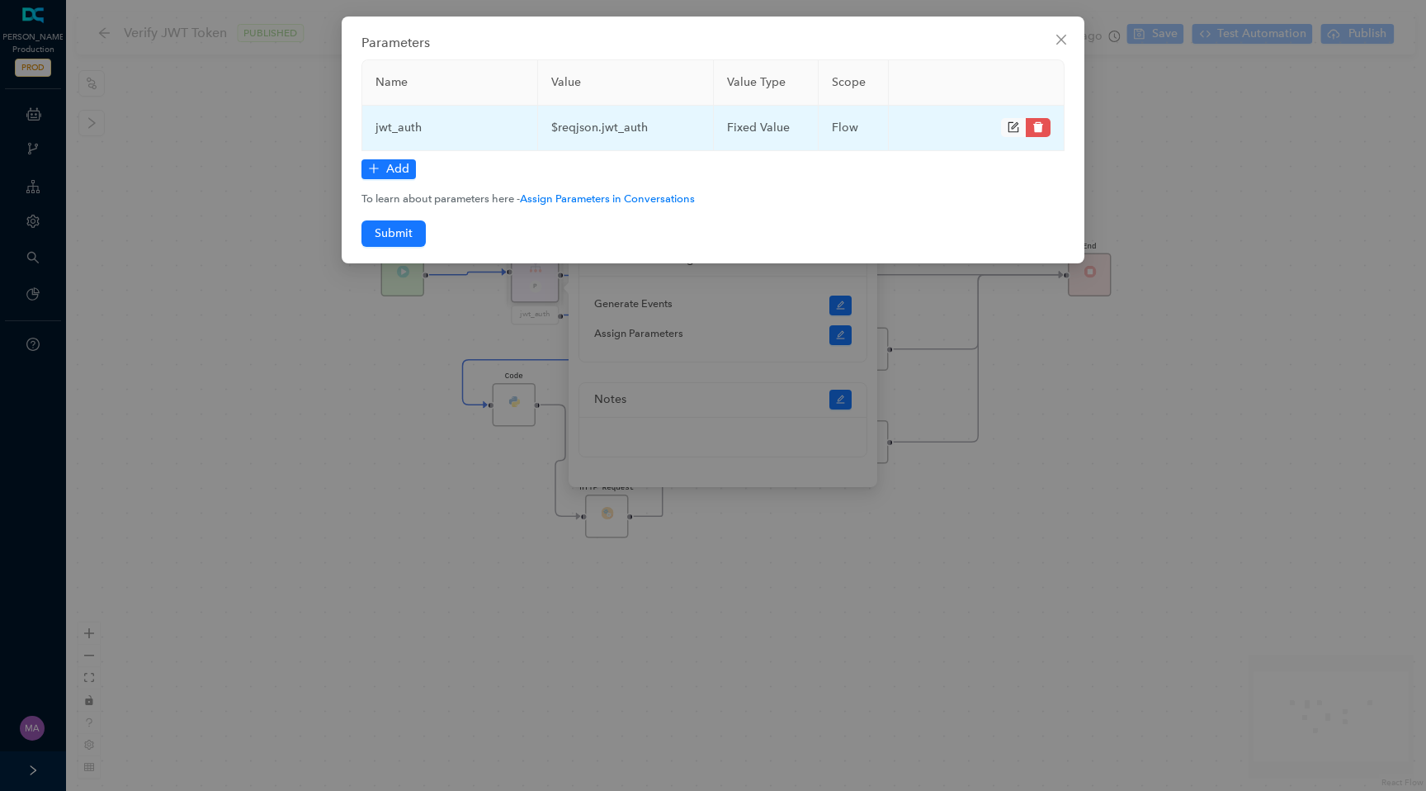
click at [580, 127] on td "$reqjson.jwt_auth" at bounding box center [626, 128] width 176 height 45
copy td "$reqjson.jwt_auth"
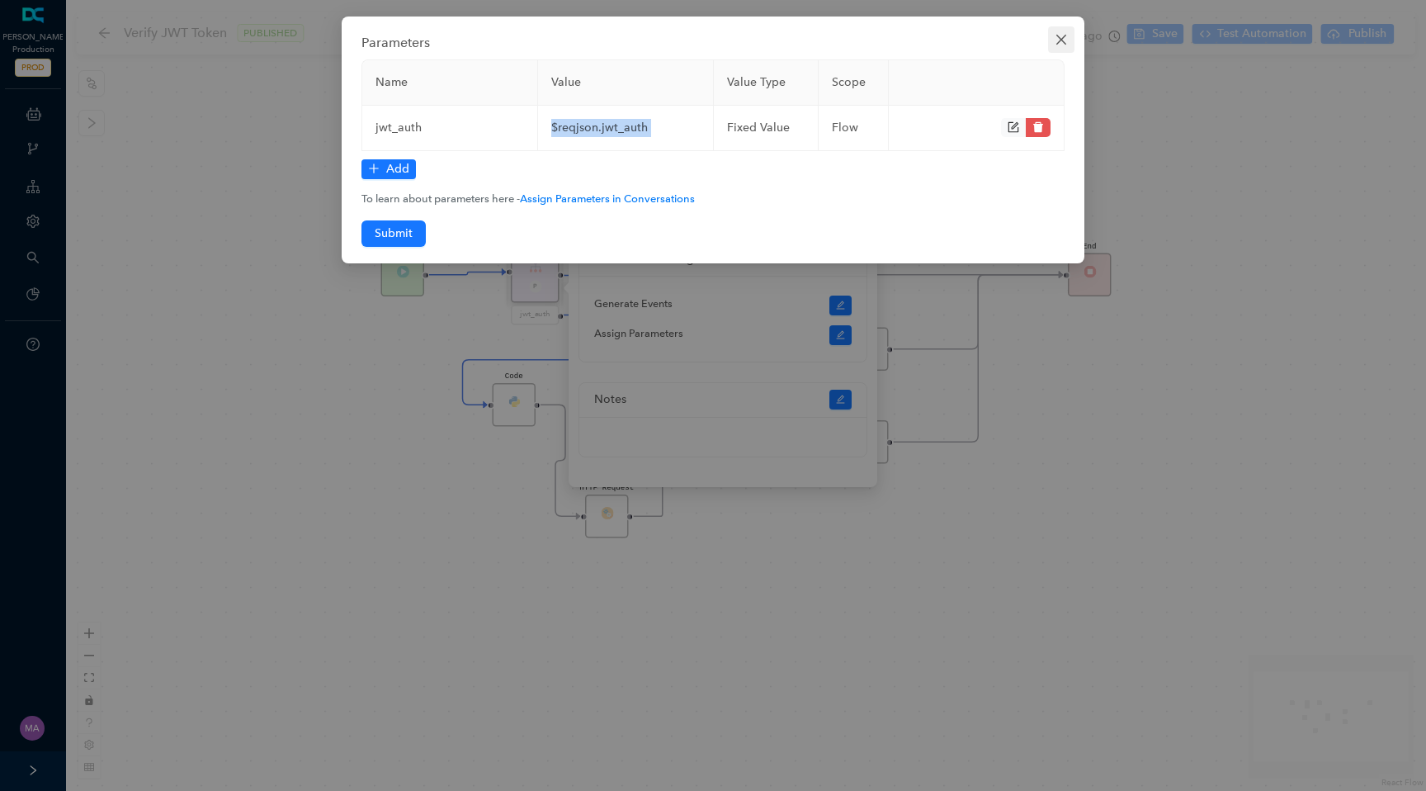
click at [1067, 38] on icon "close" at bounding box center [1061, 39] width 13 height 13
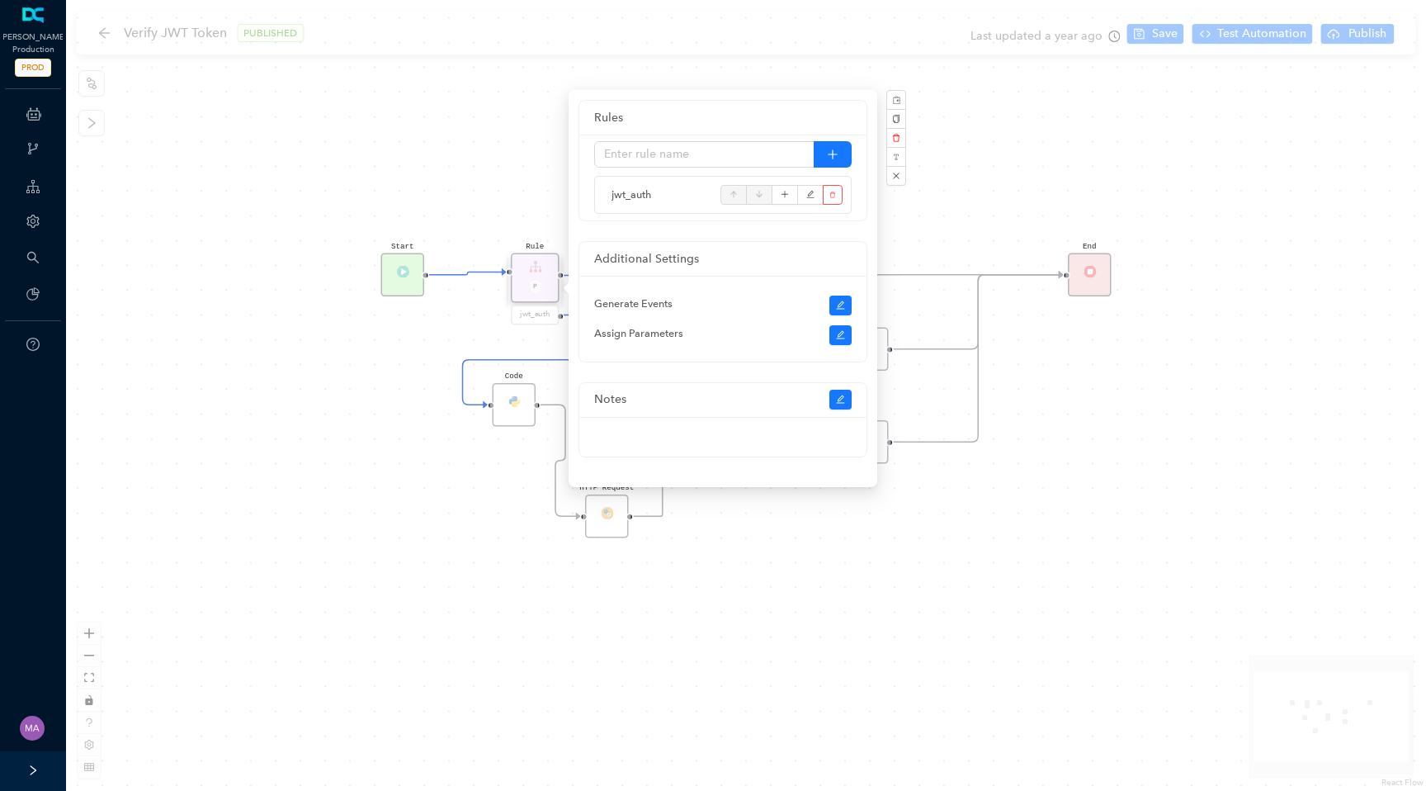
click at [1138, 128] on div "HTTP Request End Start Rule P jwt_auth Code Rule Error Code Code Code" at bounding box center [746, 395] width 1360 height 791
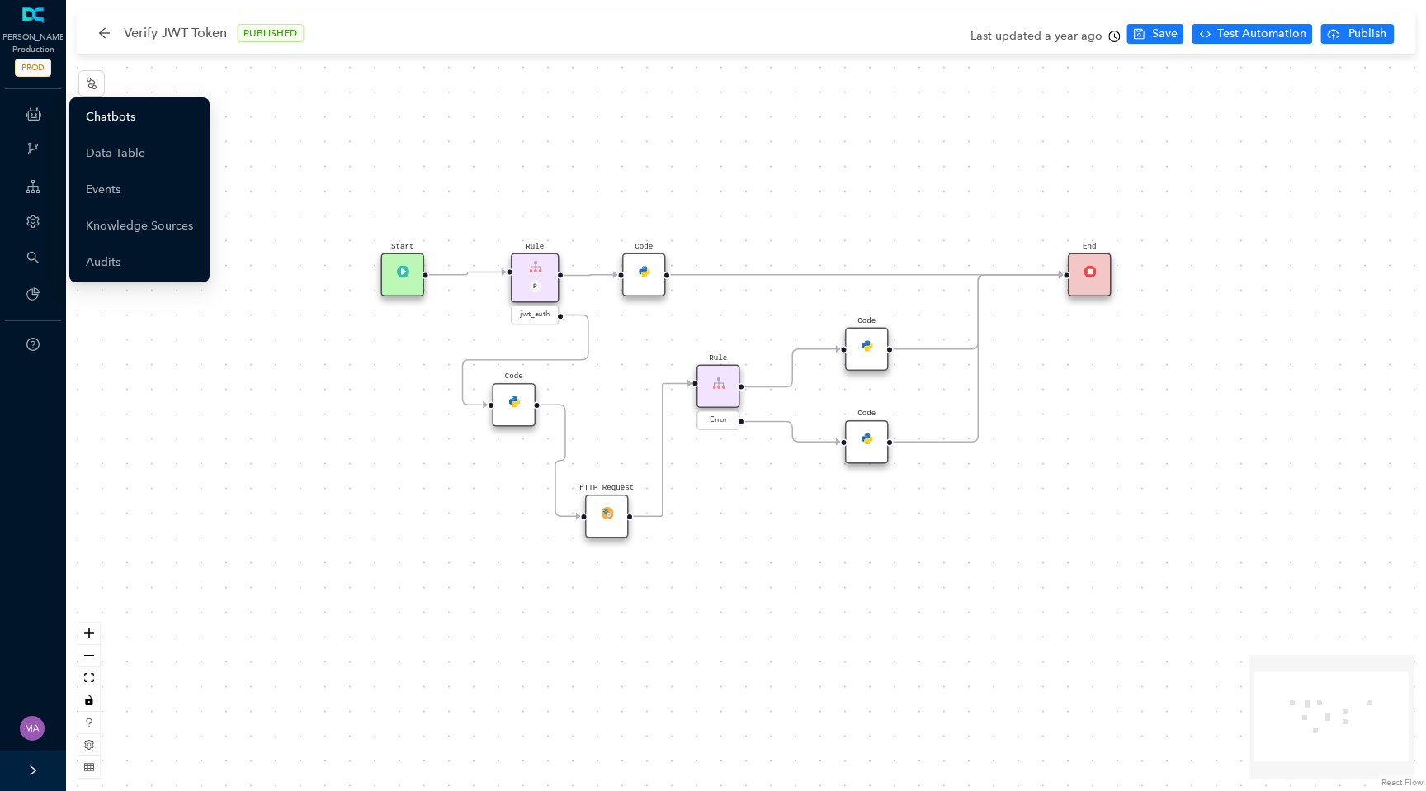
click at [112, 116] on link "Chatbots" at bounding box center [111, 117] width 50 height 33
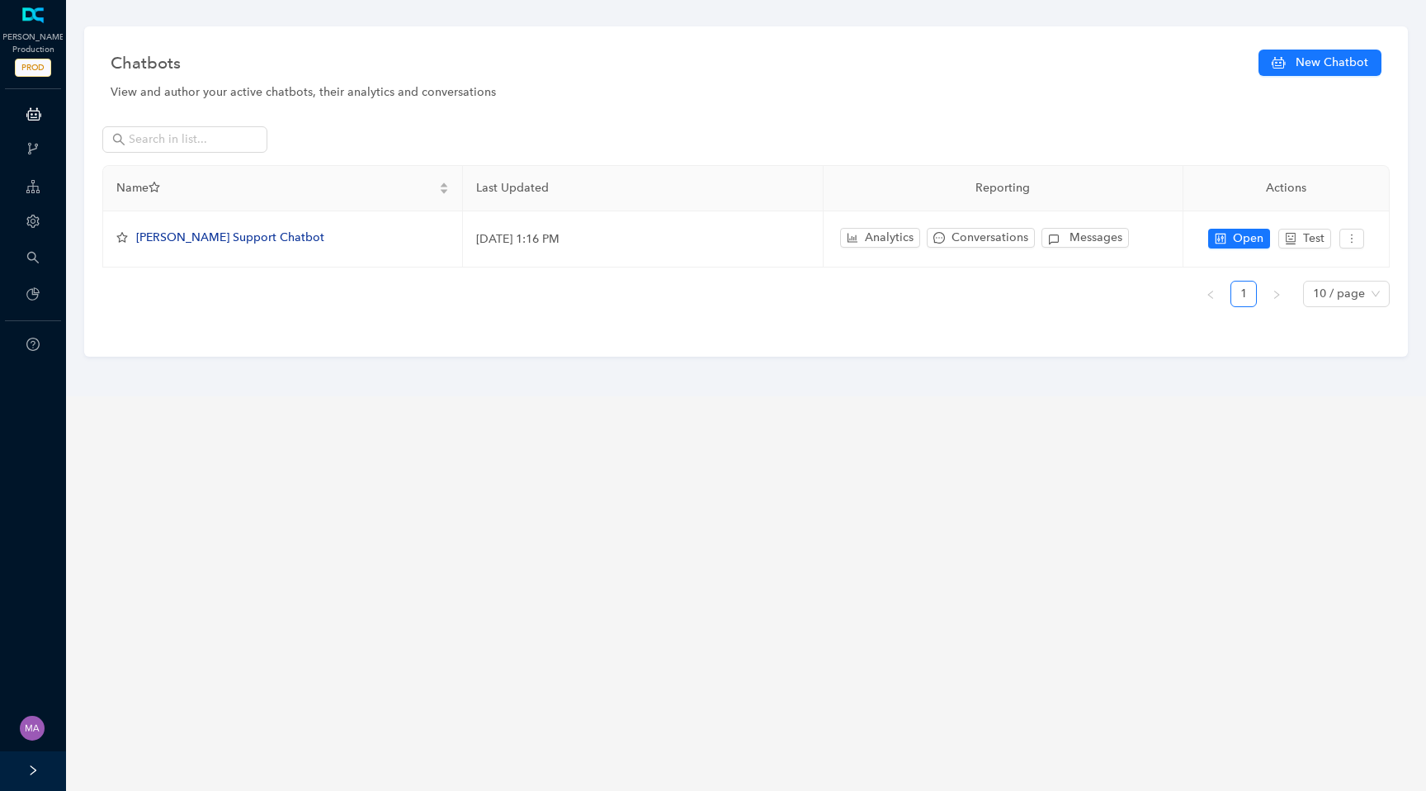
click at [36, 121] on icon at bounding box center [33, 113] width 15 height 33
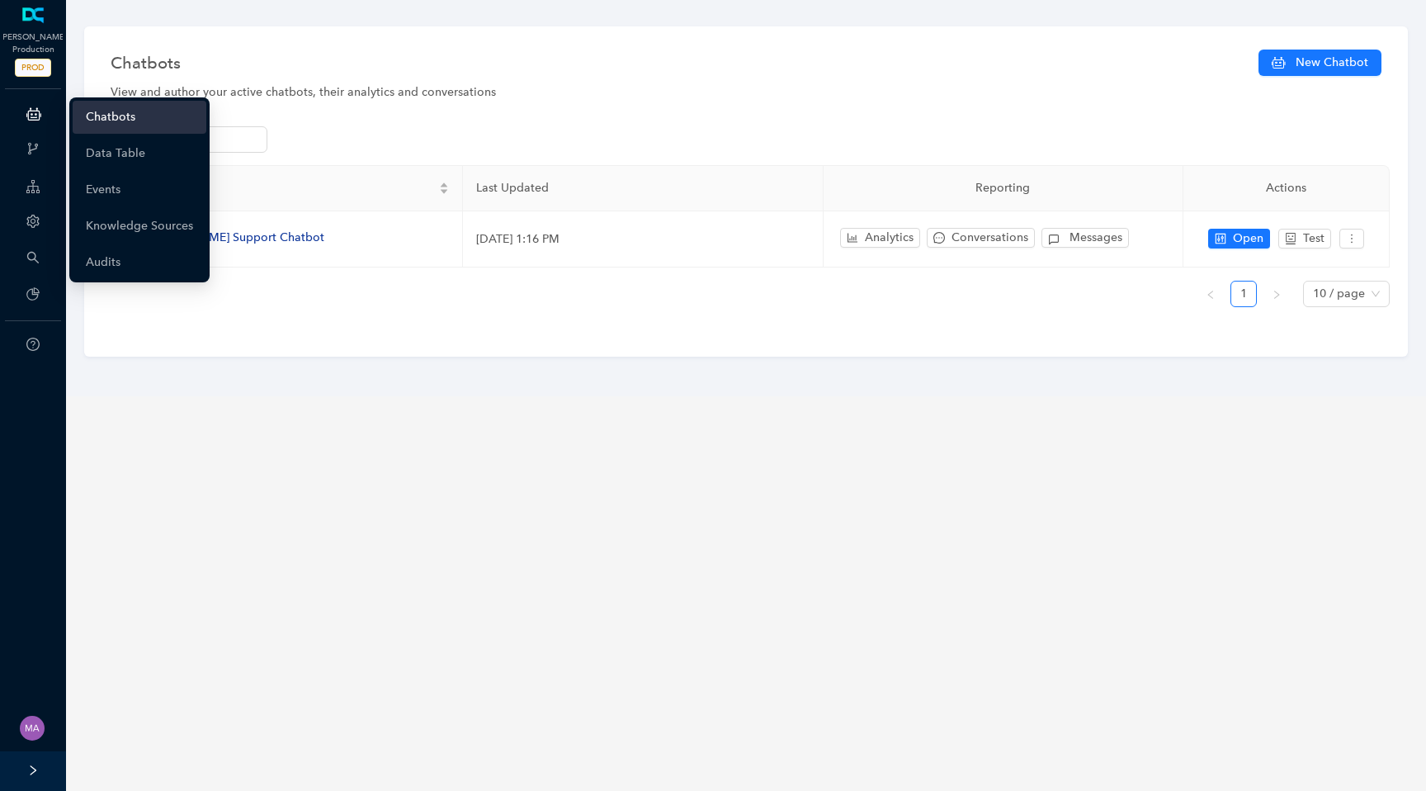
click at [122, 110] on link "Chatbots" at bounding box center [111, 117] width 50 height 33
